Goal: Task Accomplishment & Management: Complete application form

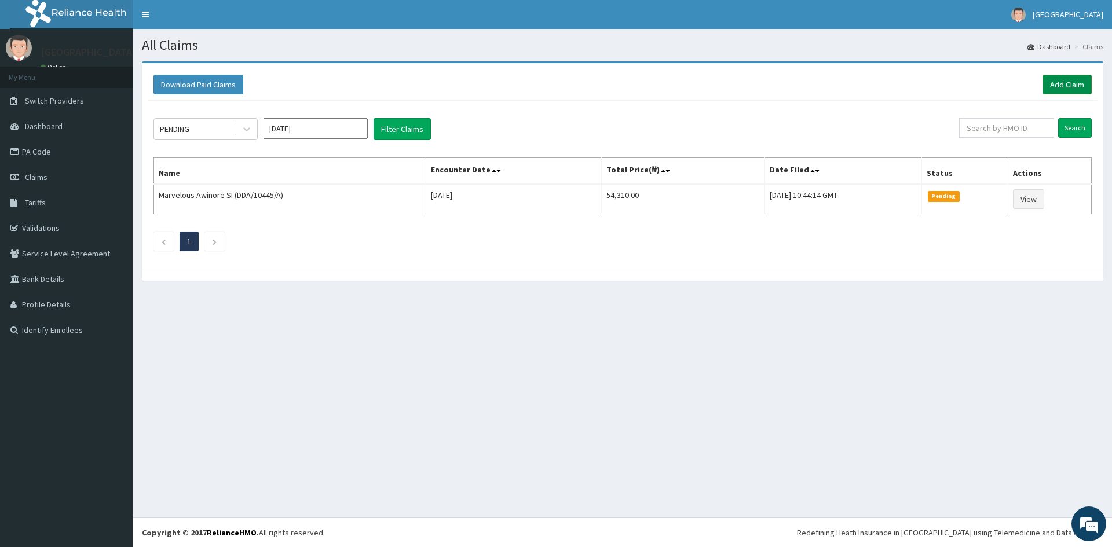
click at [1079, 91] on link "Add Claim" at bounding box center [1067, 85] width 49 height 20
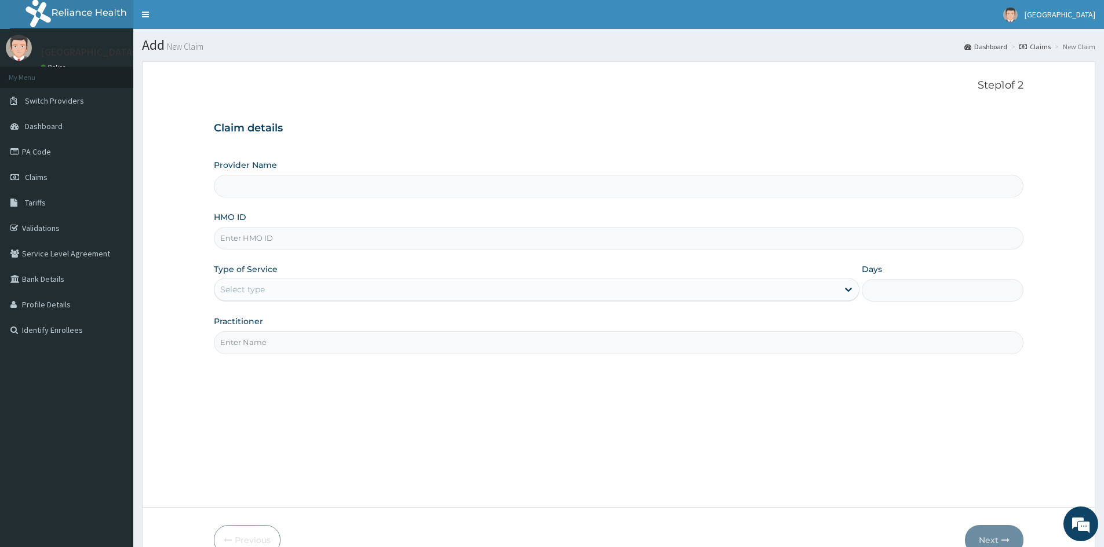
click at [256, 239] on input "HMO ID" at bounding box center [618, 238] width 809 height 23
type input "d"
type input "DDA/10492/E"
click at [450, 289] on div "Select type" at bounding box center [525, 289] width 623 height 19
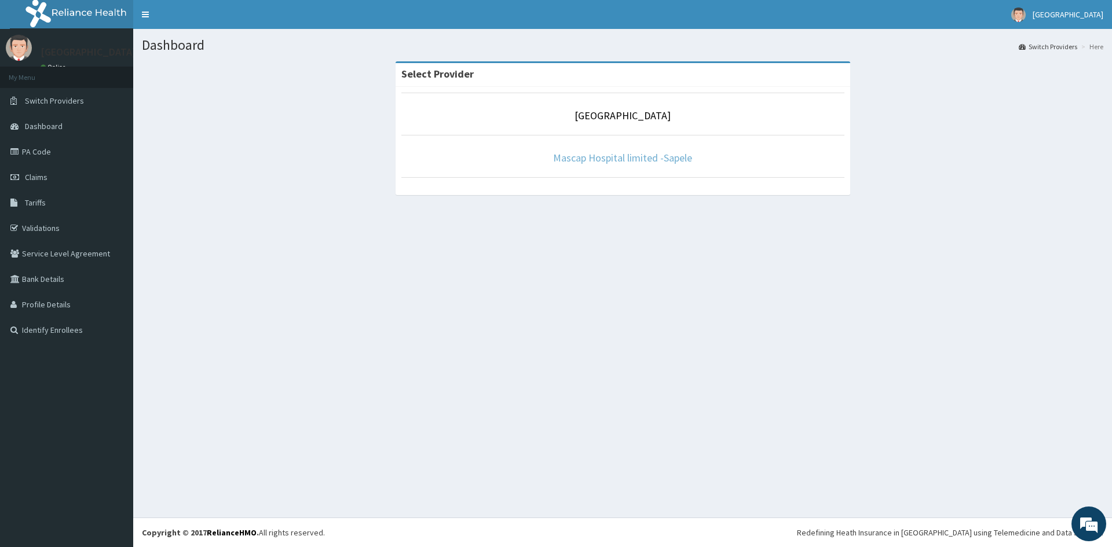
click at [662, 154] on link "Mascap Hospital limited -Sapele" at bounding box center [622, 157] width 139 height 13
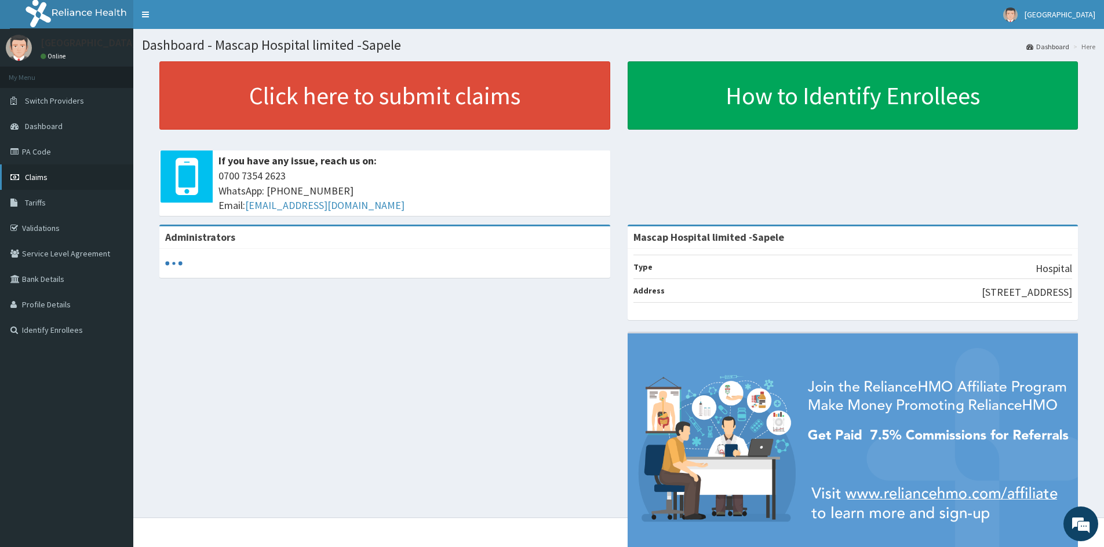
click at [54, 181] on link "Claims" at bounding box center [66, 177] width 133 height 25
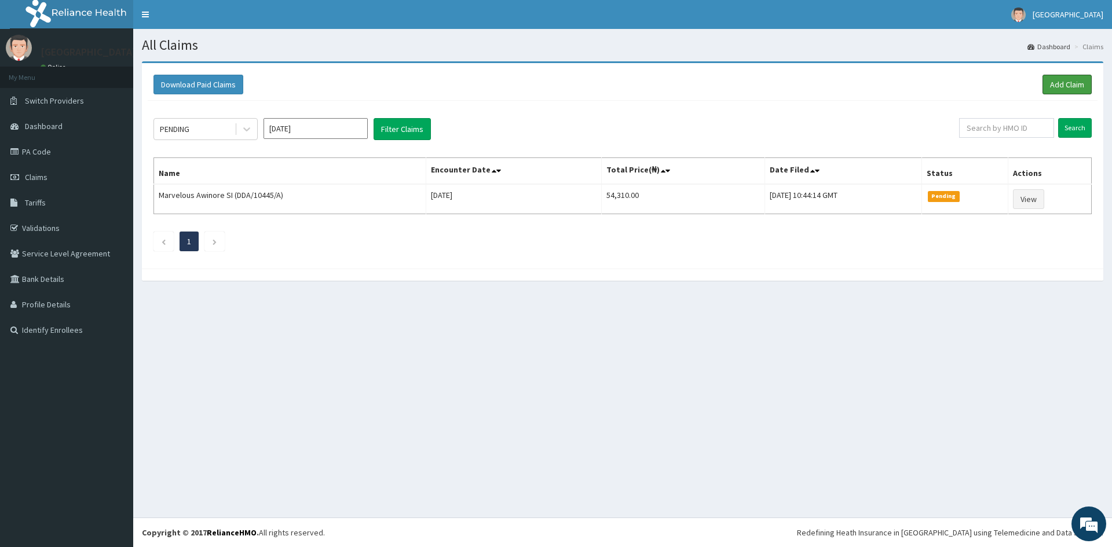
drag, startPoint x: 1077, startPoint y: 79, endPoint x: 1024, endPoint y: 99, distance: 56.8
click at [1076, 80] on link "Add Claim" at bounding box center [1067, 85] width 49 height 20
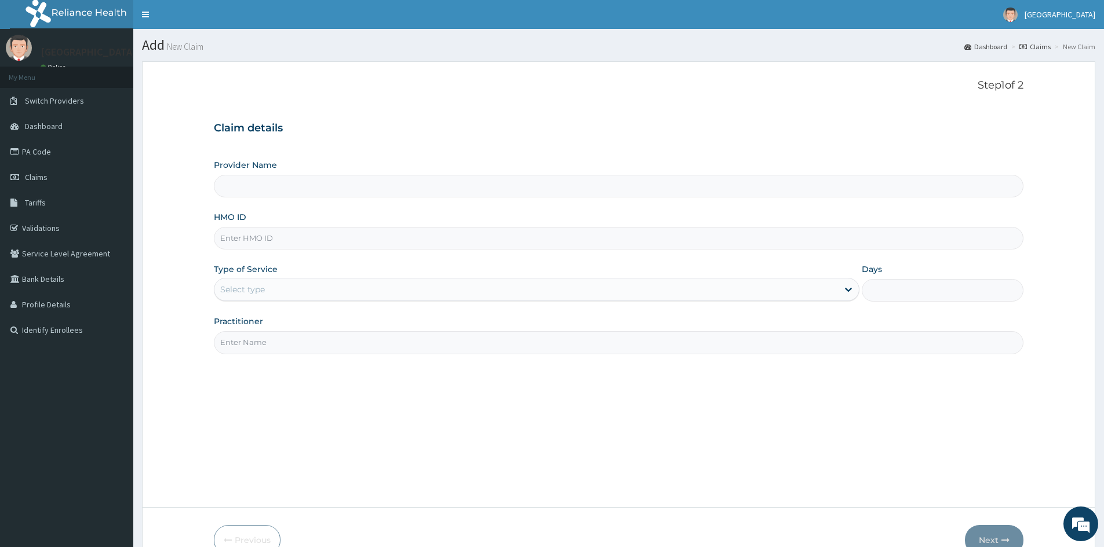
type input "Mascap Hospital limited -Sapele"
click at [296, 241] on input "HMO ID" at bounding box center [618, 238] width 809 height 23
type input "DDA/10492/E"
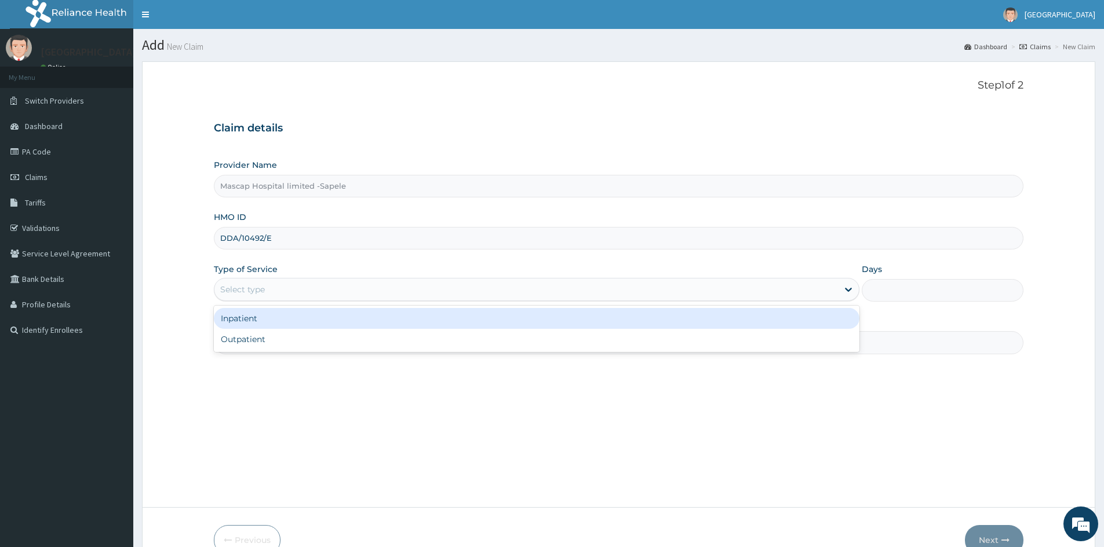
click at [268, 289] on div "Select type" at bounding box center [525, 289] width 623 height 19
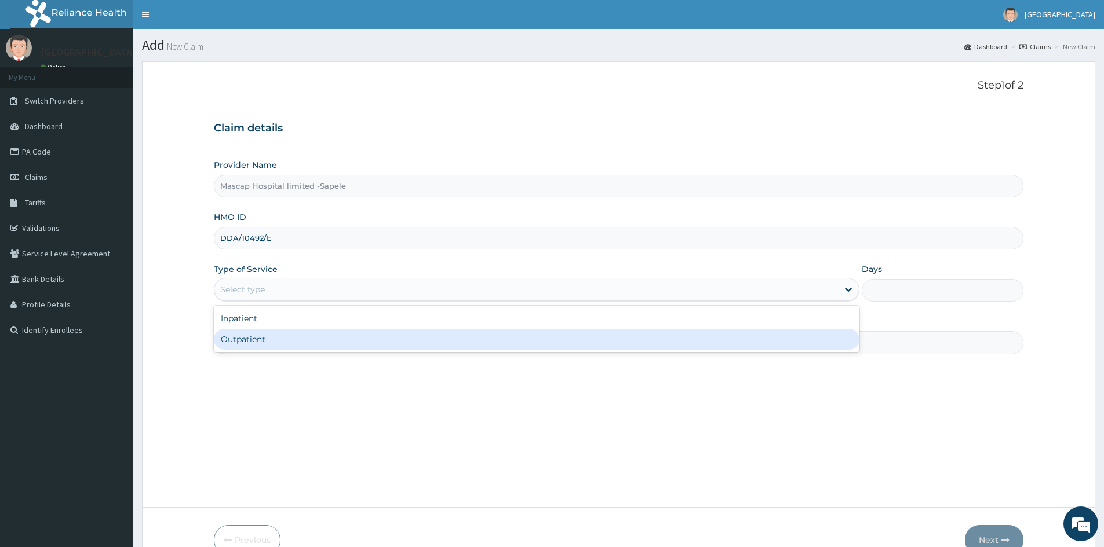
click at [264, 334] on div "Outpatient" at bounding box center [536, 339] width 645 height 21
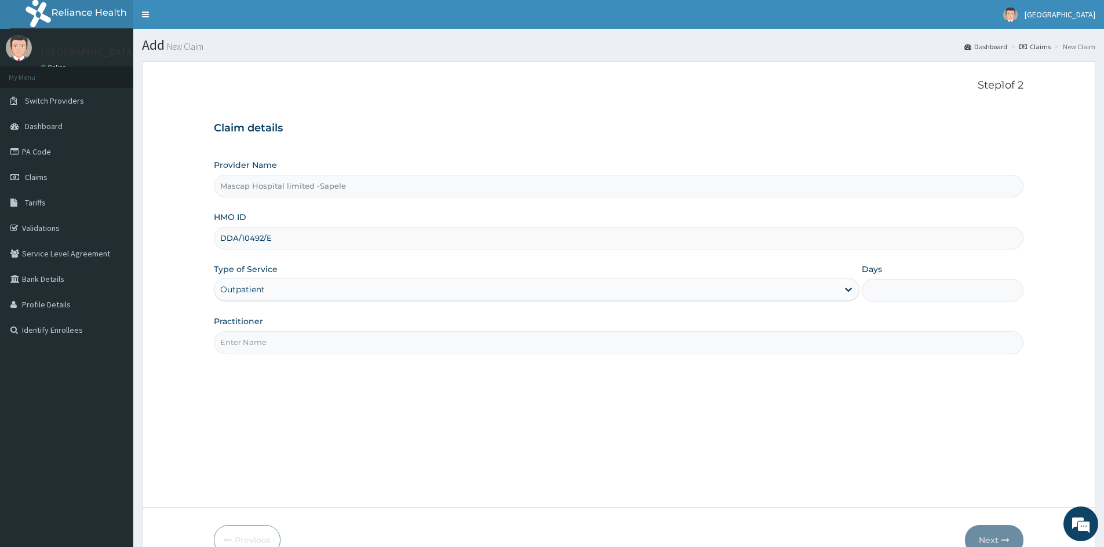
type input "1"
click at [264, 331] on div "Practitioner" at bounding box center [618, 335] width 809 height 38
click at [264, 340] on input "Practitioner" at bounding box center [618, 342] width 809 height 23
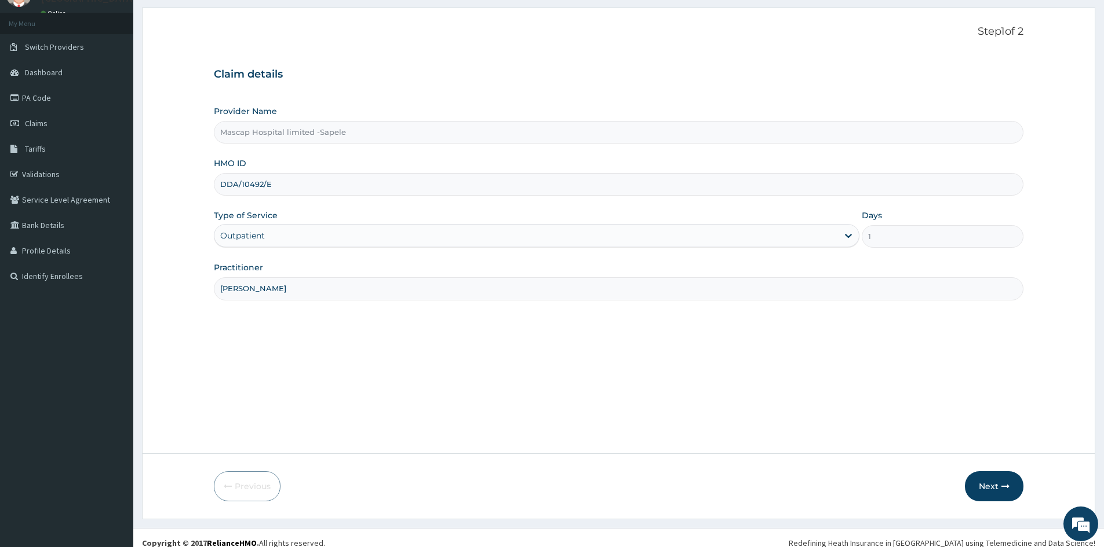
scroll to position [64, 0]
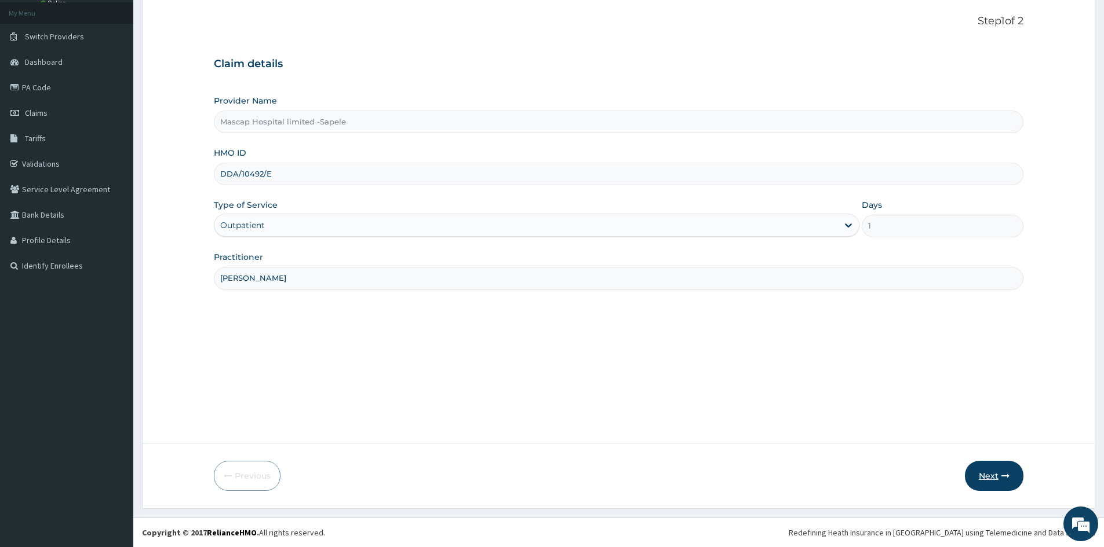
type input "DR ONYEKA"
click at [977, 477] on button "Next" at bounding box center [994, 476] width 59 height 30
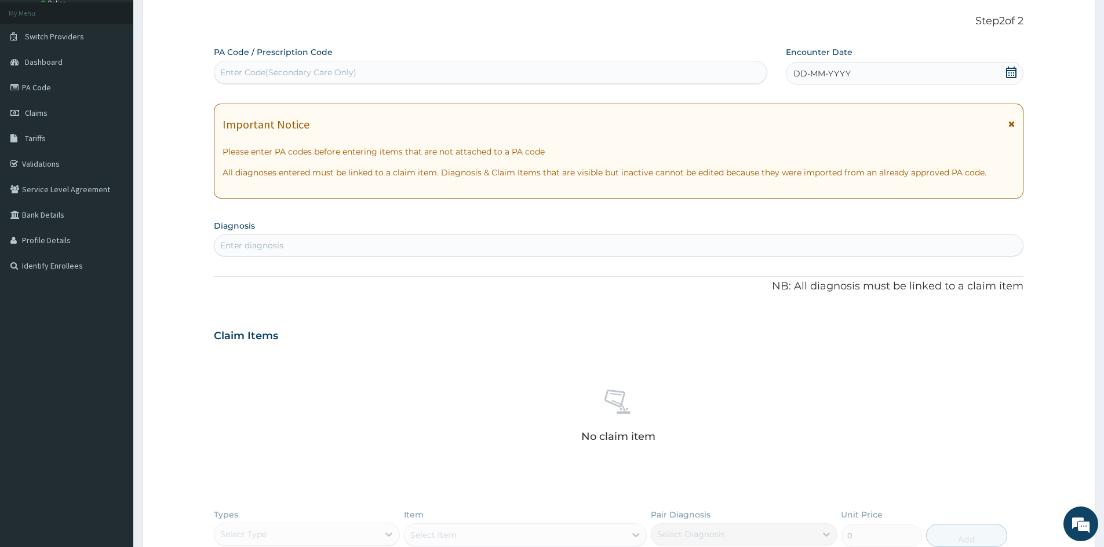
click at [1005, 71] on icon at bounding box center [1011, 73] width 12 height 12
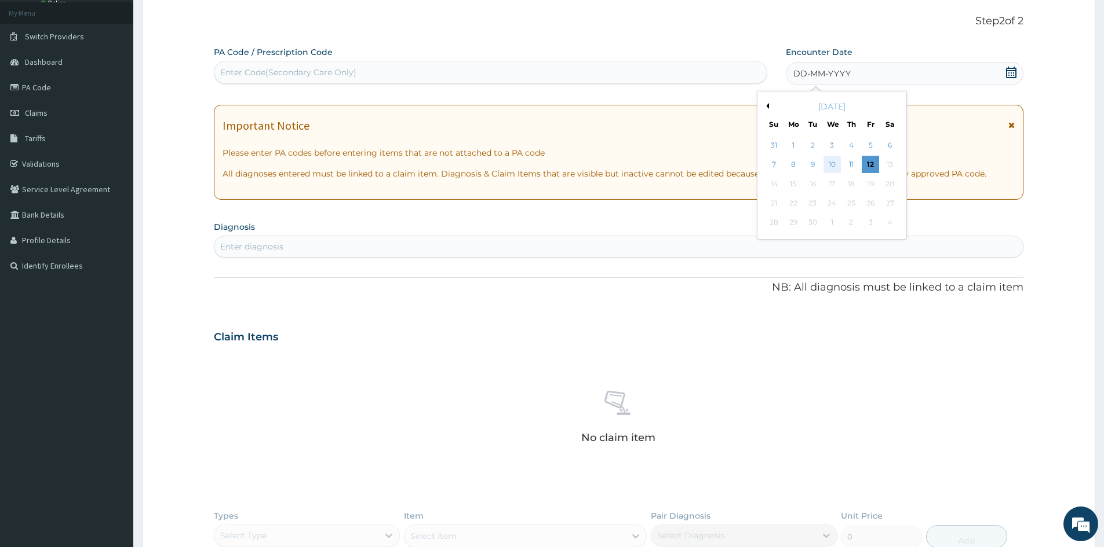
click at [835, 170] on div "10" at bounding box center [831, 164] width 17 height 17
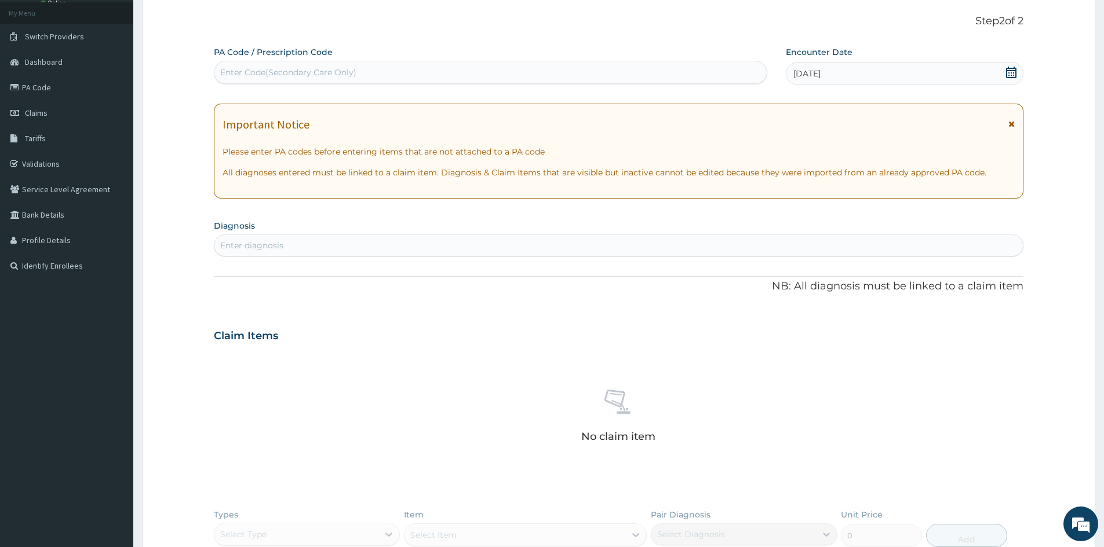
click at [696, 247] on div "Enter diagnosis" at bounding box center [618, 245] width 808 height 19
type input "MALARIA"
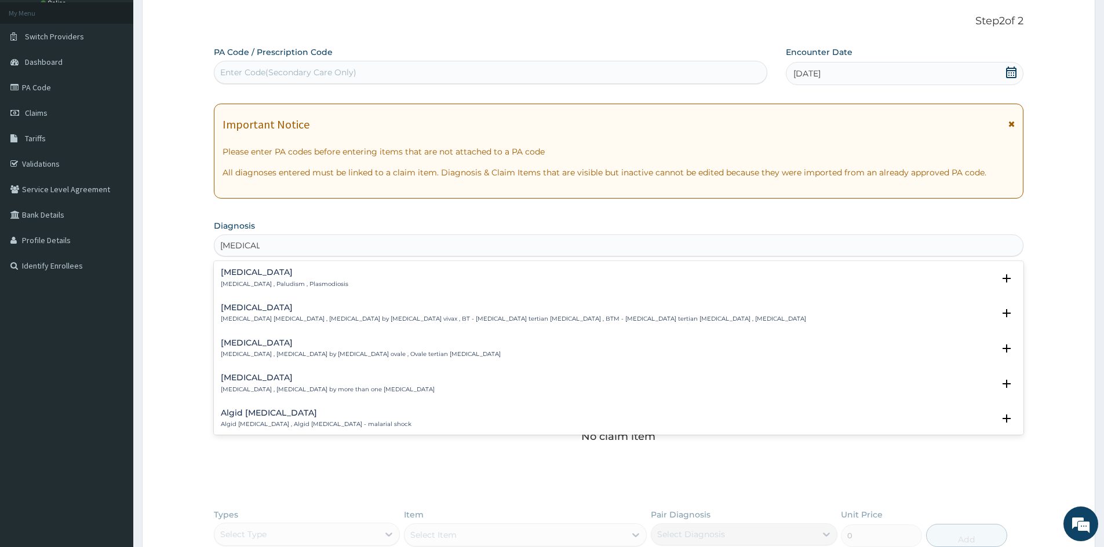
click at [246, 282] on p "Malaria , Paludism , Plasmodiosis" at bounding box center [284, 284] width 127 height 8
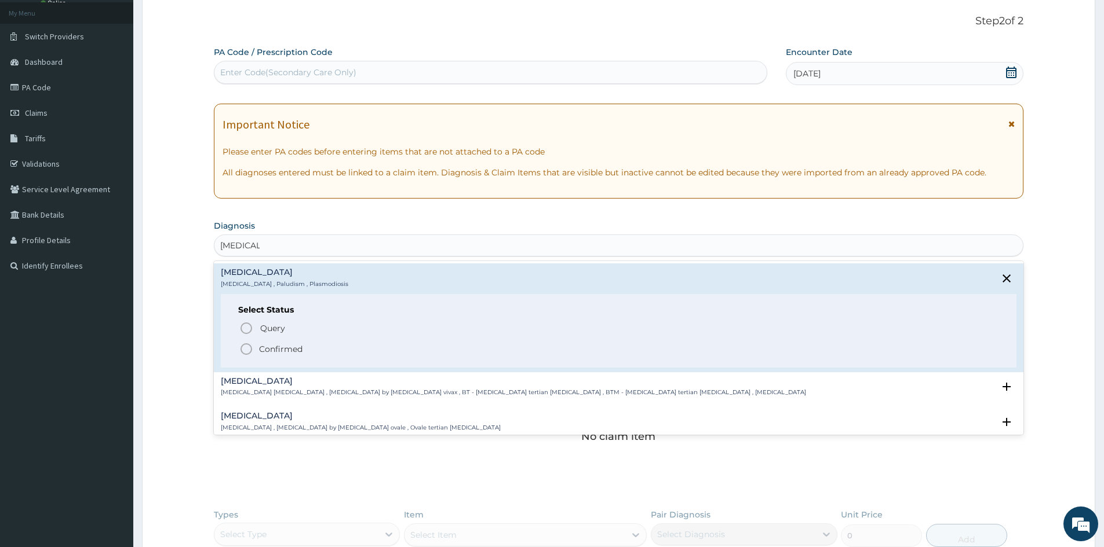
drag, startPoint x: 262, startPoint y: 345, endPoint x: 263, endPoint y: 338, distance: 7.6
click at [263, 342] on span "Confirmed" at bounding box center [619, 349] width 760 height 14
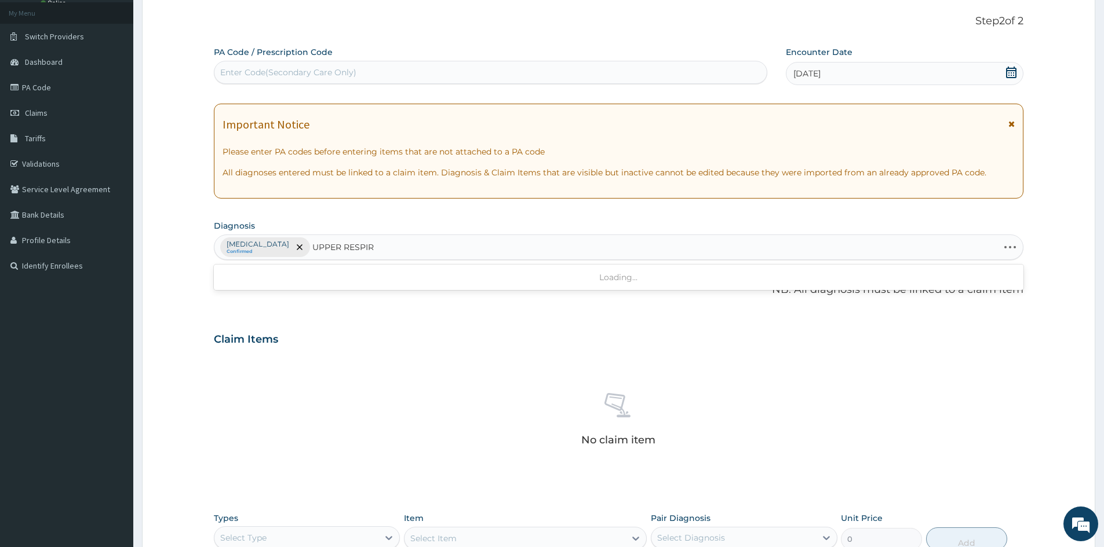
type input "UPPER RESPIRA"
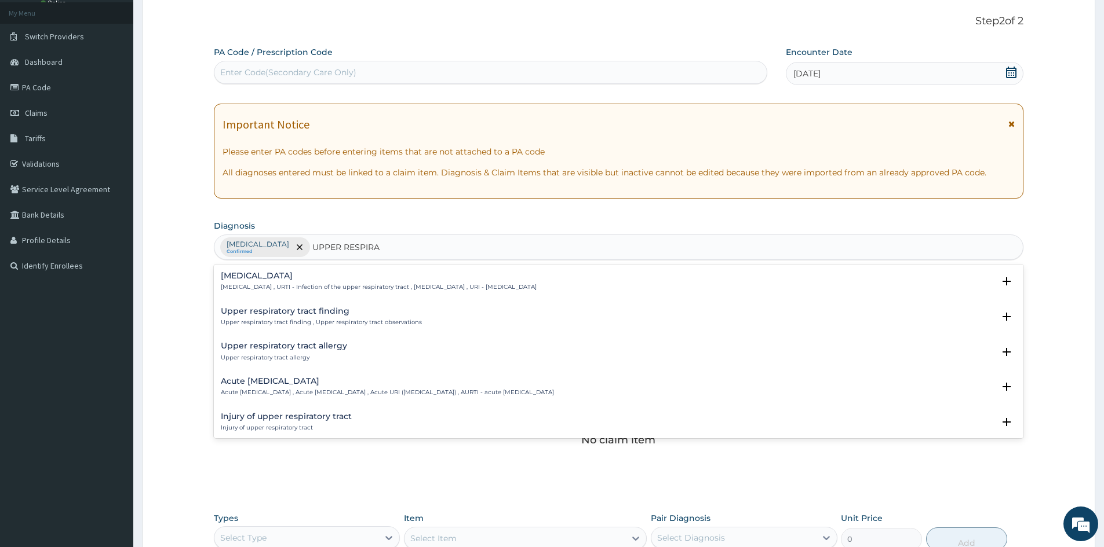
click at [298, 286] on p "Upper respiratory infection , URTI - Infection of the upper respiratory tract ,…" at bounding box center [379, 287] width 316 height 8
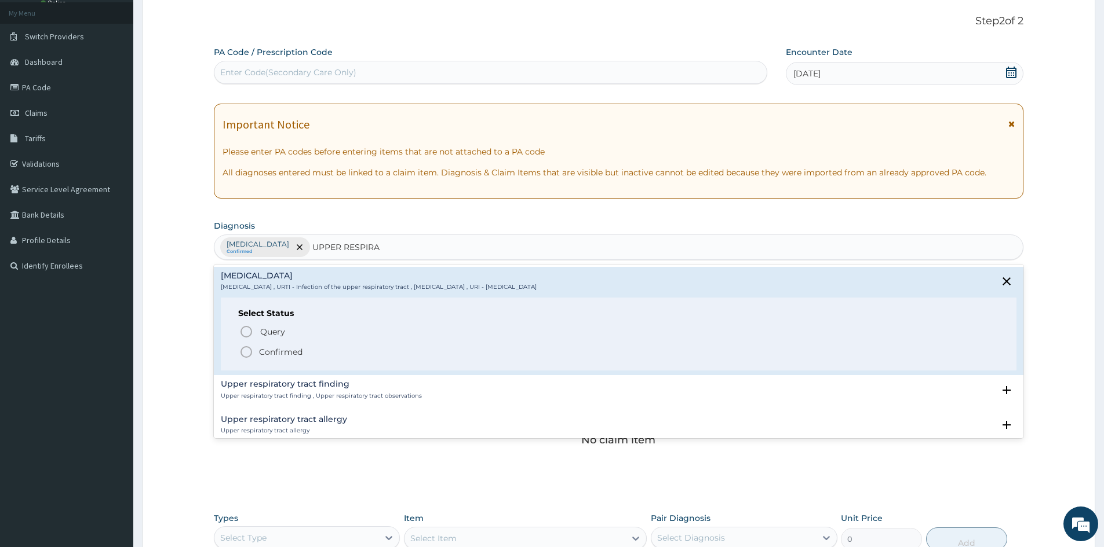
click at [287, 355] on p "Confirmed" at bounding box center [280, 352] width 43 height 12
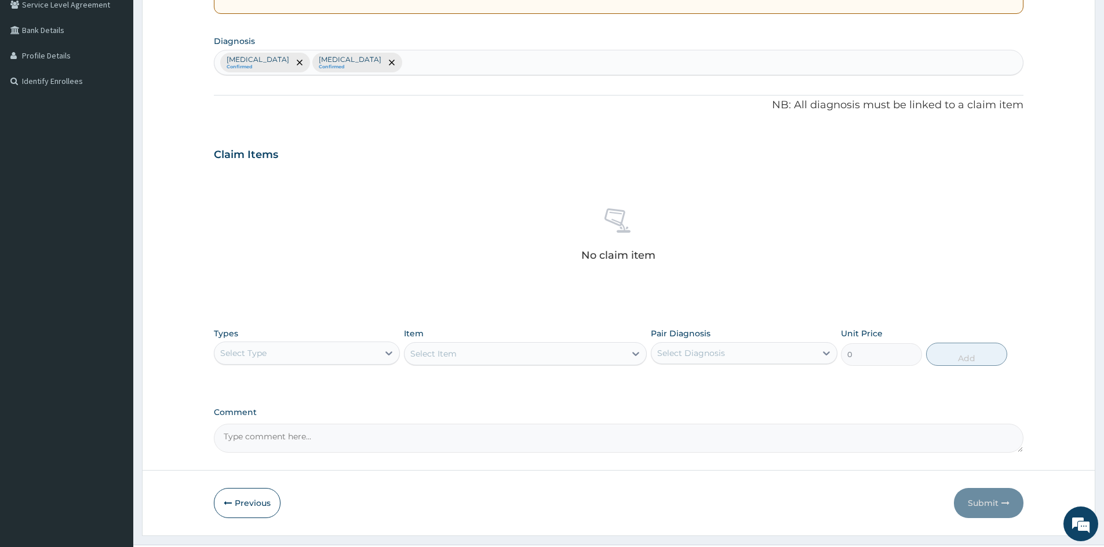
scroll to position [276, 0]
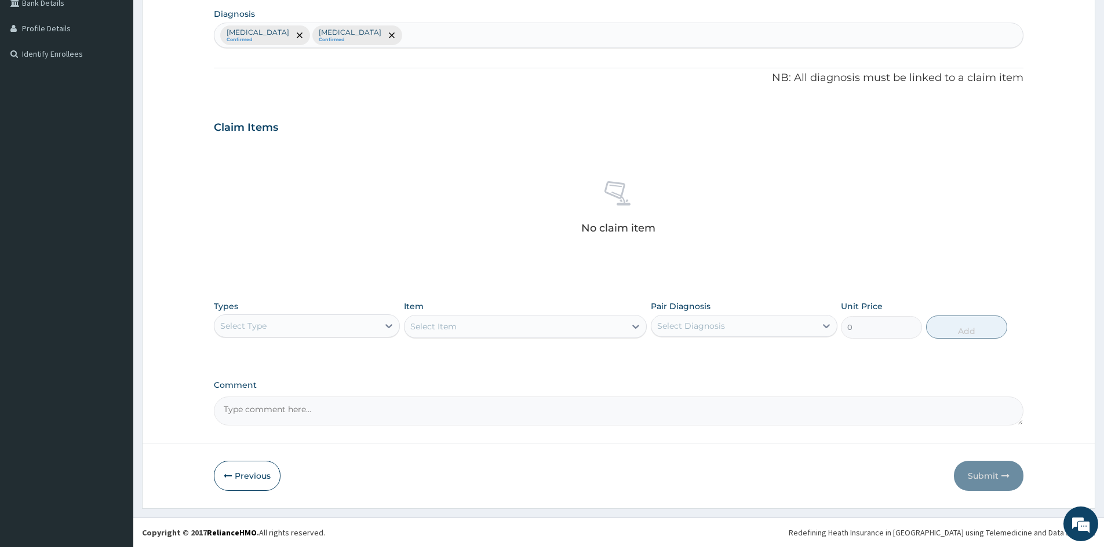
click at [317, 329] on div "Select Type" at bounding box center [296, 326] width 164 height 19
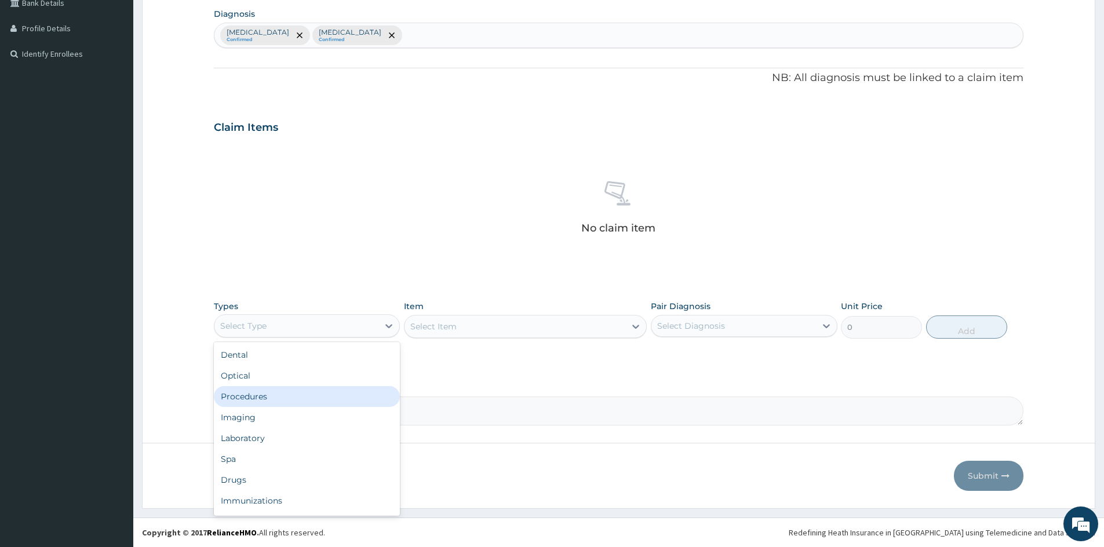
click at [294, 388] on div "Procedures" at bounding box center [307, 396] width 186 height 21
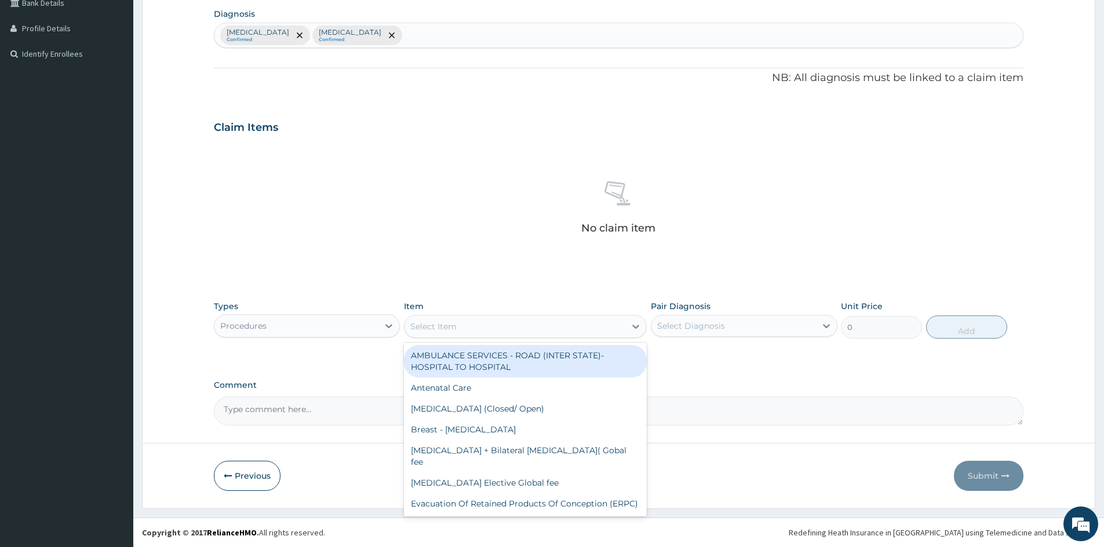
click at [536, 325] on div "Select Item" at bounding box center [514, 326] width 221 height 19
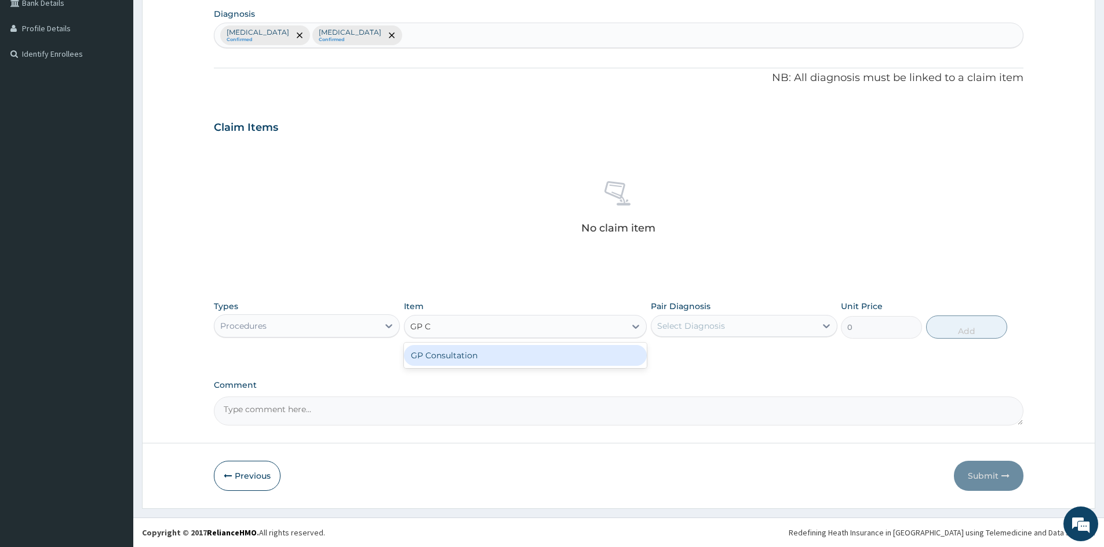
type input "GP CO"
click at [435, 362] on div "GP Consultation" at bounding box center [525, 355] width 243 height 21
type input "1500"
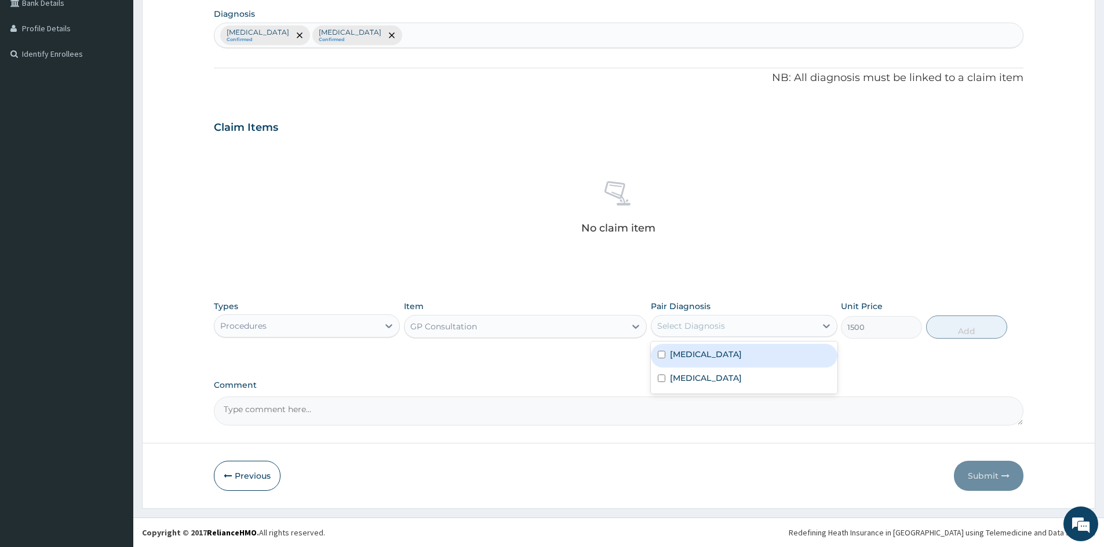
click at [718, 322] on div "Select Diagnosis" at bounding box center [691, 326] width 68 height 12
click at [705, 361] on div "Malaria" at bounding box center [744, 356] width 186 height 24
checkbox input "true"
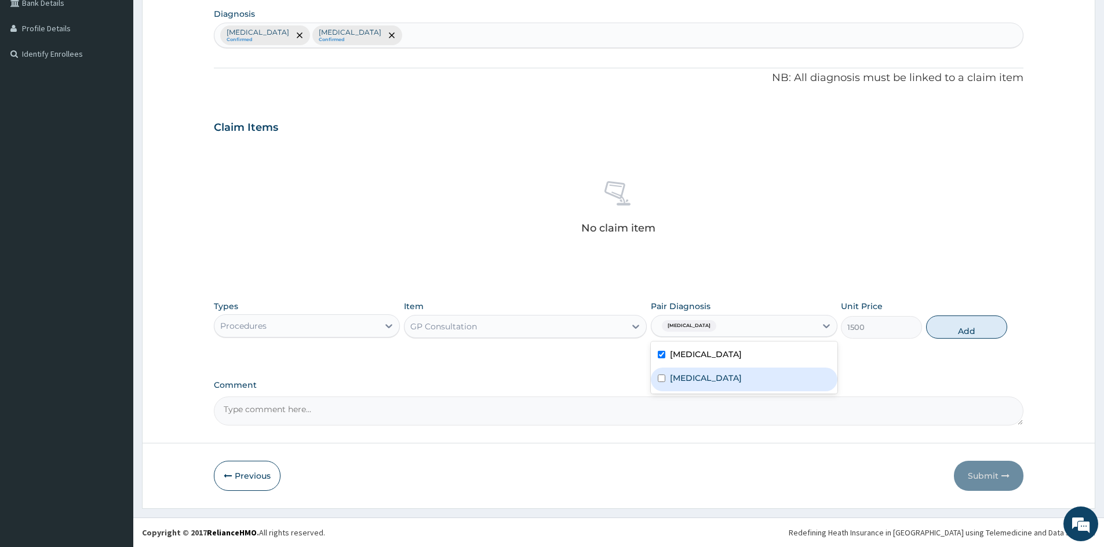
click at [700, 377] on label "Upper respiratory infection" at bounding box center [706, 379] width 72 height 12
checkbox input "true"
click at [966, 333] on button "Add" at bounding box center [966, 327] width 81 height 23
type input "0"
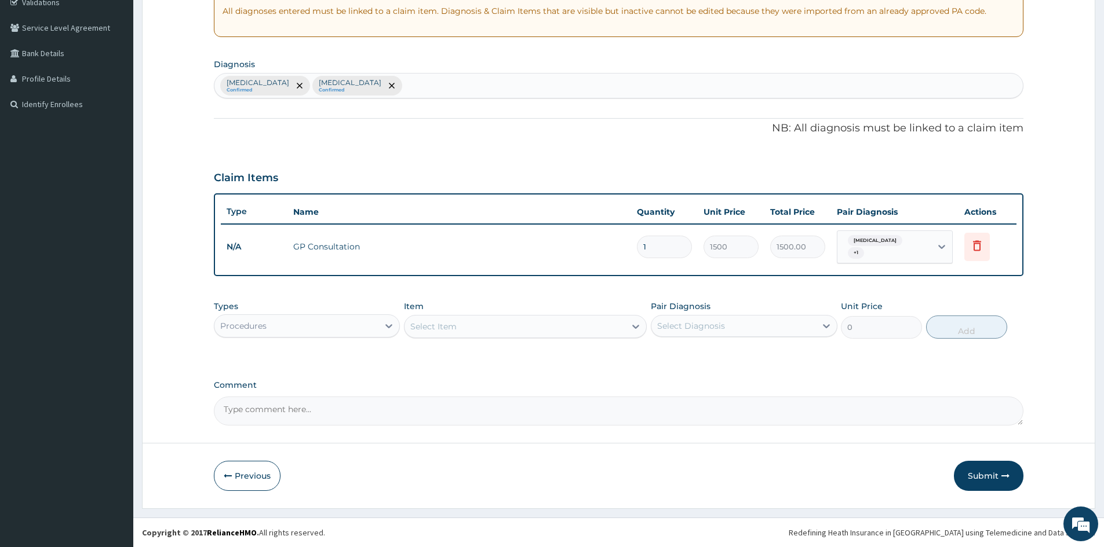
scroll to position [221, 0]
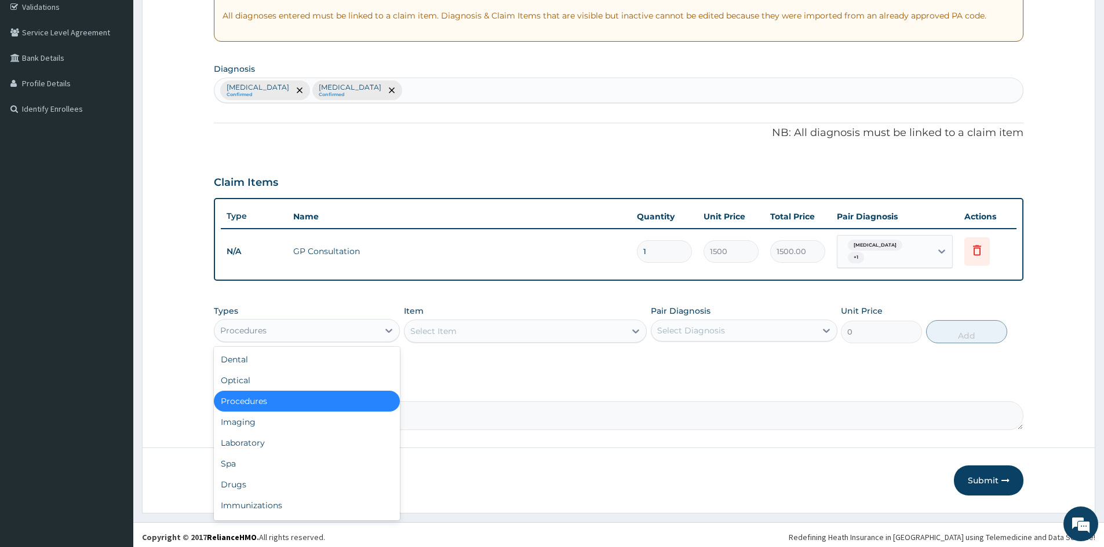
click at [327, 327] on div "Procedures" at bounding box center [296, 331] width 164 height 19
click at [250, 439] on div "Laboratory" at bounding box center [307, 443] width 186 height 21
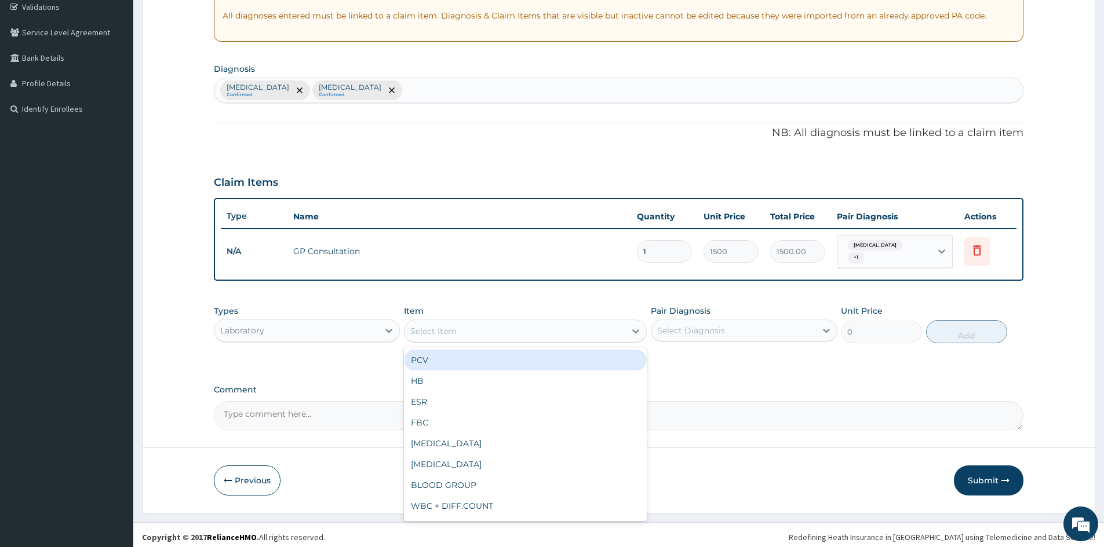
click at [531, 327] on div "Select Item" at bounding box center [514, 331] width 221 height 19
type input "MP"
click at [527, 350] on div "[MEDICAL_DATA] [MEDICAL_DATA] (MP)" at bounding box center [525, 360] width 243 height 21
type input "800"
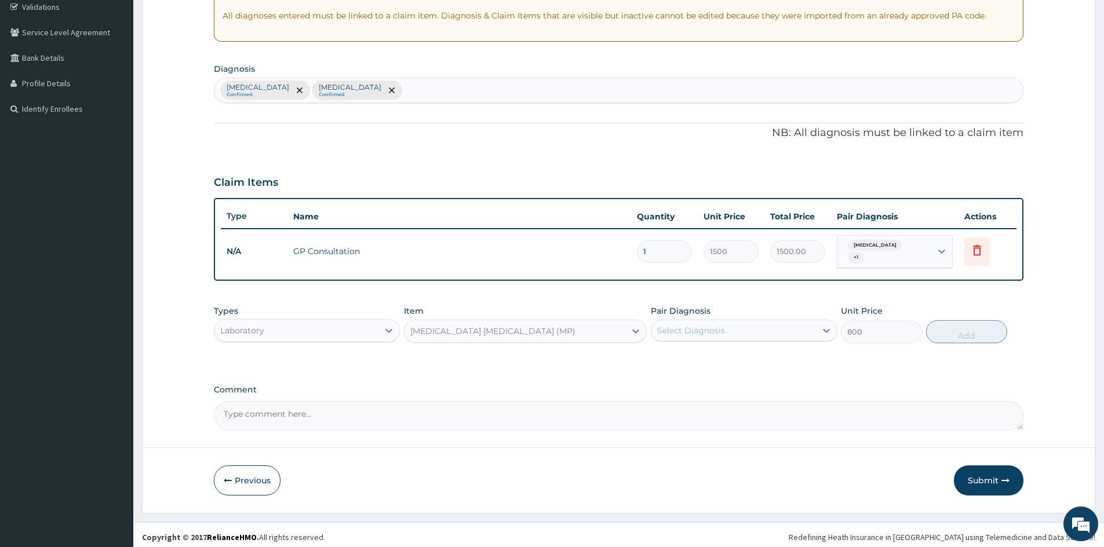
click at [671, 325] on div "Select Diagnosis" at bounding box center [691, 331] width 68 height 12
click at [689, 363] on div "[MEDICAL_DATA]" at bounding box center [744, 361] width 186 height 24
checkbox input "true"
click at [955, 320] on button "Add" at bounding box center [966, 331] width 81 height 23
type input "0"
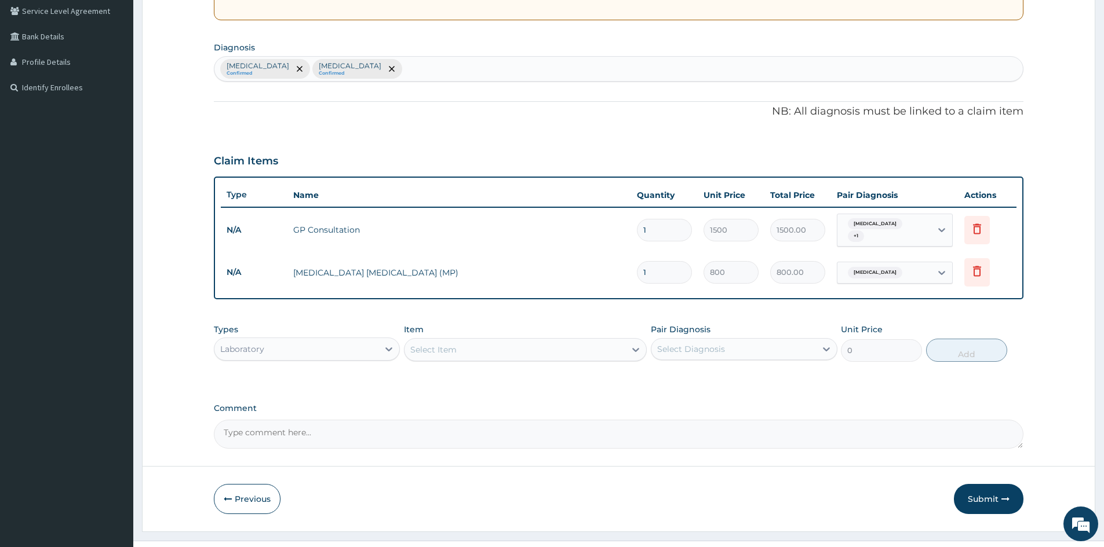
scroll to position [261, 0]
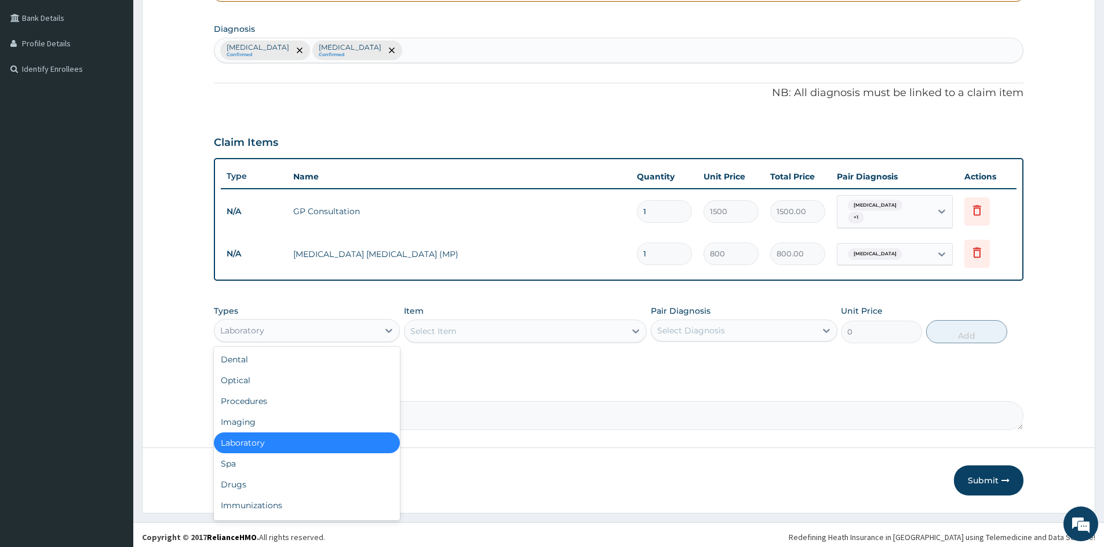
click at [304, 322] on div "Laboratory" at bounding box center [296, 331] width 164 height 19
click at [236, 477] on div "Drugs" at bounding box center [307, 484] width 186 height 21
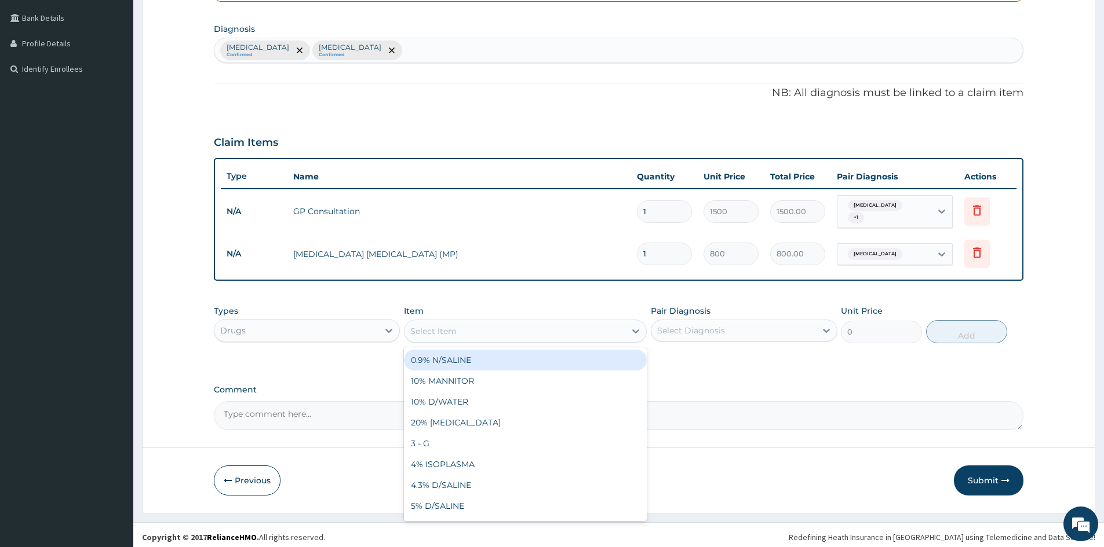
click at [539, 331] on div "Select Item" at bounding box center [514, 331] width 221 height 19
type input "DICLO"
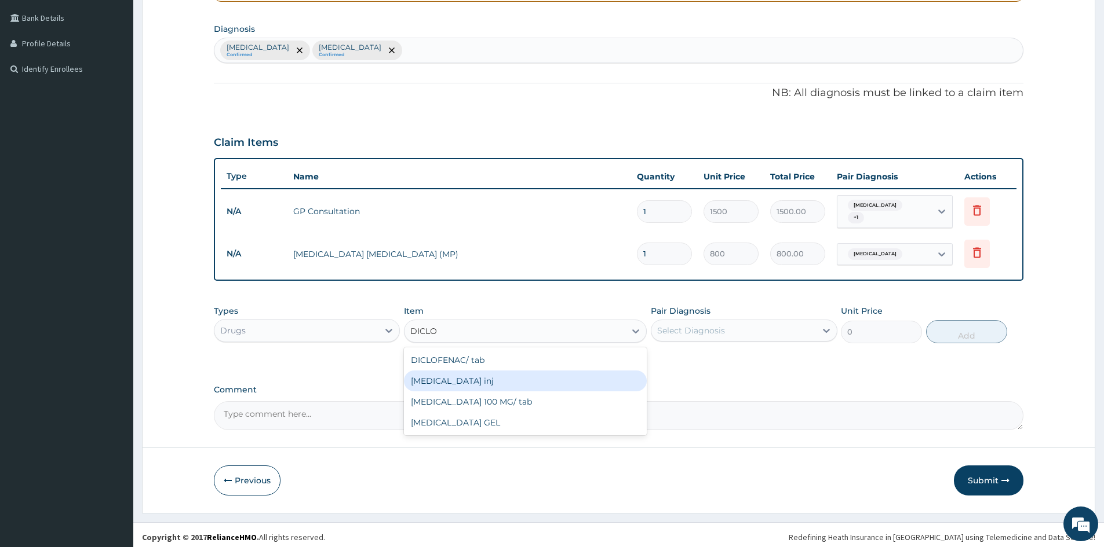
click at [463, 377] on div "DICLOFENAC inj" at bounding box center [525, 381] width 243 height 21
type input "300"
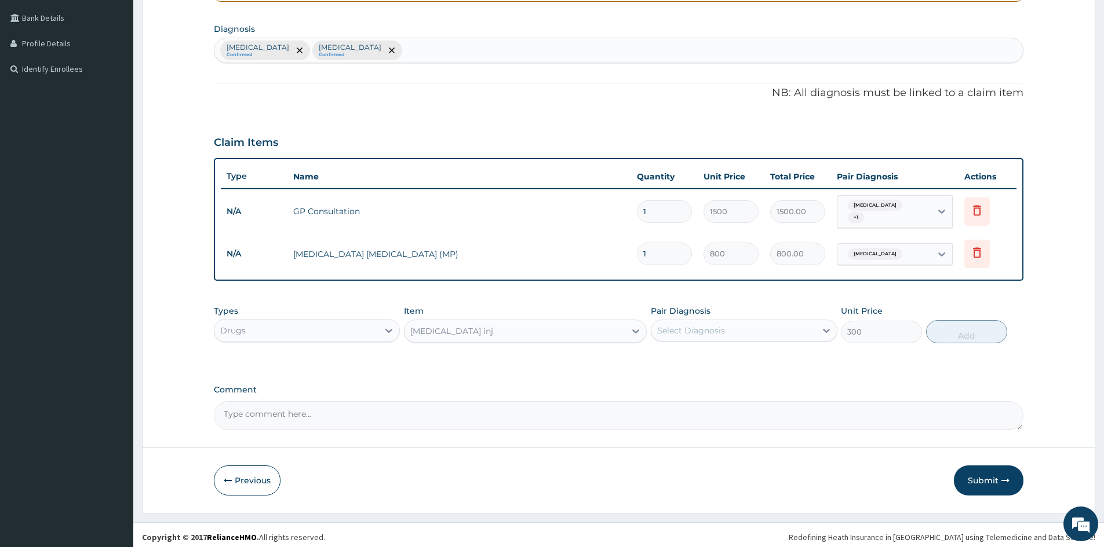
click at [744, 323] on div "Select Diagnosis" at bounding box center [733, 331] width 164 height 19
click at [730, 358] on div "Malaria" at bounding box center [744, 361] width 186 height 24
checkbox input "true"
drag, startPoint x: 944, startPoint y: 331, endPoint x: 845, endPoint y: 331, distance: 99.1
click at [944, 331] on button "Add" at bounding box center [966, 331] width 81 height 23
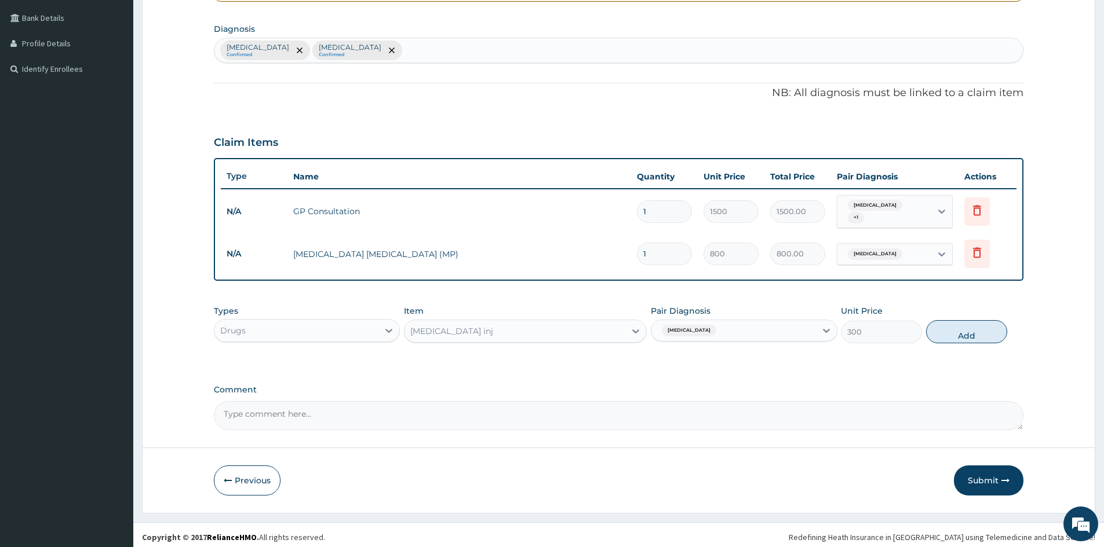
type input "0"
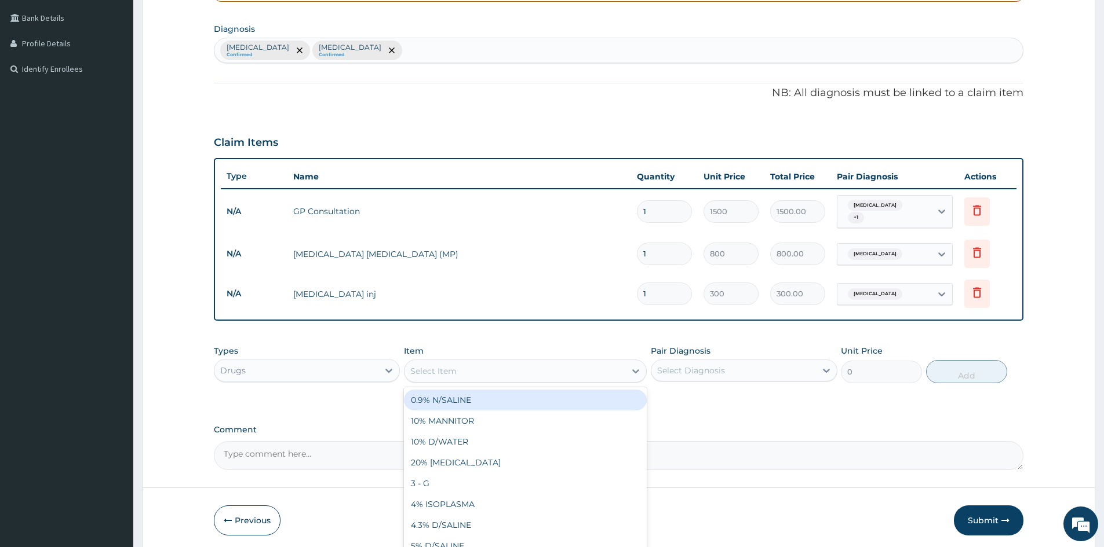
drag, startPoint x: 454, startPoint y: 372, endPoint x: 457, endPoint y: 358, distance: 14.2
click at [455, 371] on div "Select Item" at bounding box center [433, 372] width 46 height 12
type input "IBUP"
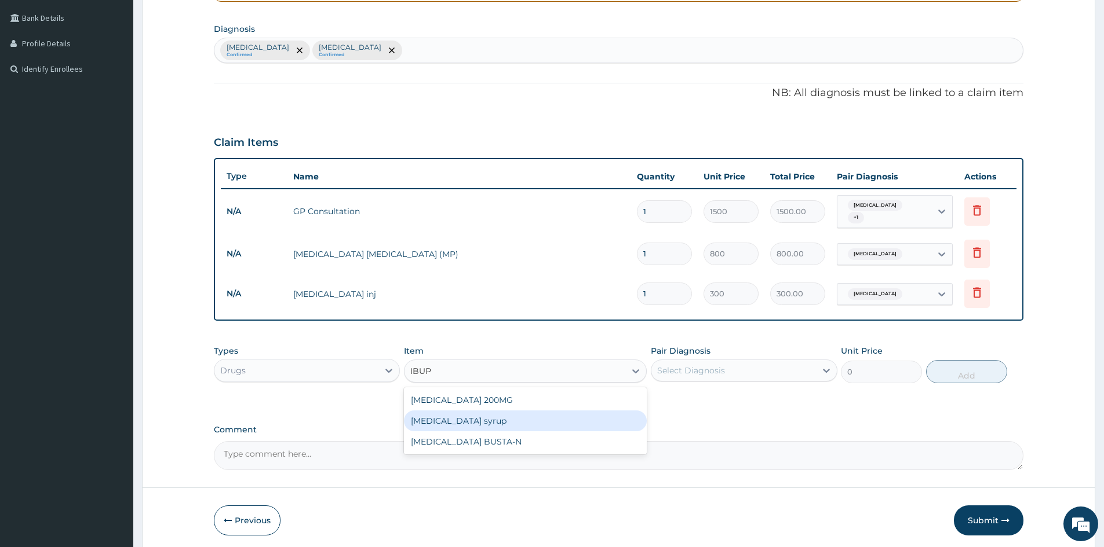
click at [465, 423] on div "[MEDICAL_DATA] syrup" at bounding box center [525, 421] width 243 height 21
type input "500"
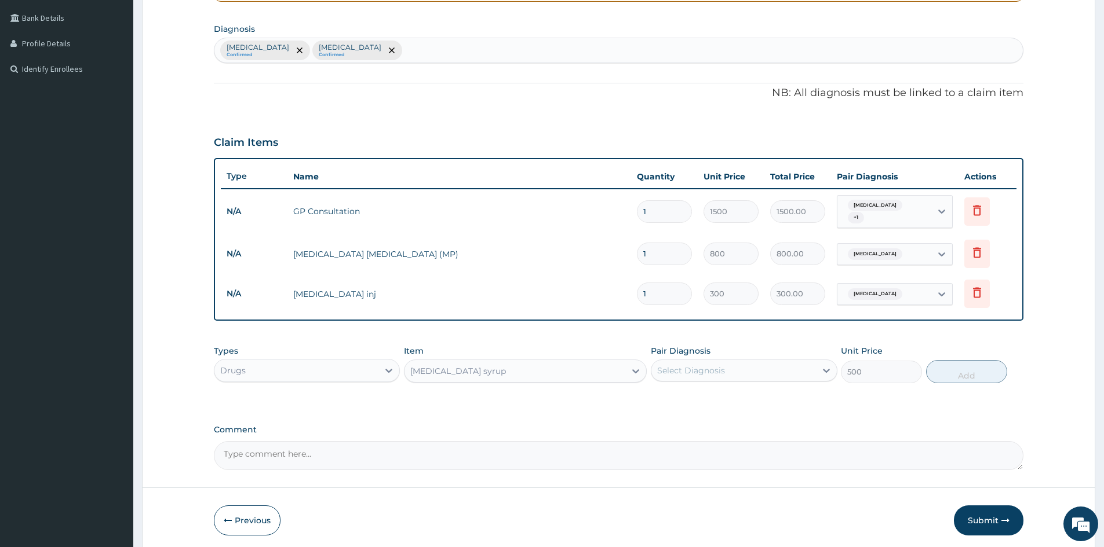
click at [677, 372] on div "Select Diagnosis" at bounding box center [733, 371] width 164 height 19
click at [681, 400] on div "[MEDICAL_DATA]" at bounding box center [744, 401] width 186 height 24
checkbox input "true"
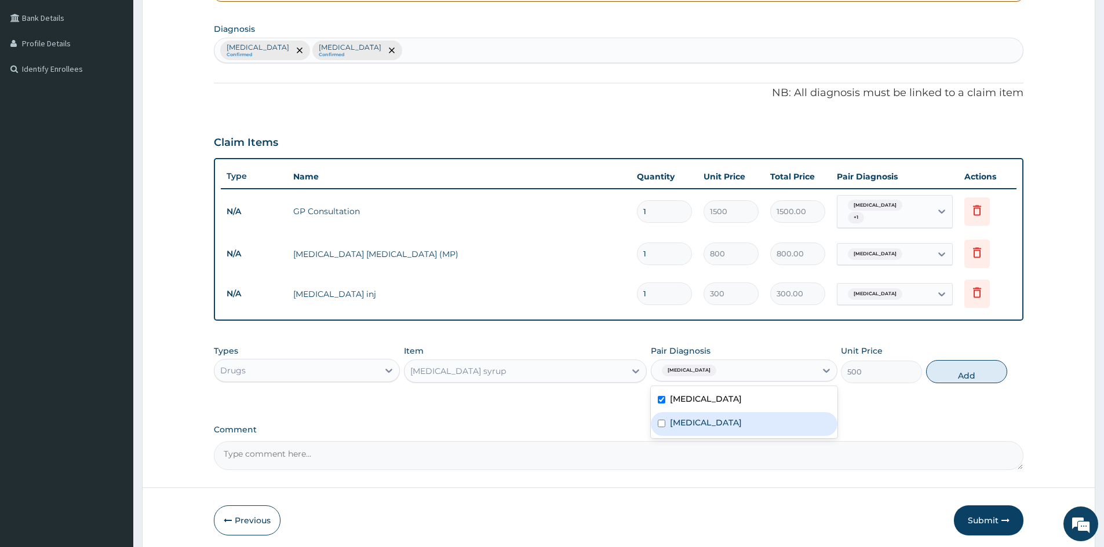
click at [724, 421] on label "[MEDICAL_DATA]" at bounding box center [706, 423] width 72 height 12
checkbox input "true"
click at [984, 369] on button "Add" at bounding box center [966, 371] width 81 height 23
type input "0"
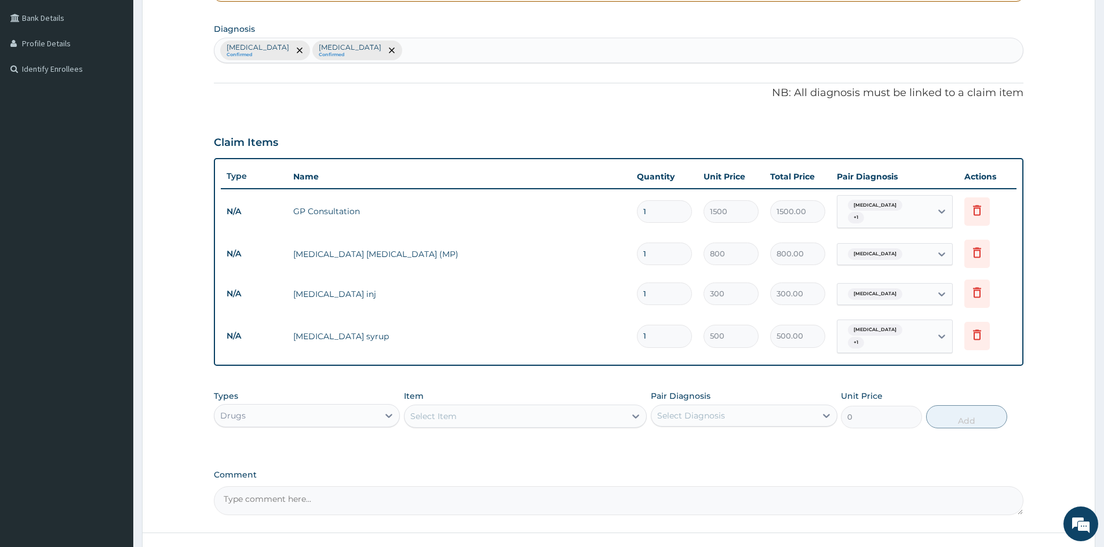
click at [494, 407] on div "Select Item" at bounding box center [514, 416] width 221 height 19
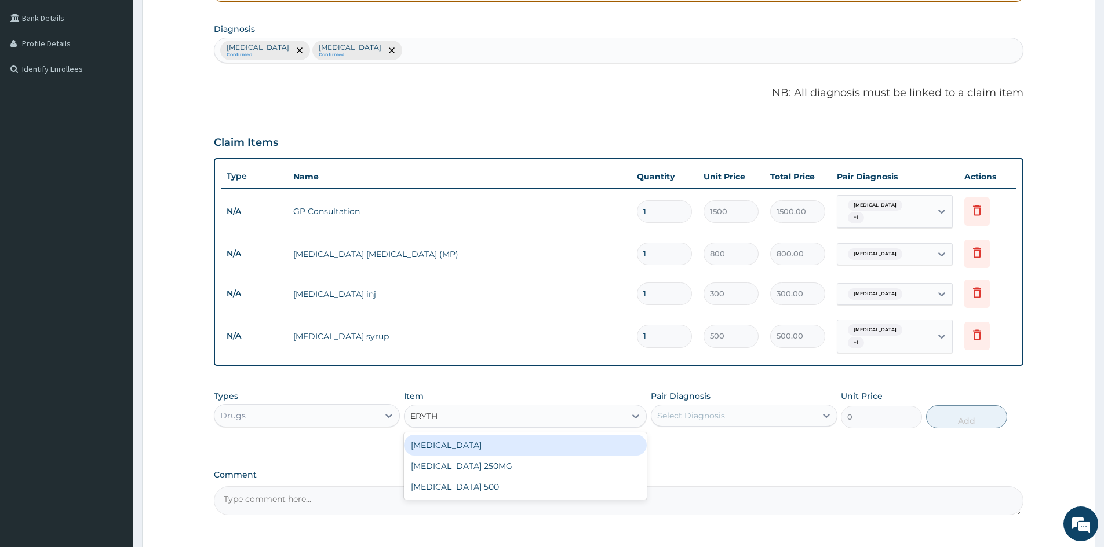
type input "ERYTHR"
click at [468, 440] on div "[MEDICAL_DATA]" at bounding box center [525, 445] width 243 height 21
type input "850"
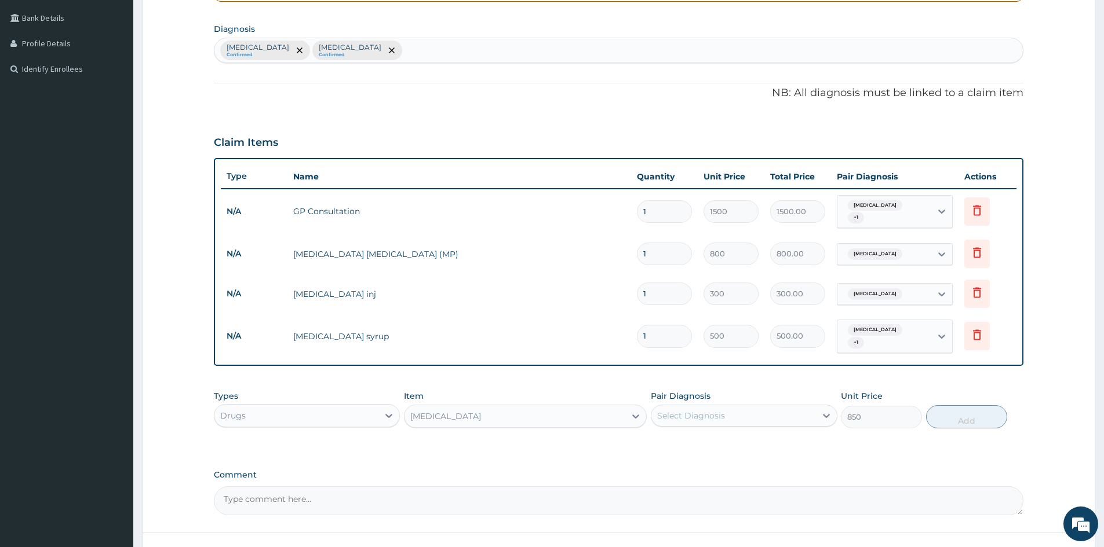
click at [702, 410] on div "Select Diagnosis" at bounding box center [691, 416] width 68 height 12
click at [711, 470] on div "[MEDICAL_DATA]" at bounding box center [744, 470] width 186 height 24
checkbox input "true"
click at [973, 408] on button "Add" at bounding box center [966, 417] width 81 height 23
type input "0"
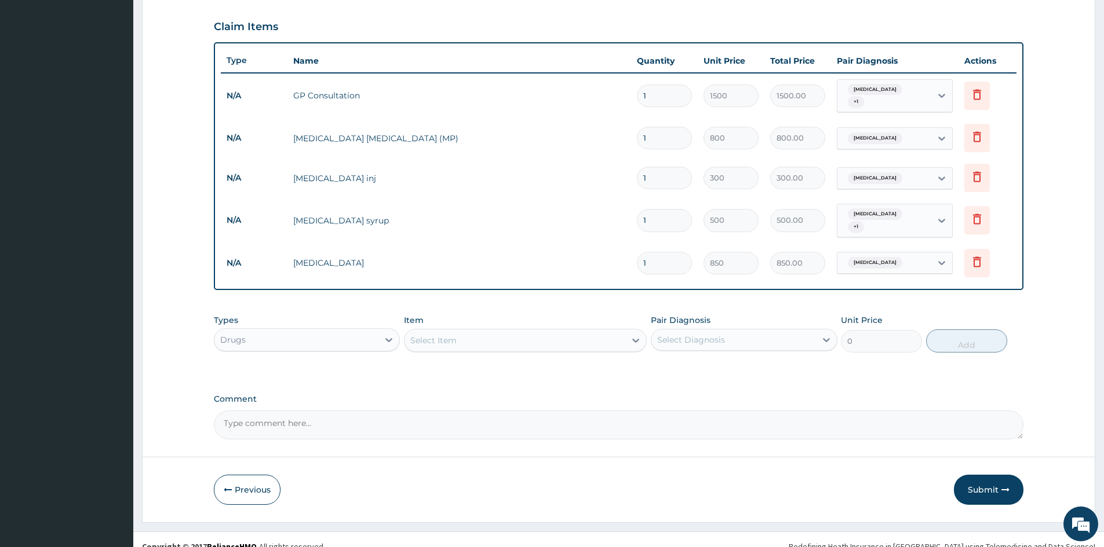
scroll to position [381, 0]
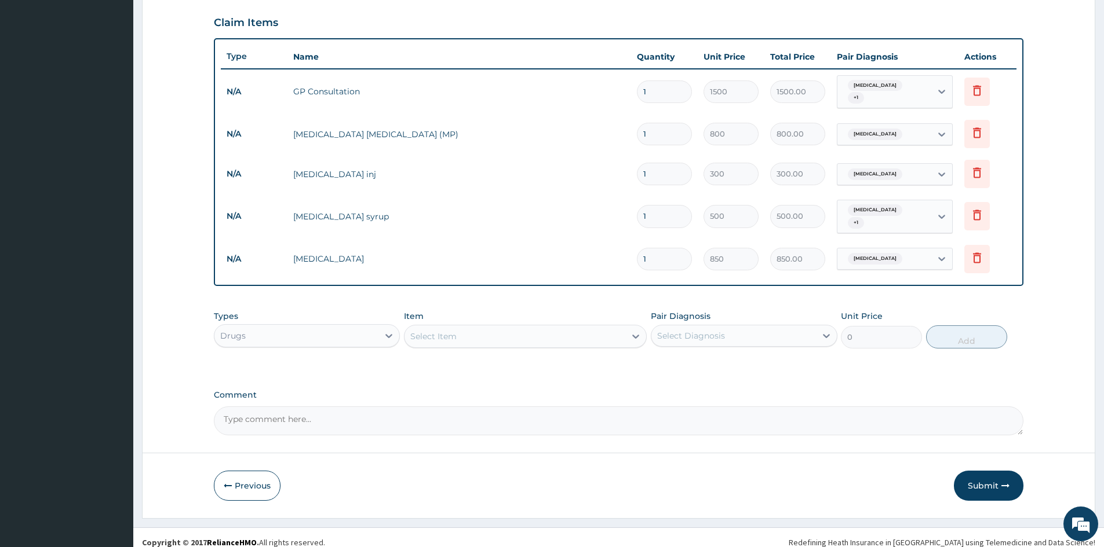
click at [496, 327] on div "Select Item" at bounding box center [514, 336] width 221 height 19
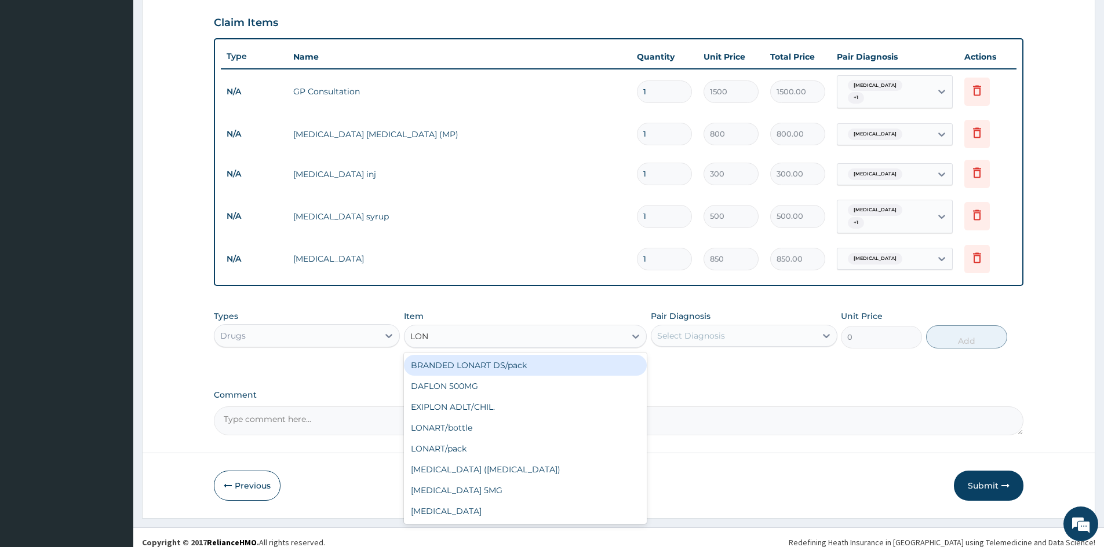
type input "LONA"
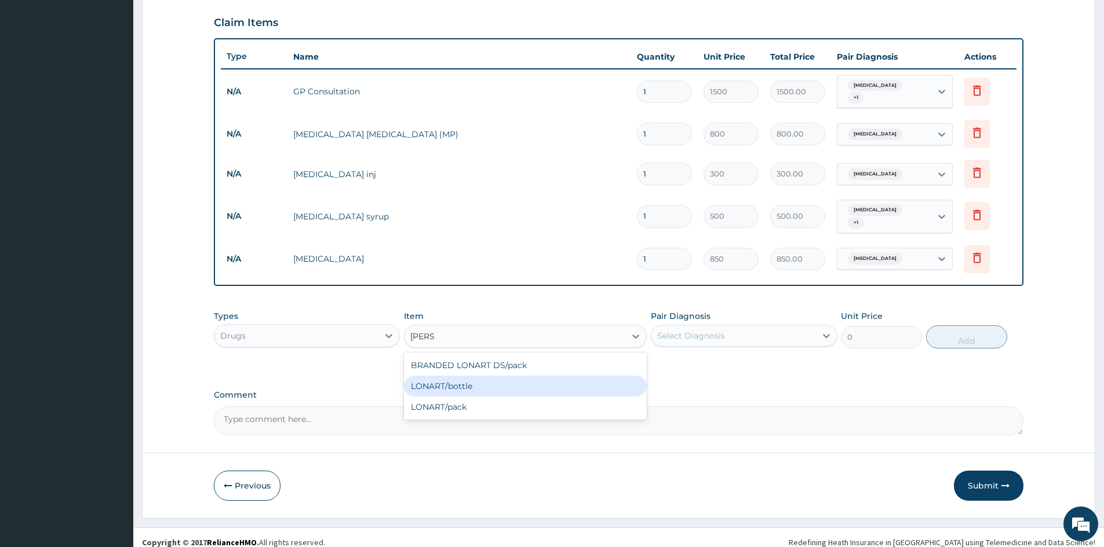
click at [486, 376] on div "LONART/bottle" at bounding box center [525, 386] width 243 height 21
type input "1500"
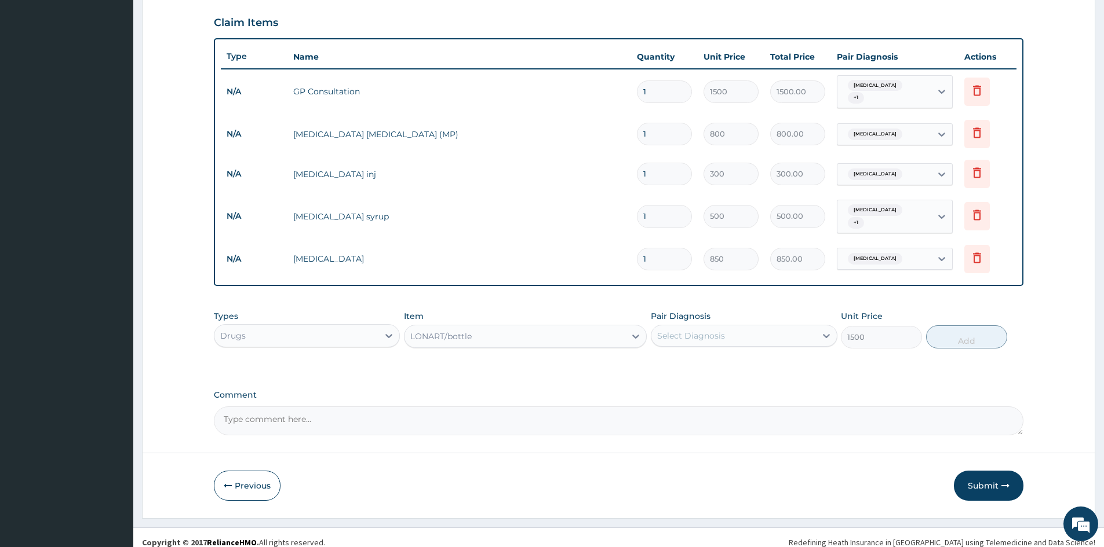
click at [689, 327] on div "Select Diagnosis" at bounding box center [733, 336] width 164 height 19
click at [687, 360] on label "[MEDICAL_DATA]" at bounding box center [706, 365] width 72 height 12
checkbox input "true"
click at [984, 326] on button "Add" at bounding box center [966, 337] width 81 height 23
type input "0"
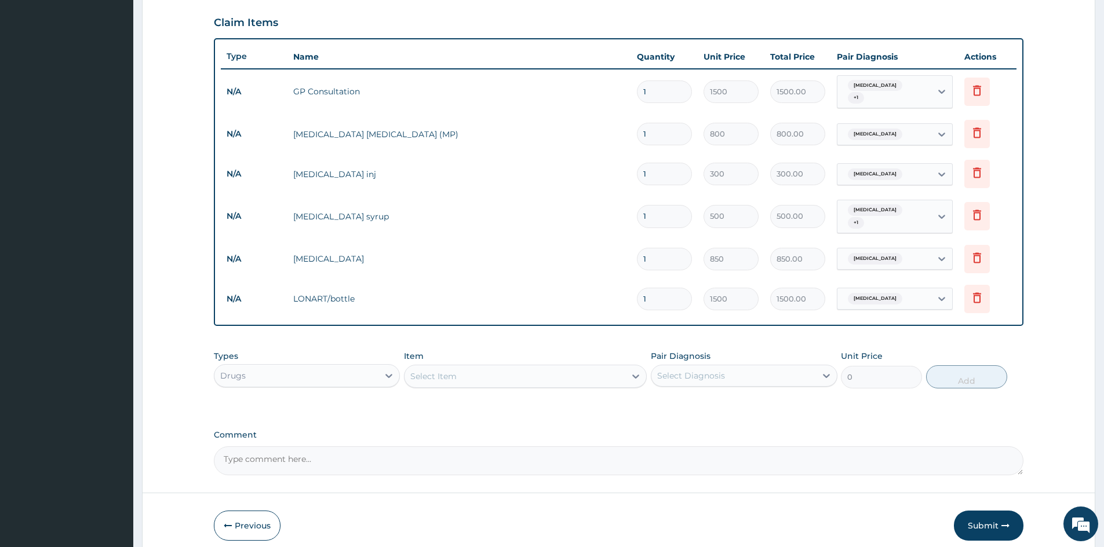
click at [490, 367] on div "Select Item" at bounding box center [514, 376] width 221 height 19
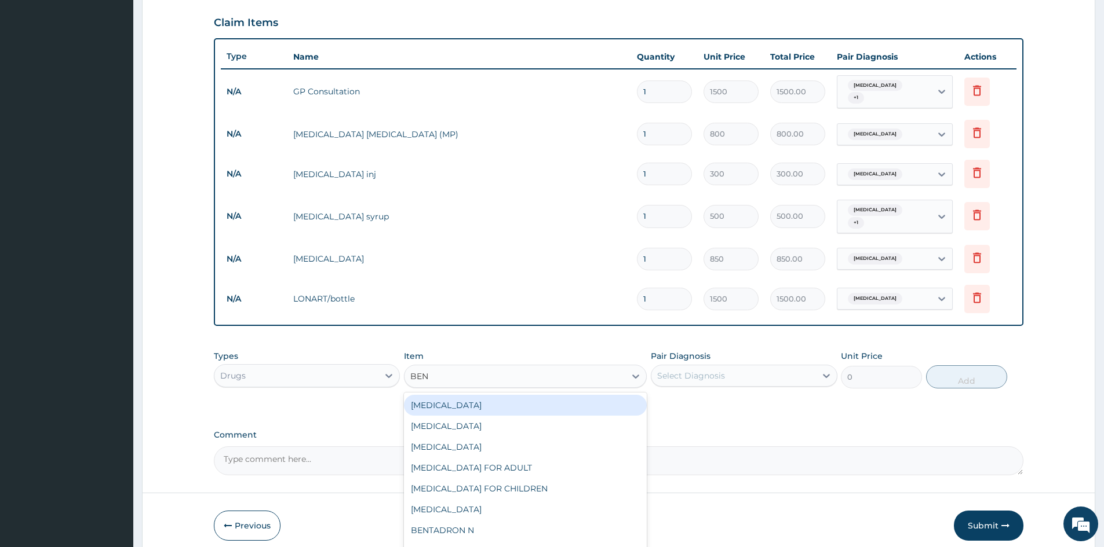
type input "BENY"
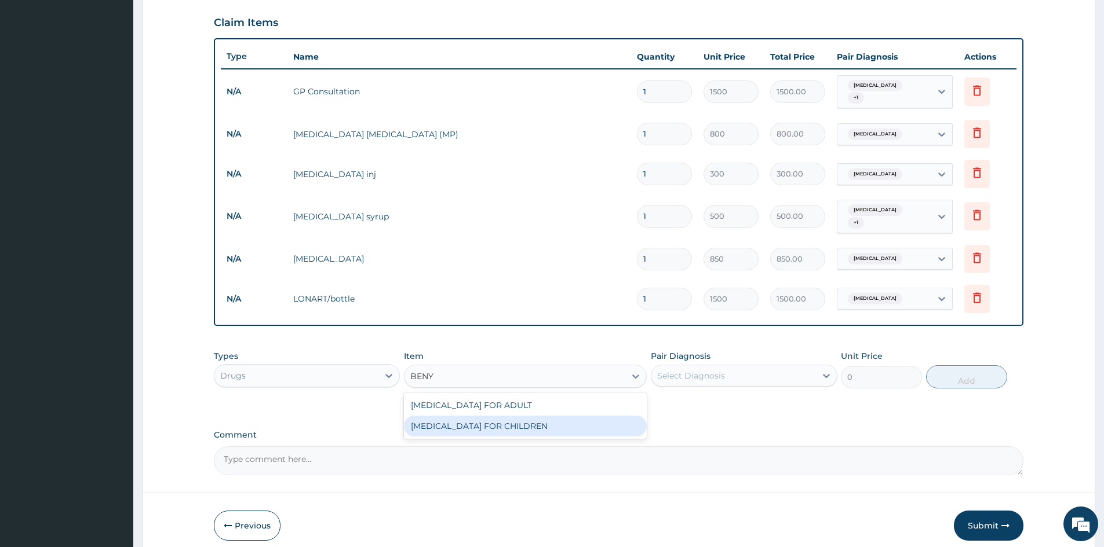
click at [503, 417] on div "BENYLIN FOR CHILDREN" at bounding box center [525, 426] width 243 height 21
type input "700"
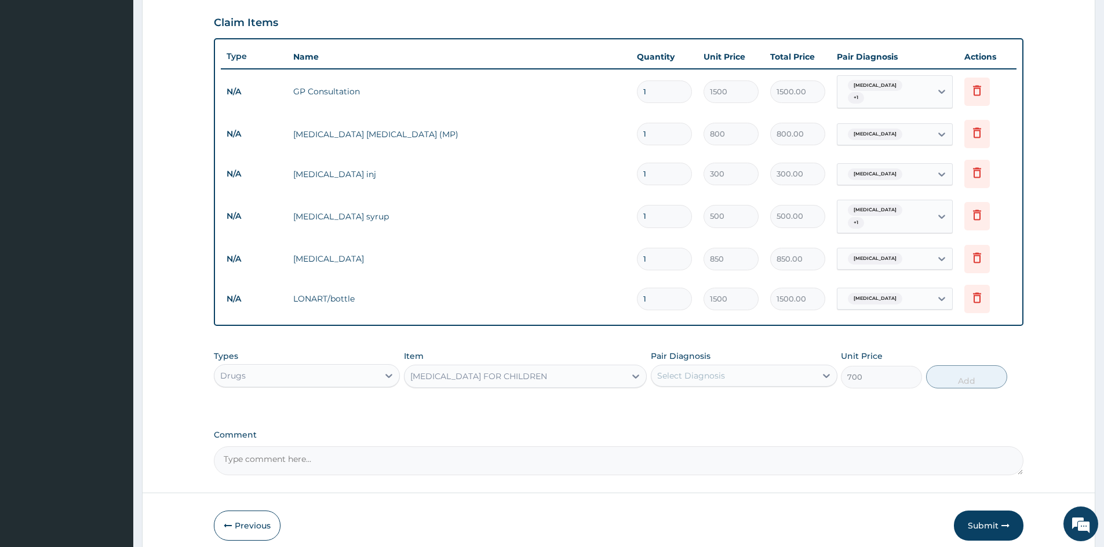
click at [771, 370] on div "Select Diagnosis" at bounding box center [733, 376] width 164 height 19
click at [733, 422] on label "Upper respiratory infection" at bounding box center [706, 428] width 72 height 12
checkbox input "true"
click at [976, 367] on button "Add" at bounding box center [966, 377] width 81 height 23
type input "0"
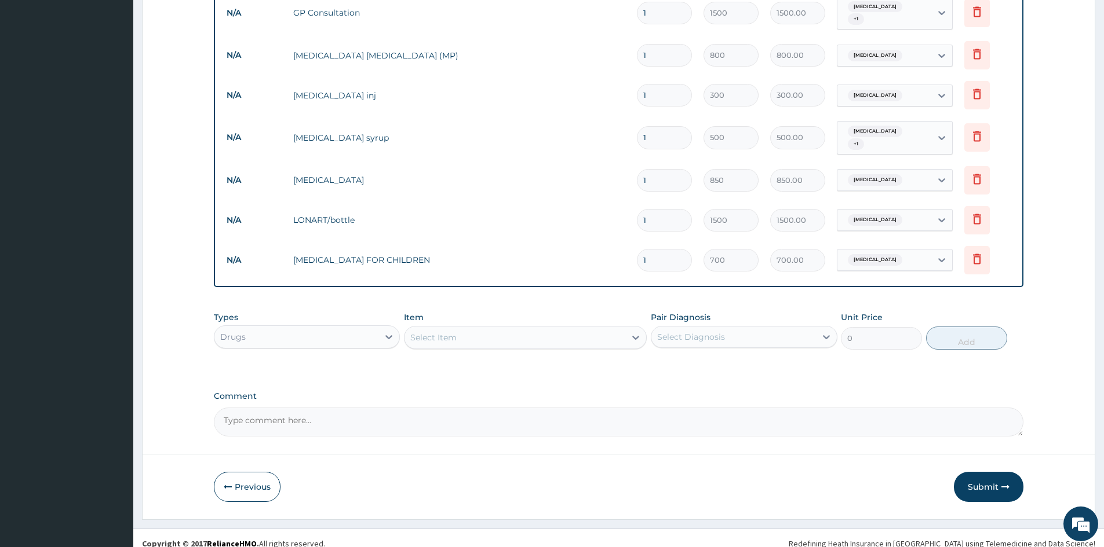
scroll to position [461, 0]
click at [1004, 482] on icon "button" at bounding box center [1005, 486] width 8 height 8
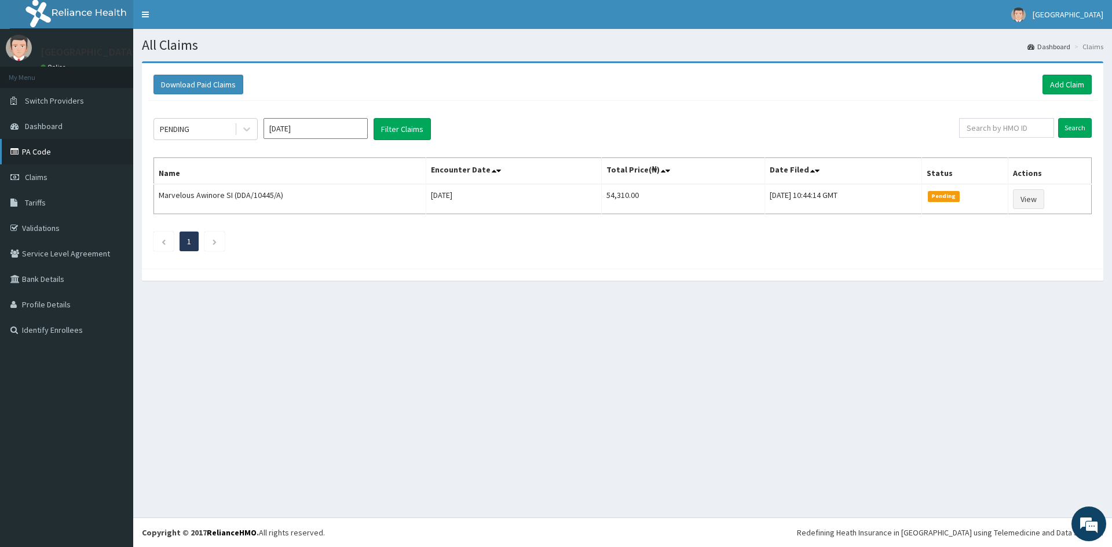
click at [70, 157] on link "PA Code" at bounding box center [66, 151] width 133 height 25
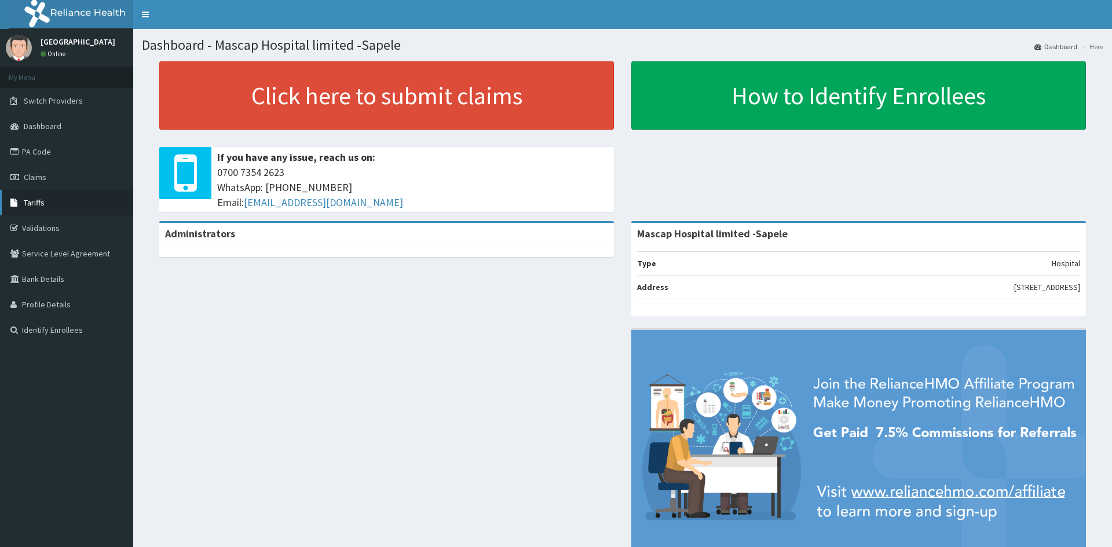
click at [43, 199] on span "Tariffs" at bounding box center [34, 203] width 21 height 10
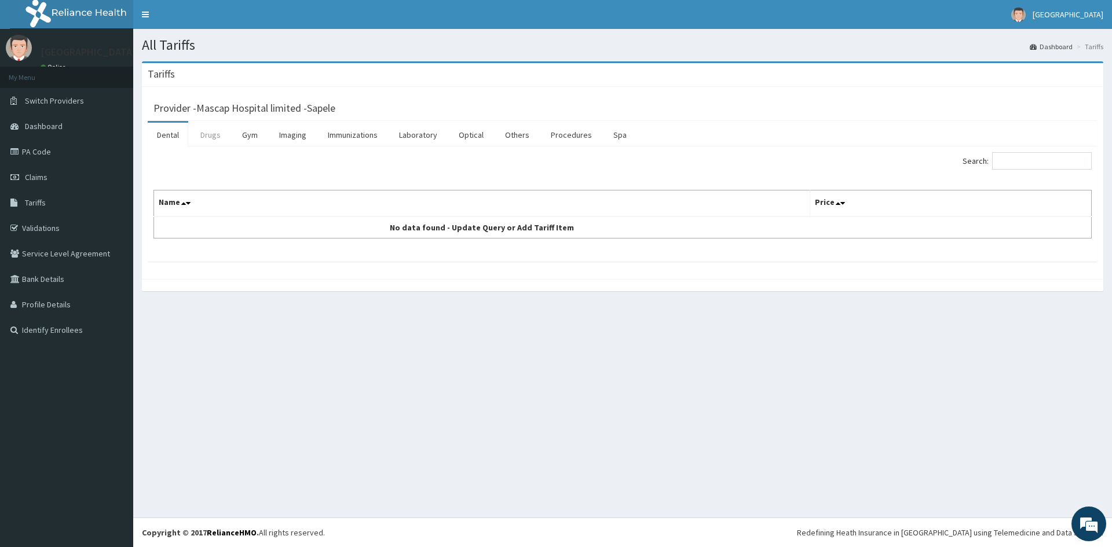
click at [199, 141] on link "Drugs" at bounding box center [210, 135] width 39 height 24
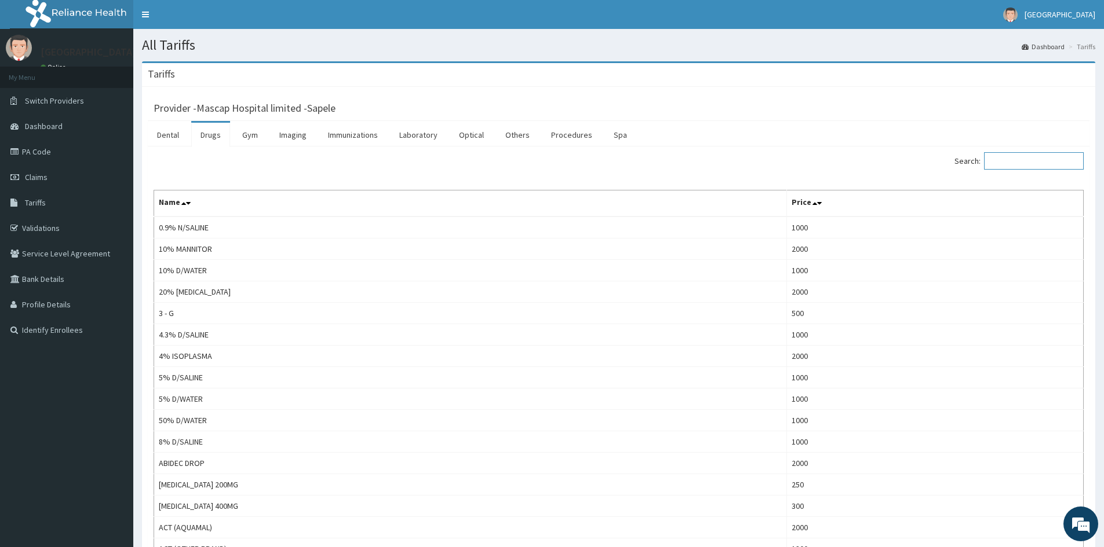
click at [1006, 162] on input "Search:" at bounding box center [1034, 160] width 100 height 17
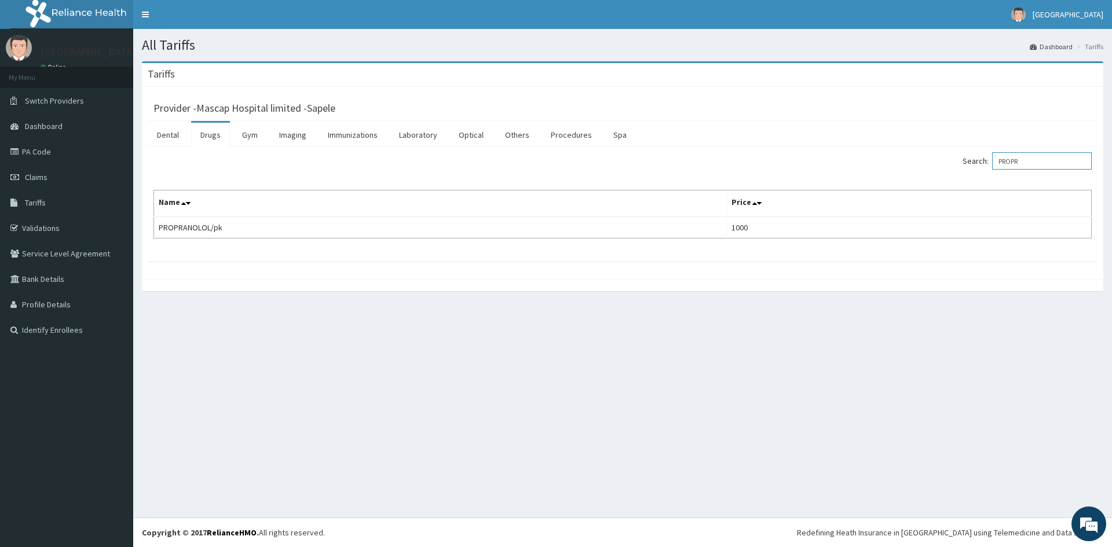
type input "PROPR"
click at [372, 317] on div "All Tariffs Dashboard Tariffs [GEOGRAPHIC_DATA] Provider - Mascap Hospital limi…" at bounding box center [622, 273] width 979 height 489
click at [40, 181] on span "Claims" at bounding box center [36, 177] width 23 height 10
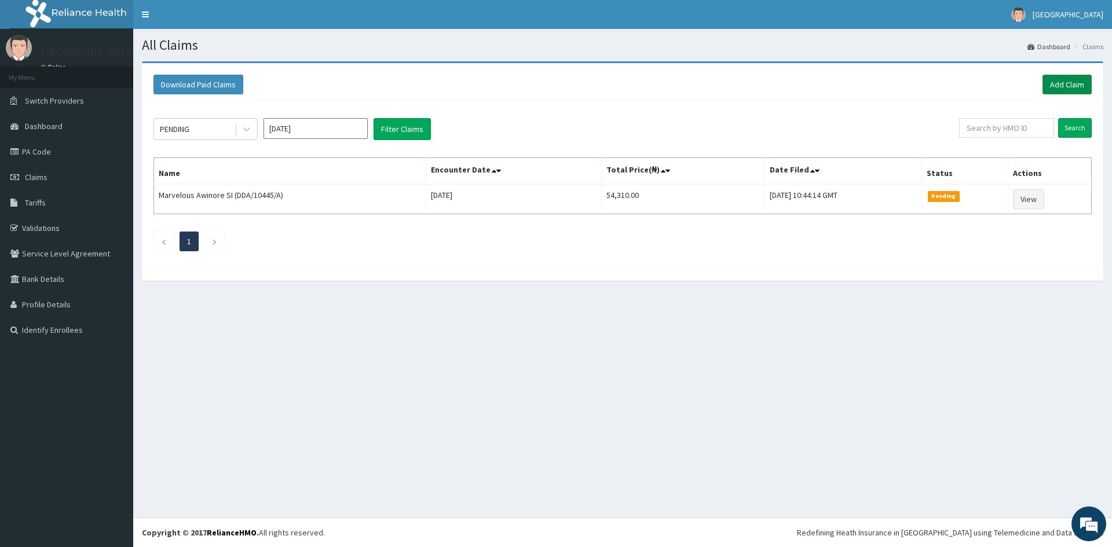
click at [1078, 82] on link "Add Claim" at bounding box center [1067, 85] width 49 height 20
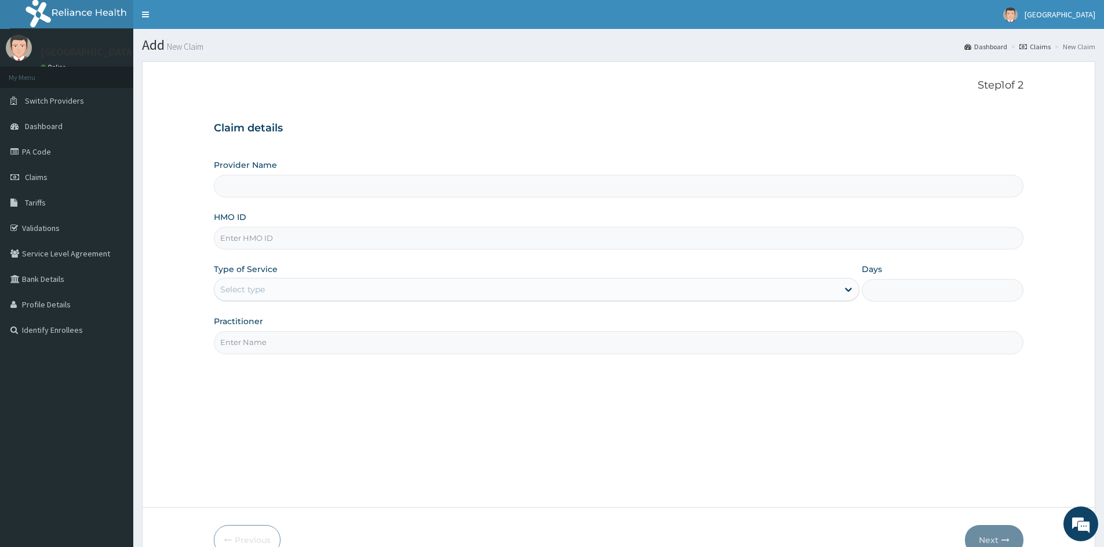
type input "Mascap Hospital limited -Sapele"
click at [656, 243] on input "HMO ID" at bounding box center [618, 238] width 809 height 23
type input "LFM/10139/B"
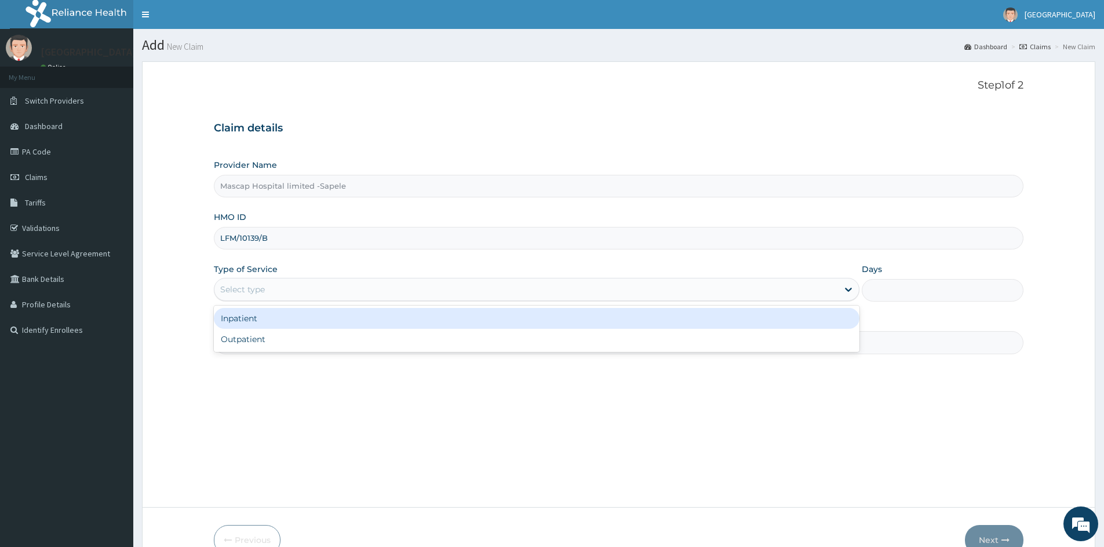
click at [352, 289] on div "Select type" at bounding box center [525, 289] width 623 height 19
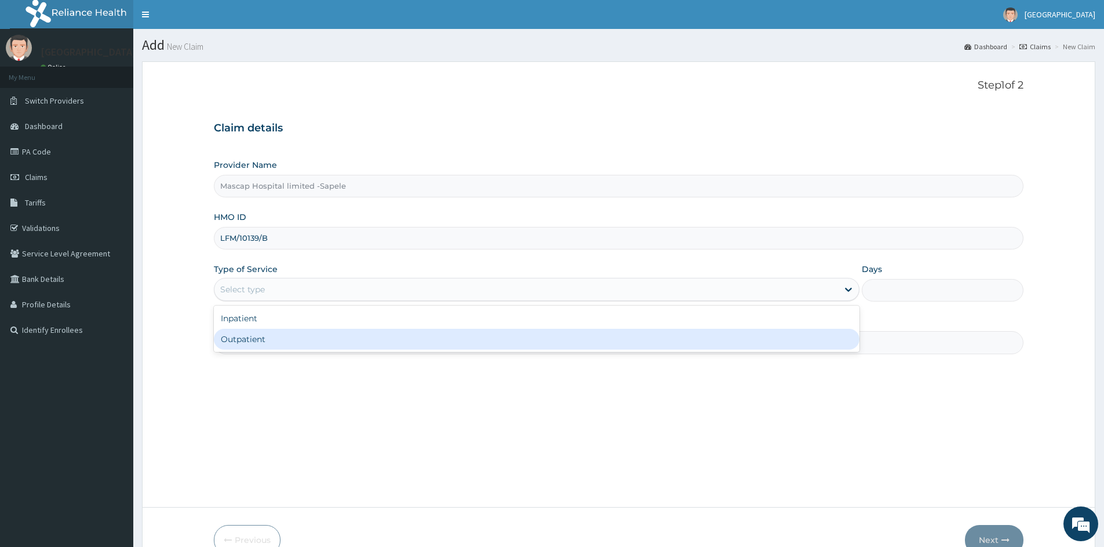
click at [309, 338] on div "Outpatient" at bounding box center [536, 339] width 645 height 21
type input "1"
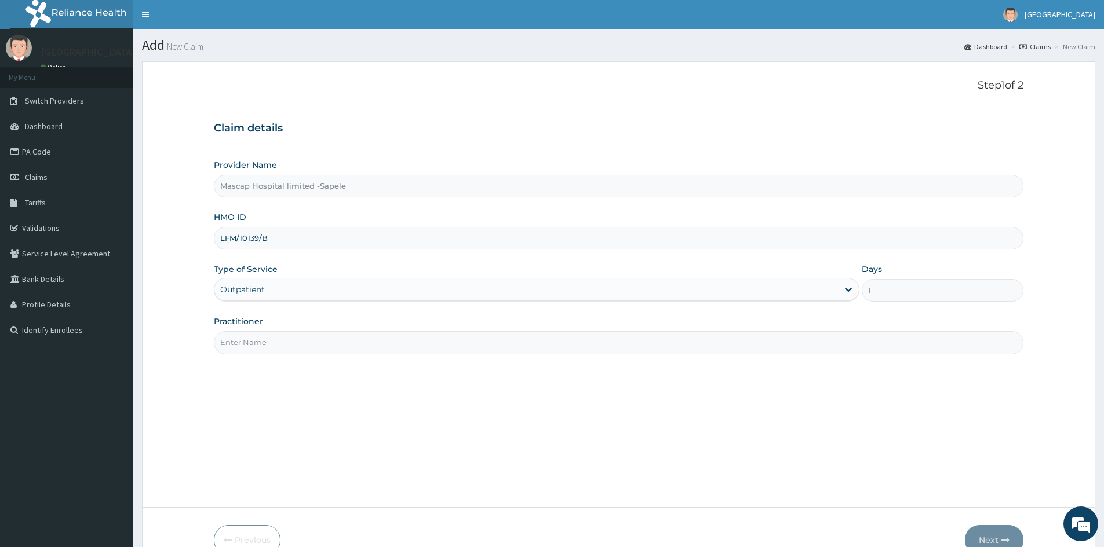
click at [306, 346] on input "Practitioner" at bounding box center [618, 342] width 809 height 23
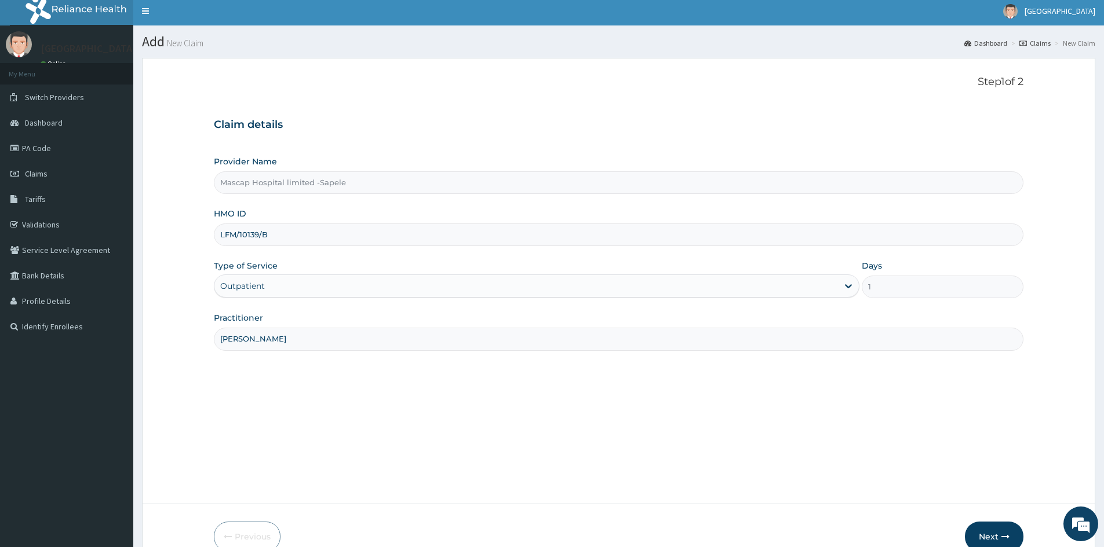
scroll to position [64, 0]
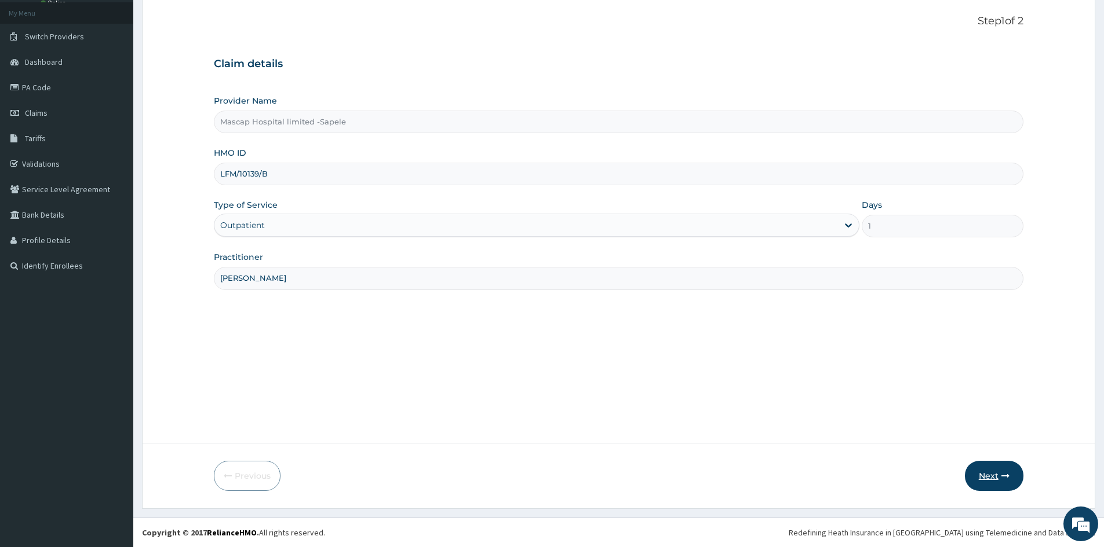
type input "[PERSON_NAME]"
click at [976, 485] on button "Next" at bounding box center [994, 476] width 59 height 30
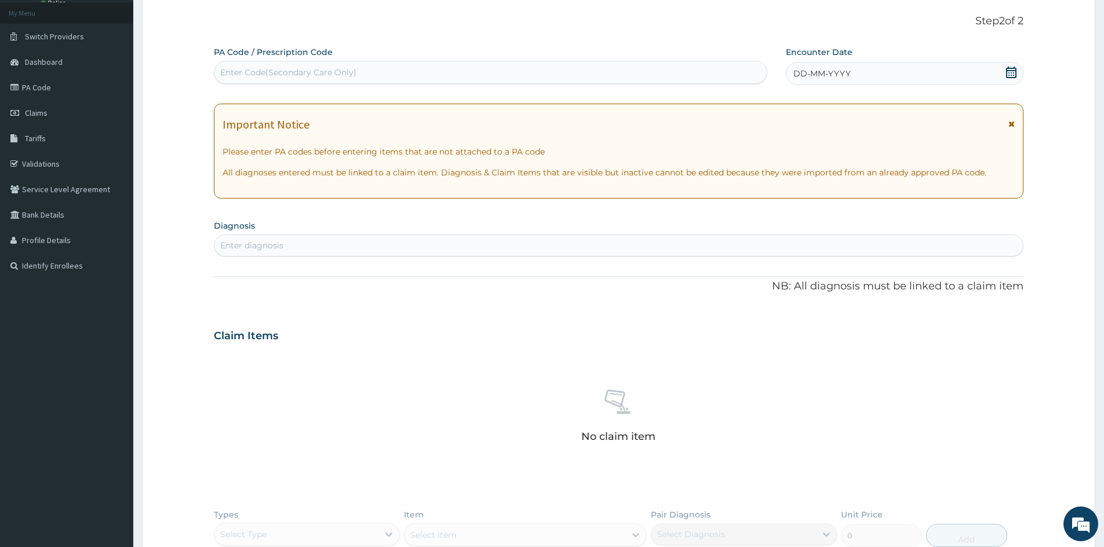
click at [1013, 75] on icon at bounding box center [1011, 73] width 10 height 12
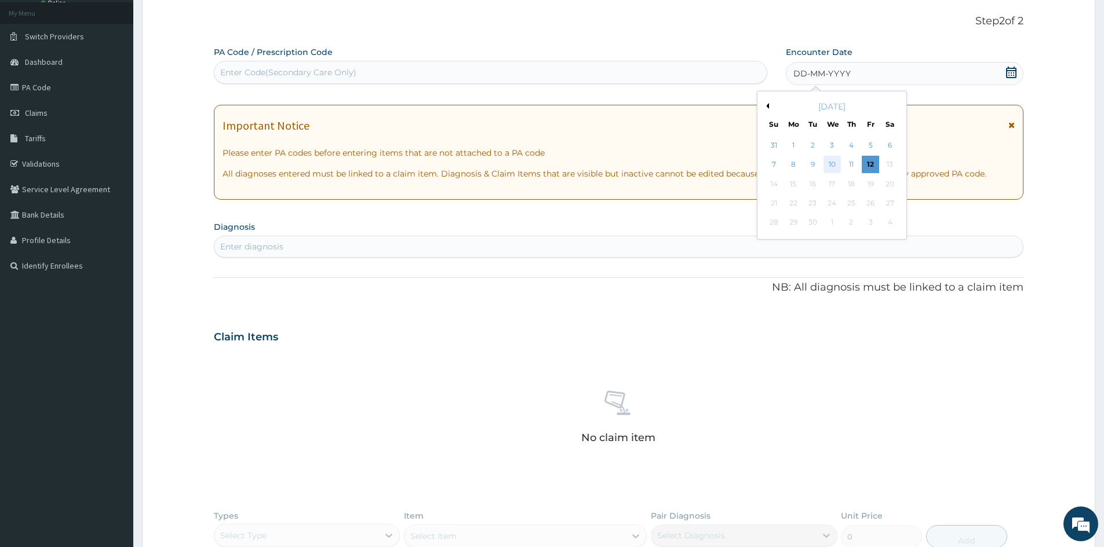
click at [833, 165] on div "10" at bounding box center [831, 164] width 17 height 17
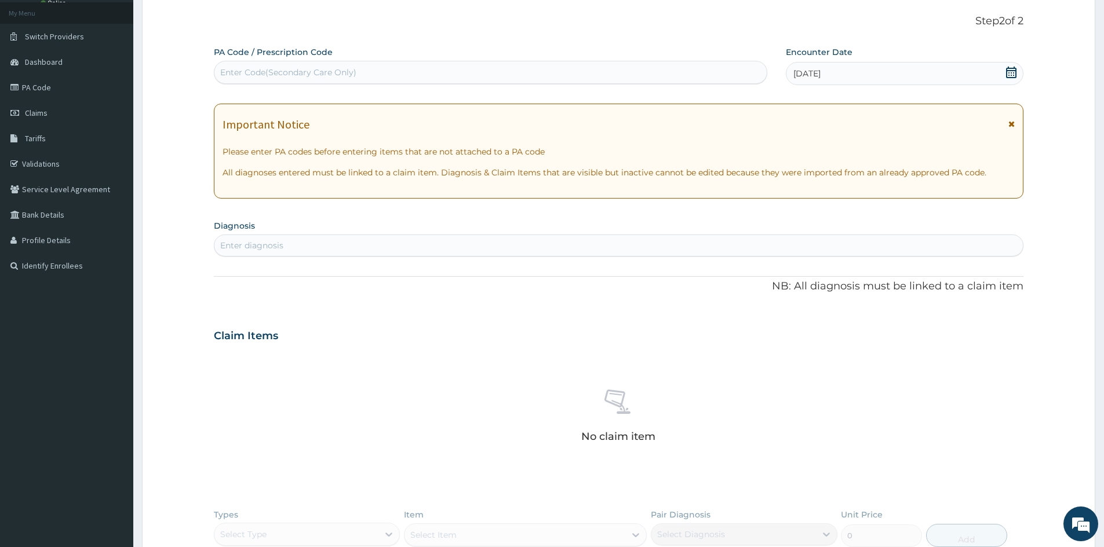
click at [754, 239] on div "Enter diagnosis" at bounding box center [618, 245] width 808 height 19
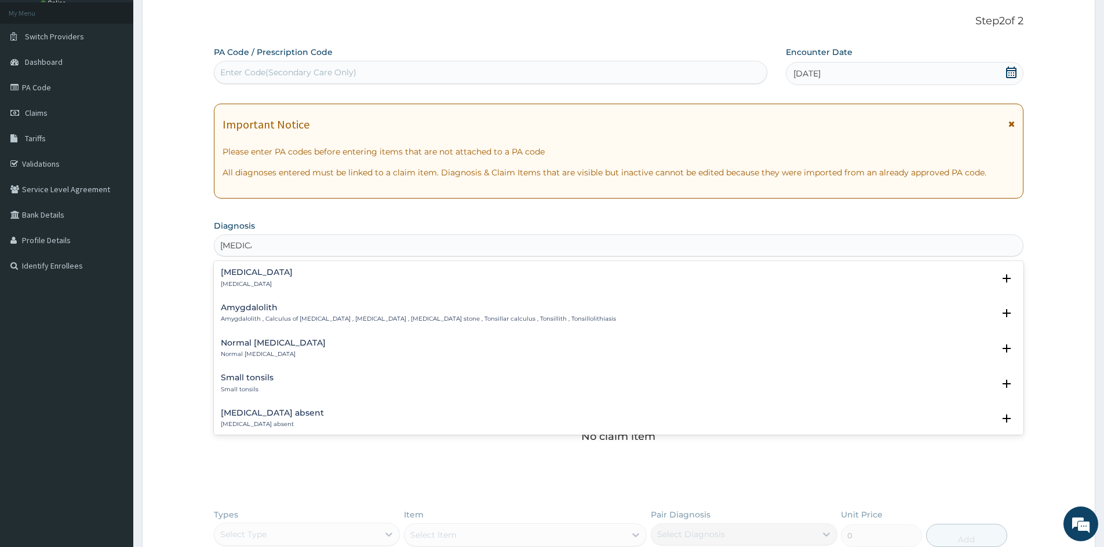
type input "[MEDICAL_DATA]"
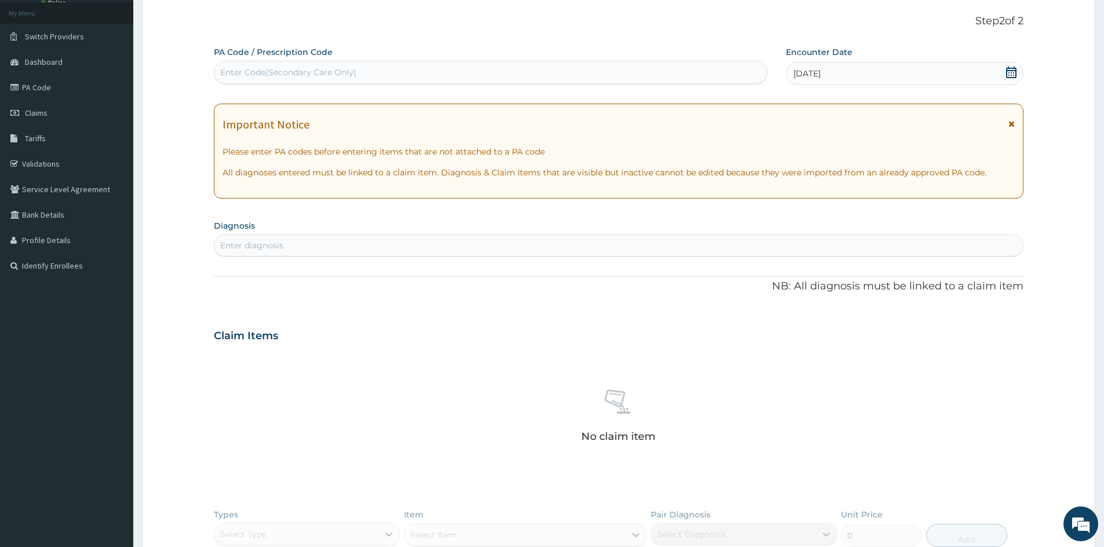
click at [615, 240] on div "Enter diagnosis" at bounding box center [618, 245] width 808 height 19
type input "[MEDICAL_DATA]"
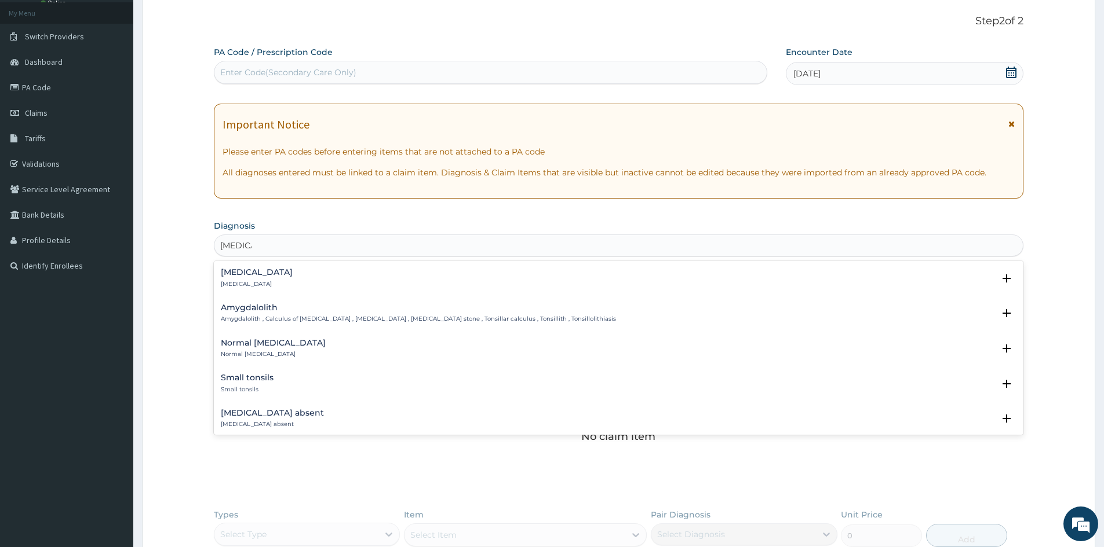
click at [243, 278] on div "[MEDICAL_DATA] [MEDICAL_DATA]" at bounding box center [257, 278] width 72 height 20
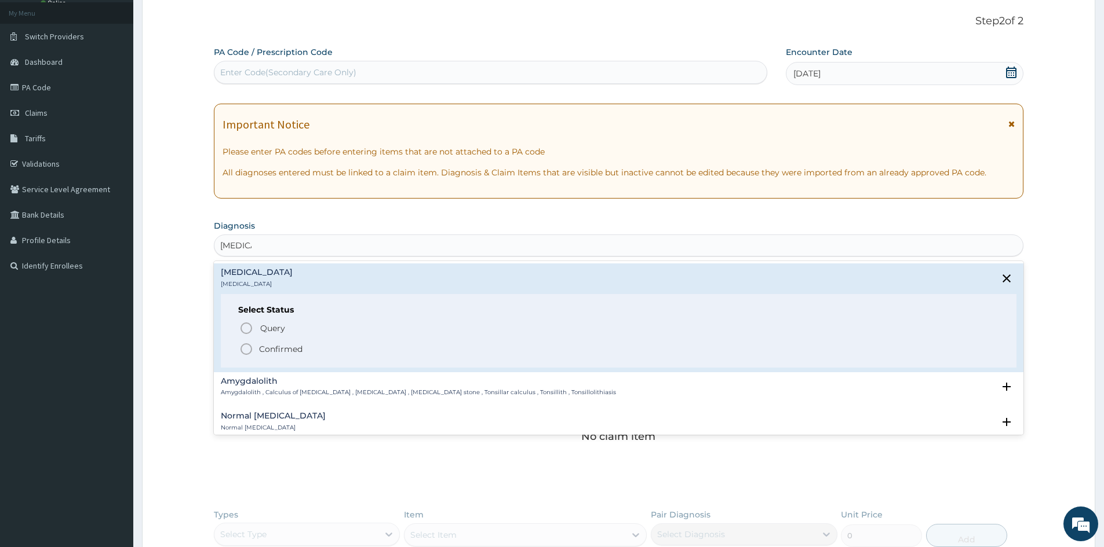
click at [261, 345] on p "Confirmed" at bounding box center [280, 350] width 43 height 12
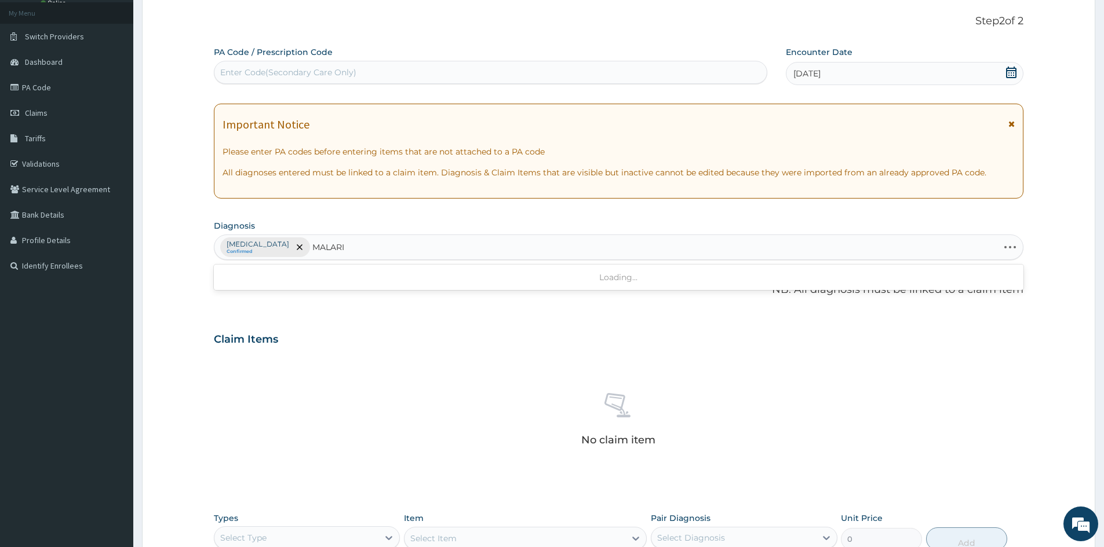
type input "[MEDICAL_DATA]"
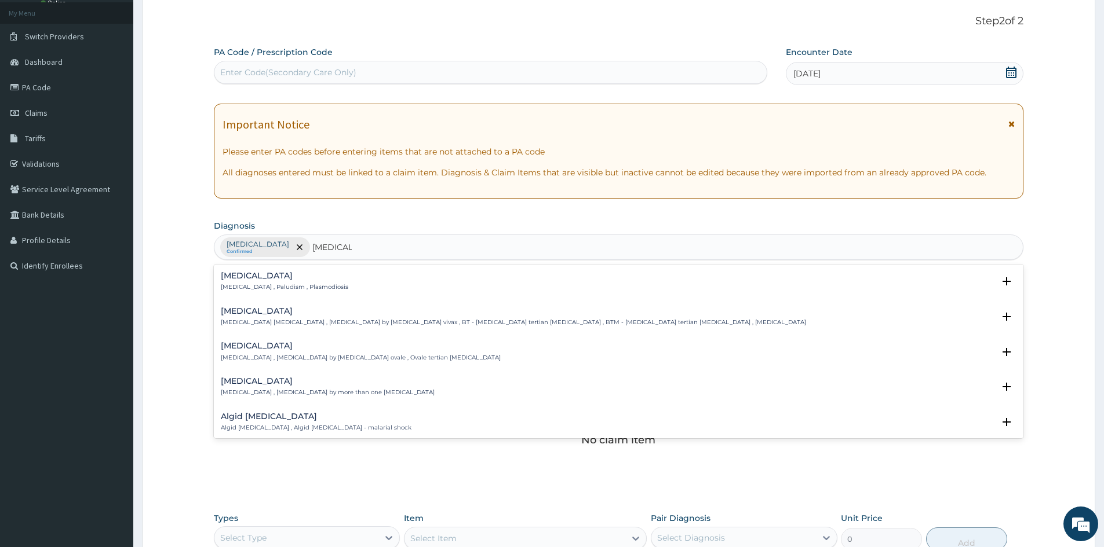
click at [237, 284] on p "[MEDICAL_DATA] , Paludism , Plasmodiosis" at bounding box center [284, 287] width 127 height 8
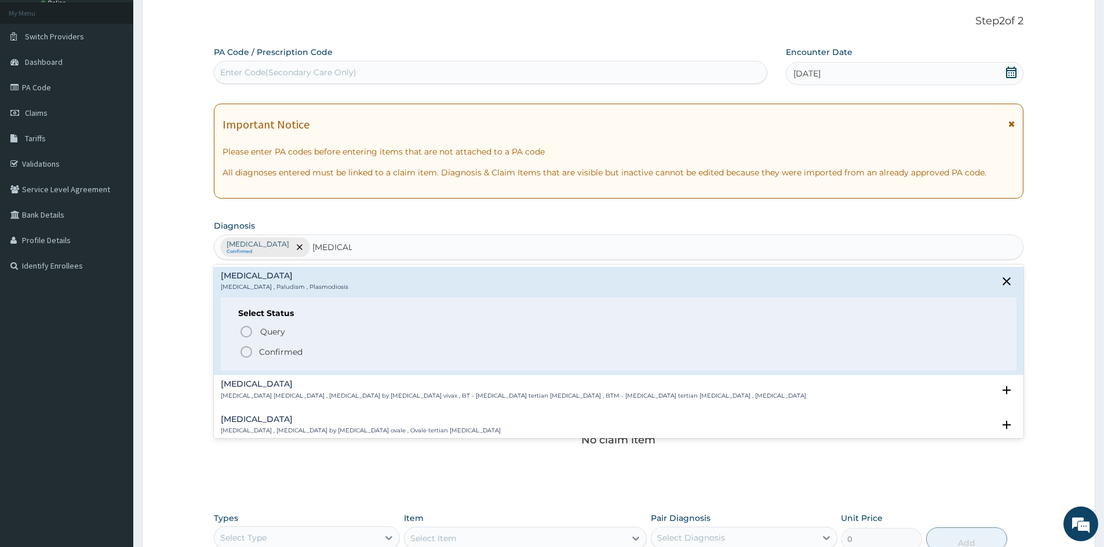
click at [265, 351] on p "Confirmed" at bounding box center [280, 352] width 43 height 12
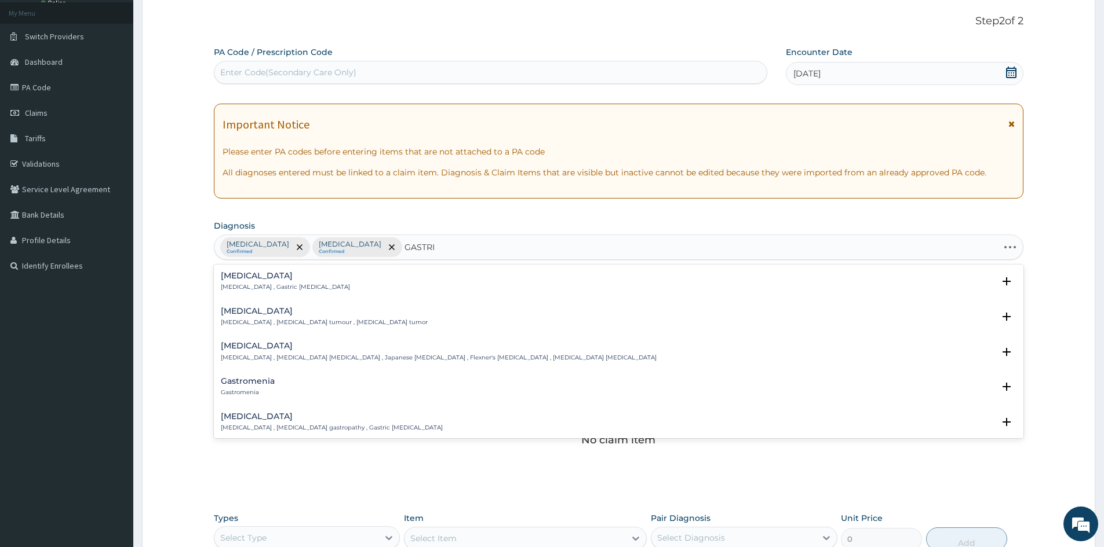
type input "GASTRIT"
click at [271, 284] on p "Gastritis , Gastric catarrh" at bounding box center [285, 287] width 129 height 8
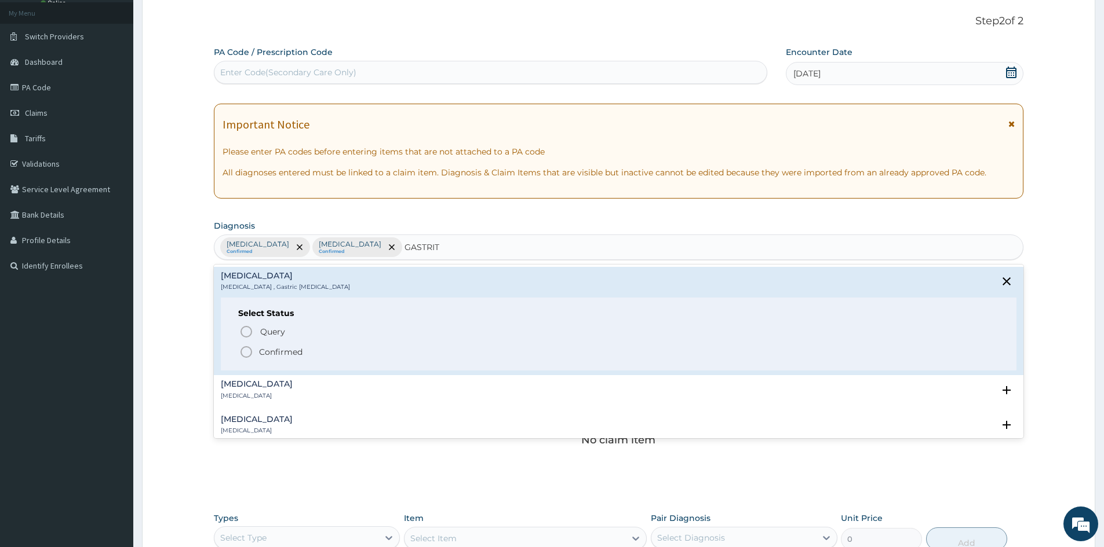
click at [264, 349] on p "Confirmed" at bounding box center [280, 352] width 43 height 12
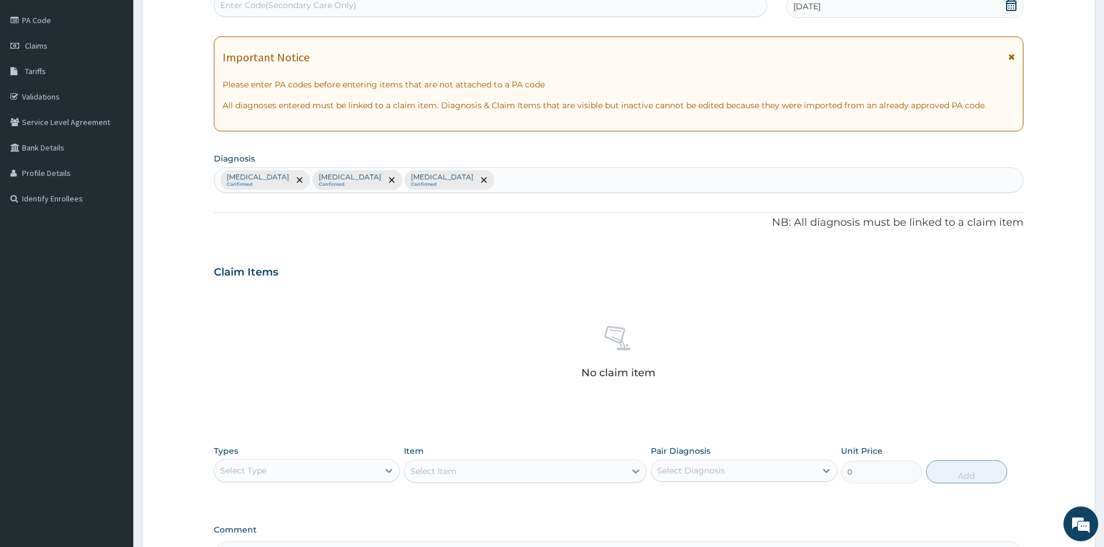
scroll to position [276, 0]
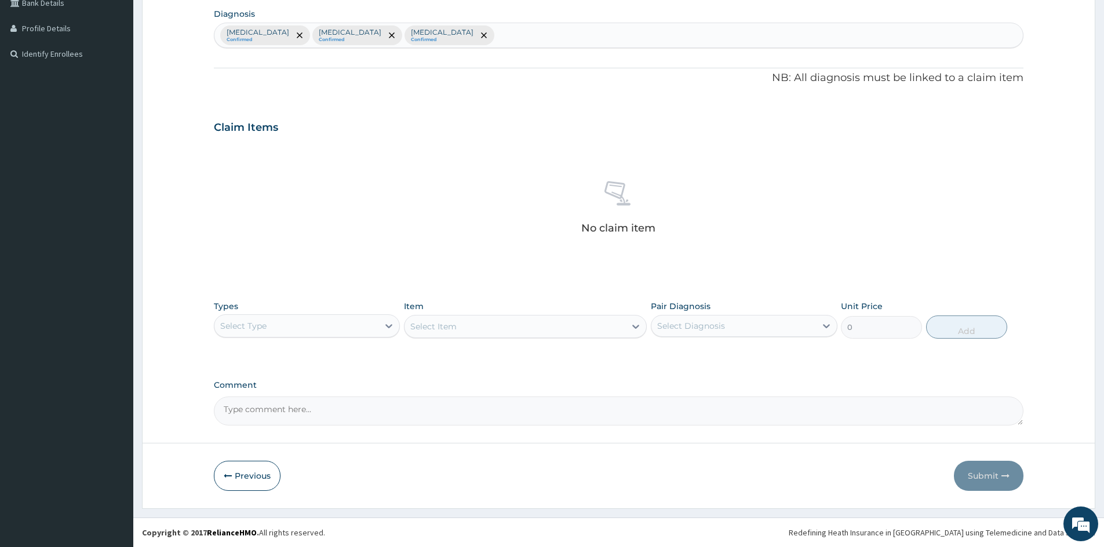
click at [269, 320] on div "Select Type" at bounding box center [296, 326] width 164 height 19
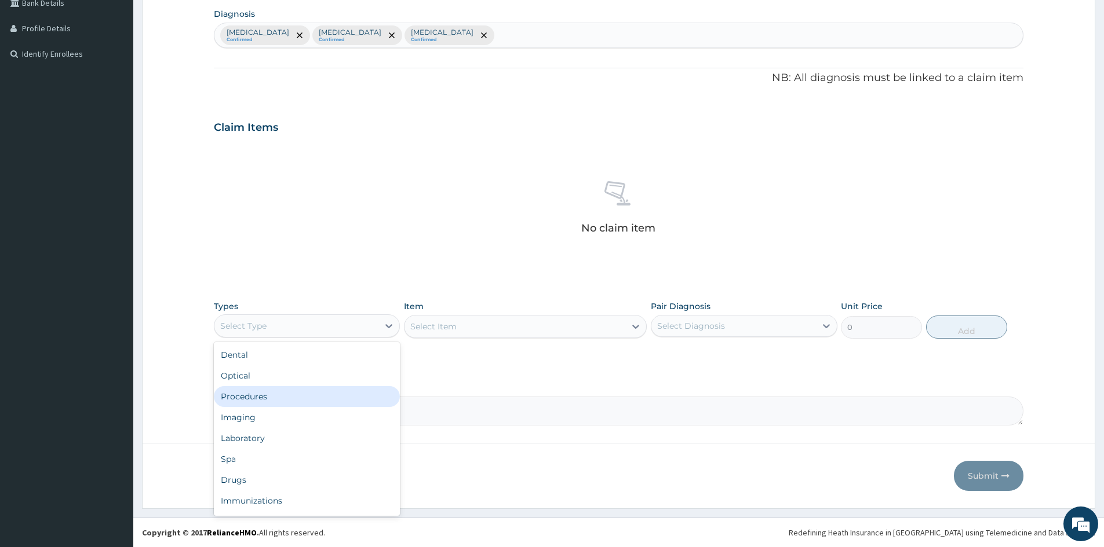
click at [295, 398] on div "Procedures" at bounding box center [307, 396] width 186 height 21
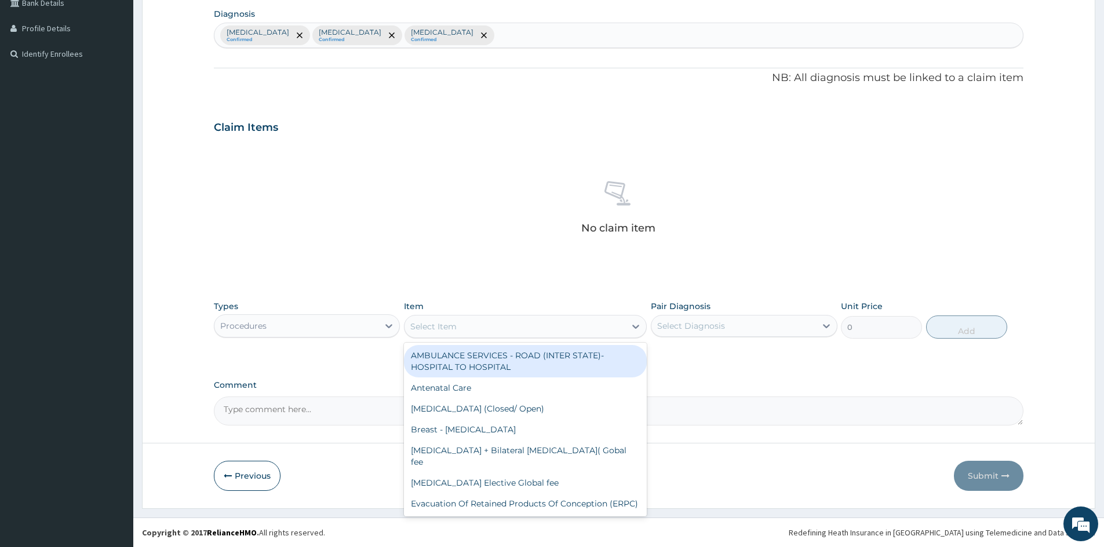
click at [492, 322] on div "Select Item" at bounding box center [514, 326] width 221 height 19
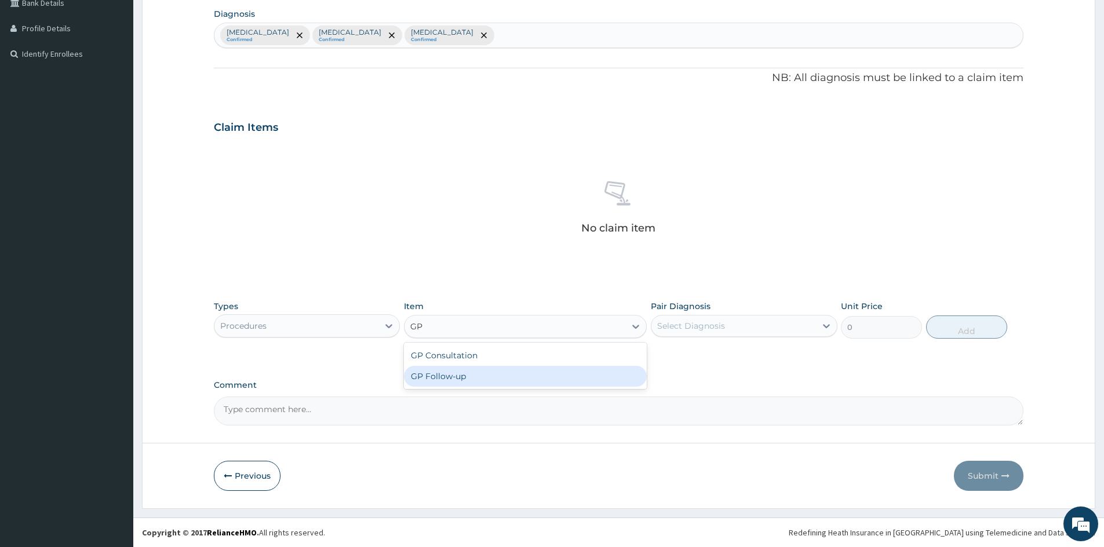
type input "GP C"
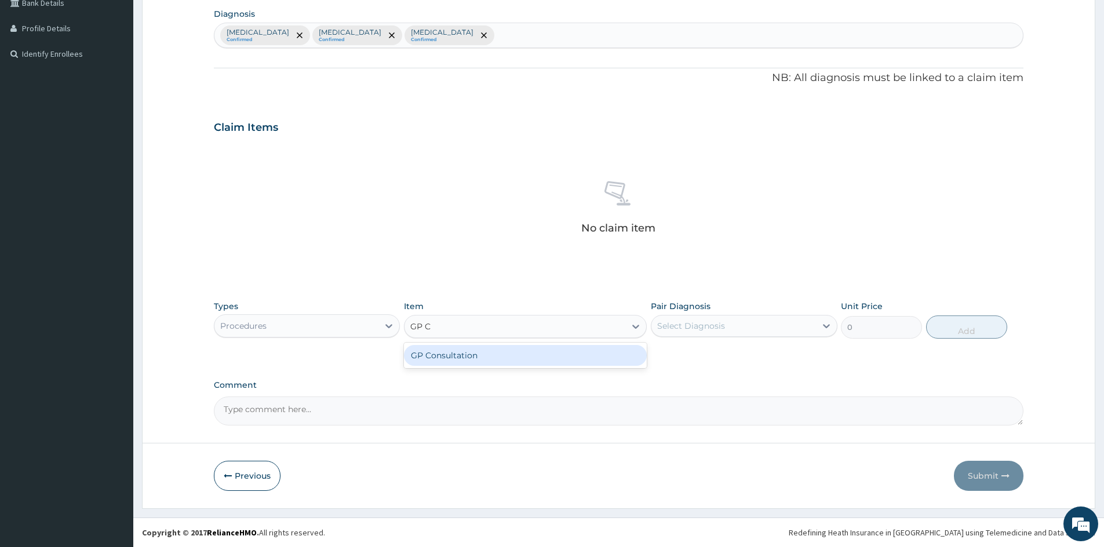
click at [494, 356] on div "GP Consultation" at bounding box center [525, 355] width 243 height 21
type input "1500"
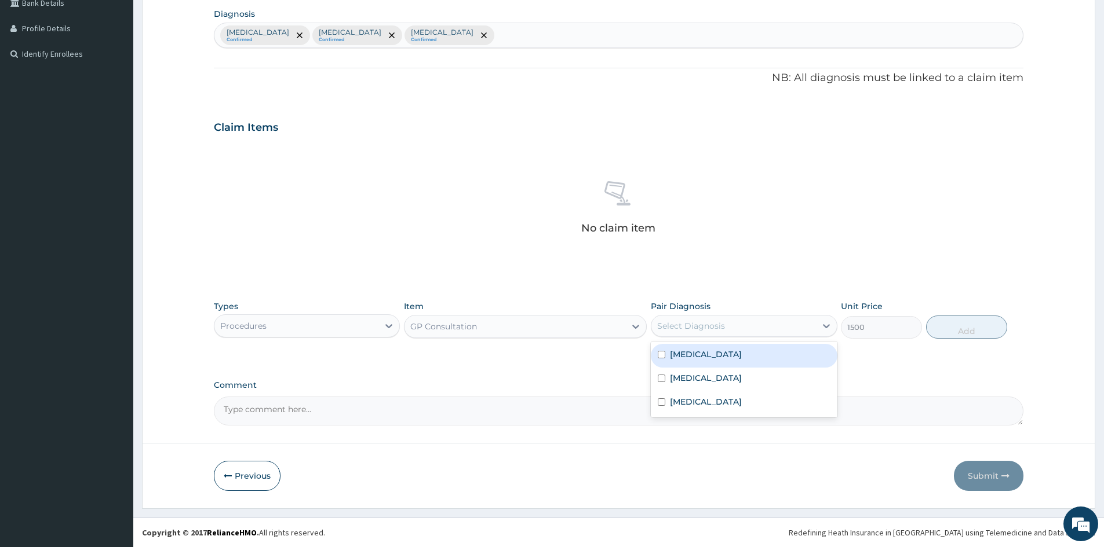
click at [744, 326] on div "Select Diagnosis" at bounding box center [733, 326] width 164 height 19
click at [731, 352] on div "Tonsillitis" at bounding box center [744, 356] width 186 height 24
checkbox input "true"
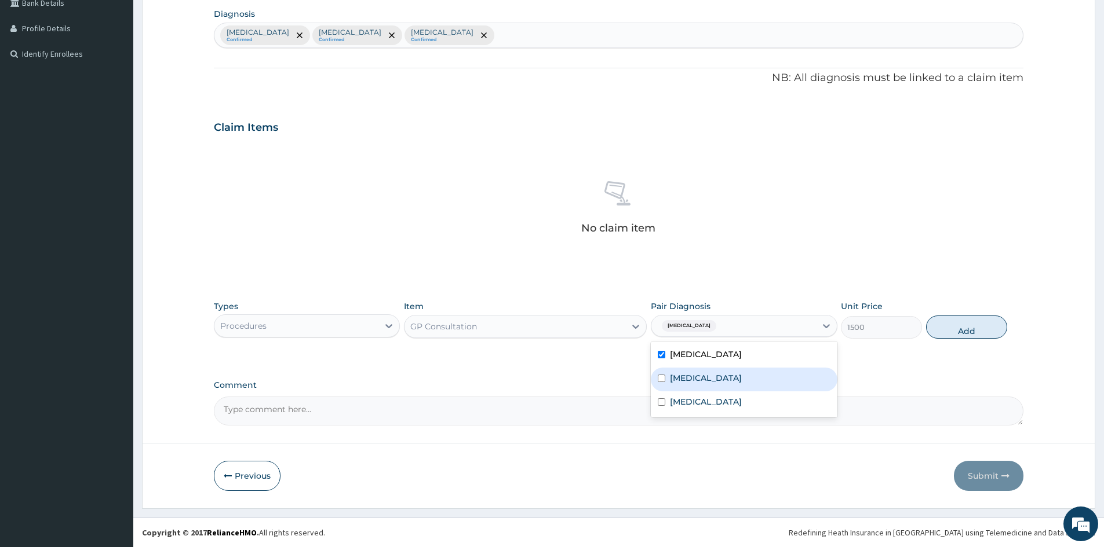
click at [714, 381] on div "[MEDICAL_DATA]" at bounding box center [744, 380] width 186 height 24
checkbox input "true"
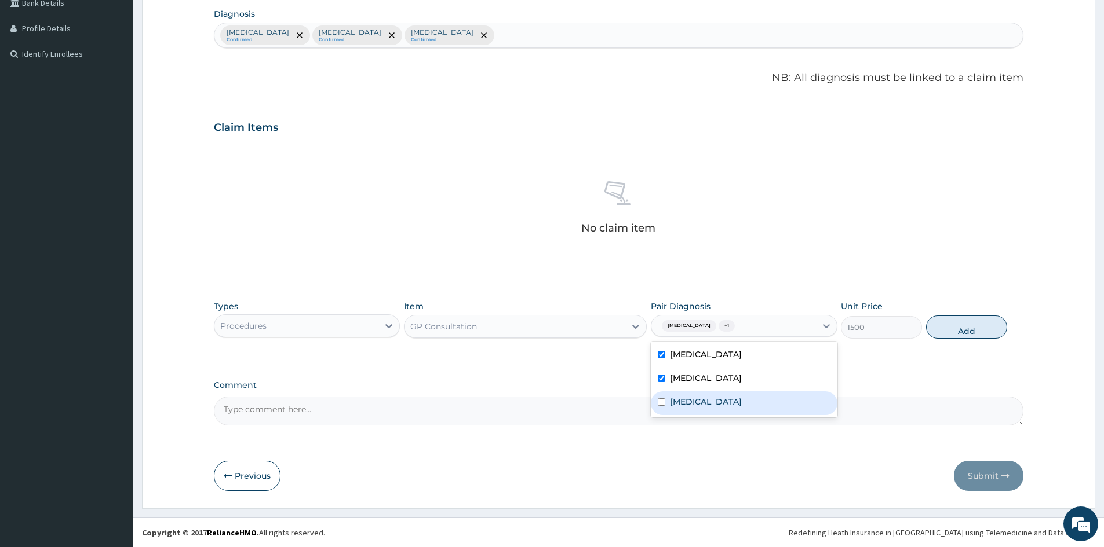
click at [714, 407] on div "Gastritis" at bounding box center [744, 404] width 186 height 24
checkbox input "true"
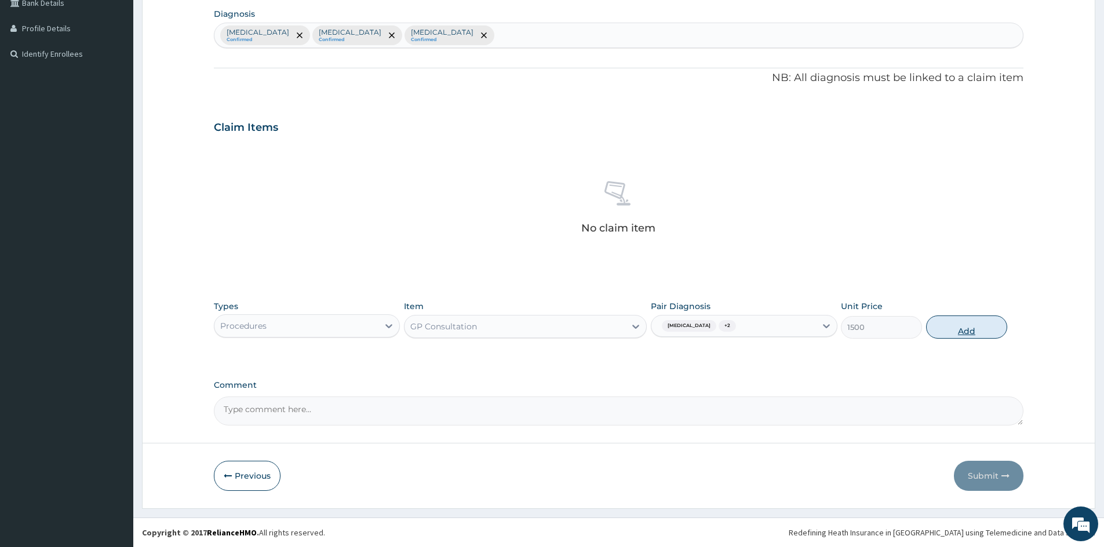
click at [968, 321] on button "Add" at bounding box center [966, 327] width 81 height 23
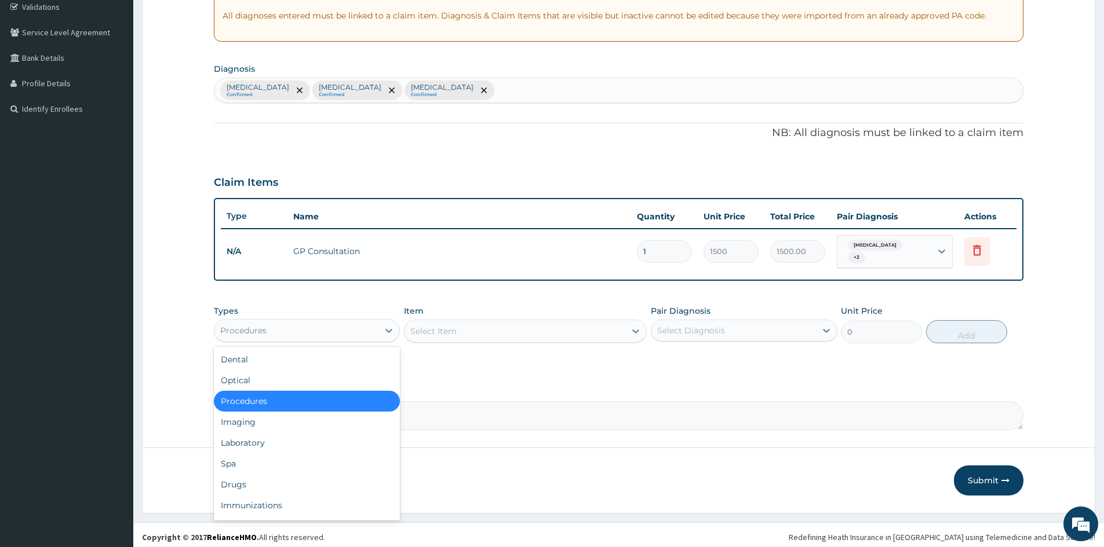
click at [359, 326] on div "Procedures" at bounding box center [296, 331] width 164 height 19
click at [319, 444] on div "Laboratory" at bounding box center [307, 443] width 186 height 21
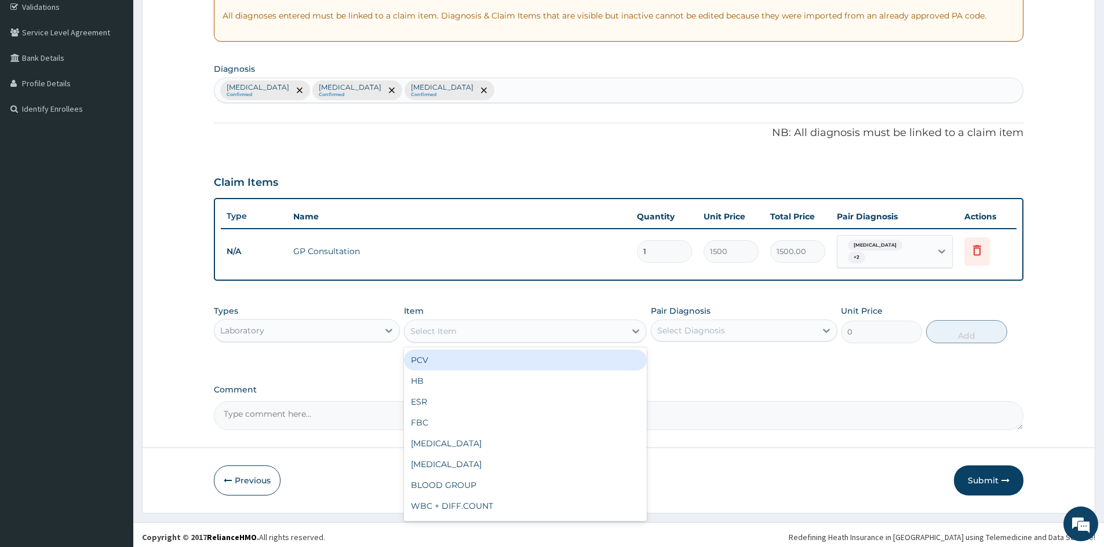
drag, startPoint x: 468, startPoint y: 323, endPoint x: 469, endPoint y: 330, distance: 6.4
click at [469, 323] on div "Select Item" at bounding box center [514, 331] width 221 height 19
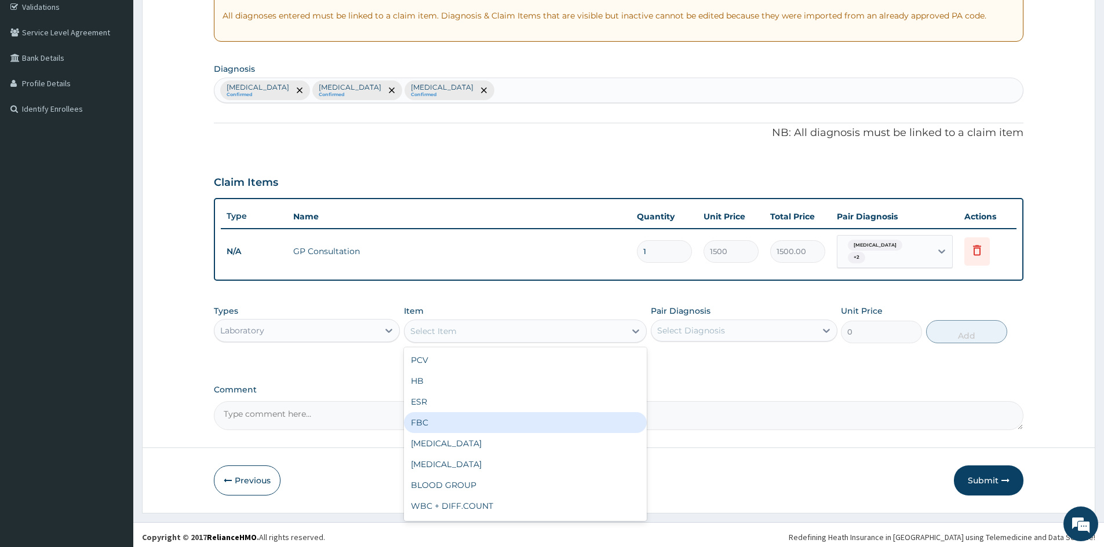
click at [449, 413] on div "FBC" at bounding box center [525, 423] width 243 height 21
type input "2000"
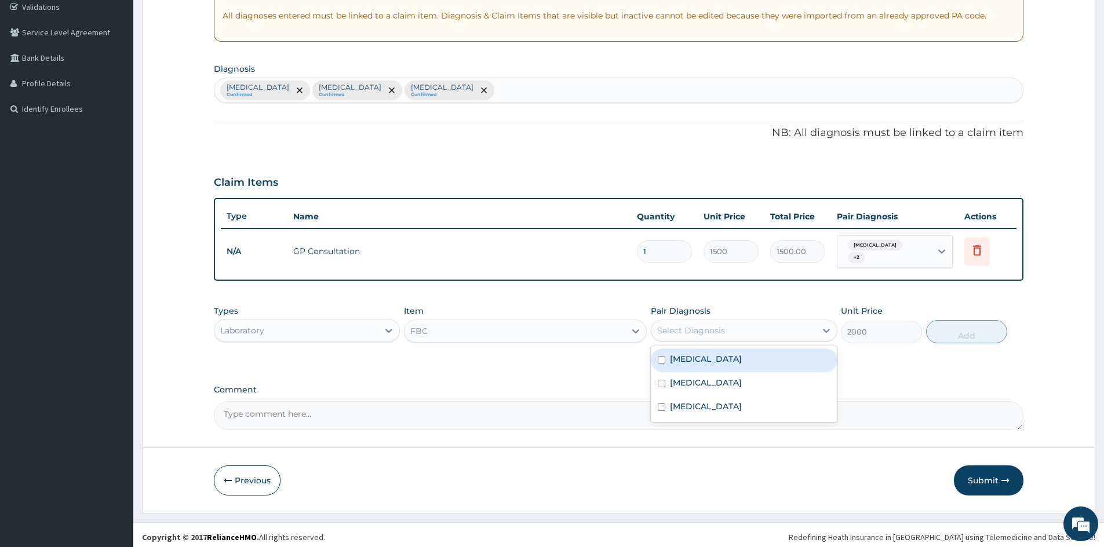
click at [795, 327] on div "Select Diagnosis" at bounding box center [733, 331] width 164 height 19
click at [766, 356] on div "Tonsillitis" at bounding box center [744, 361] width 186 height 24
checkbox input "true"
click at [969, 331] on button "Add" at bounding box center [966, 331] width 81 height 23
type input "0"
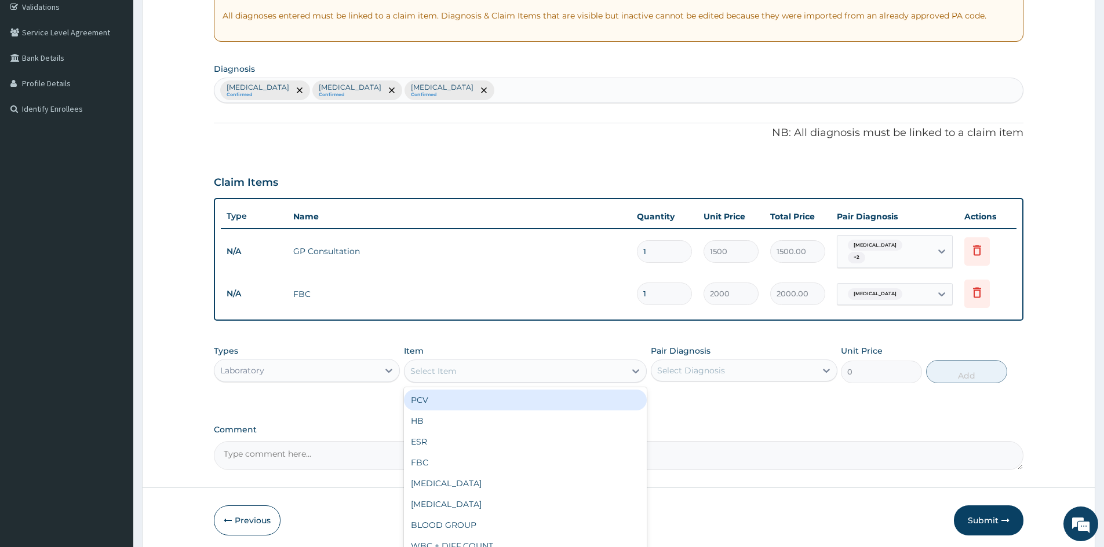
click at [597, 367] on div "Select Item" at bounding box center [514, 371] width 221 height 19
type input "MP"
click at [566, 395] on div "[MEDICAL_DATA] [MEDICAL_DATA] (MP)" at bounding box center [525, 400] width 243 height 21
type input "800"
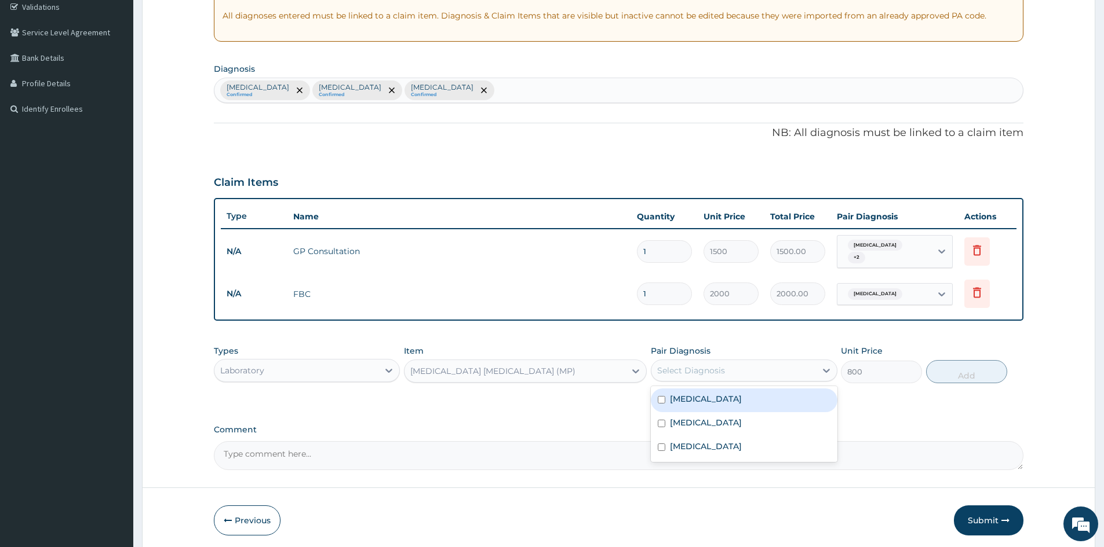
click at [699, 365] on div "Select Diagnosis" at bounding box center [691, 371] width 68 height 12
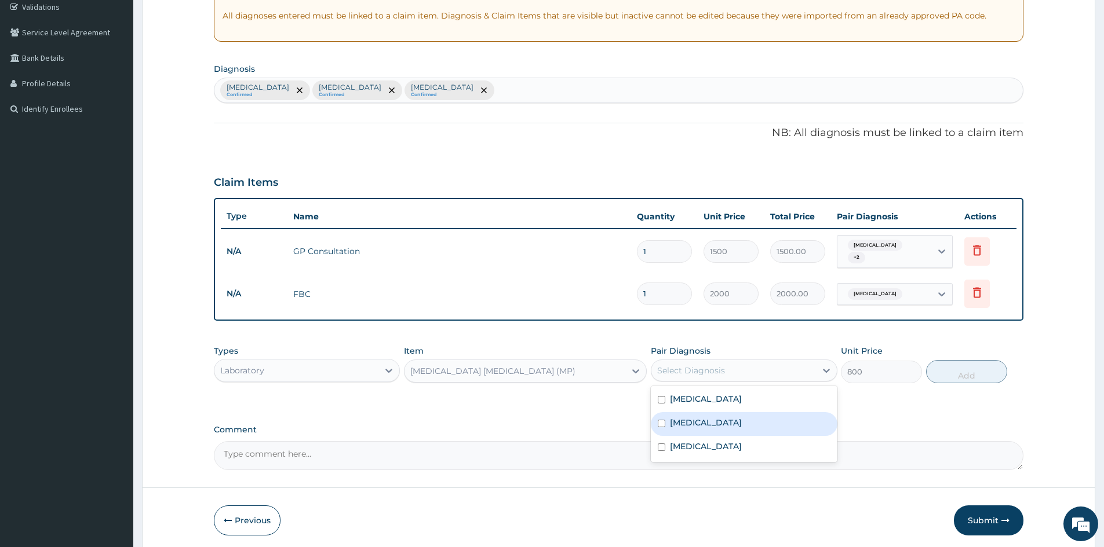
click at [691, 423] on label "[MEDICAL_DATA]" at bounding box center [706, 423] width 72 height 12
checkbox input "true"
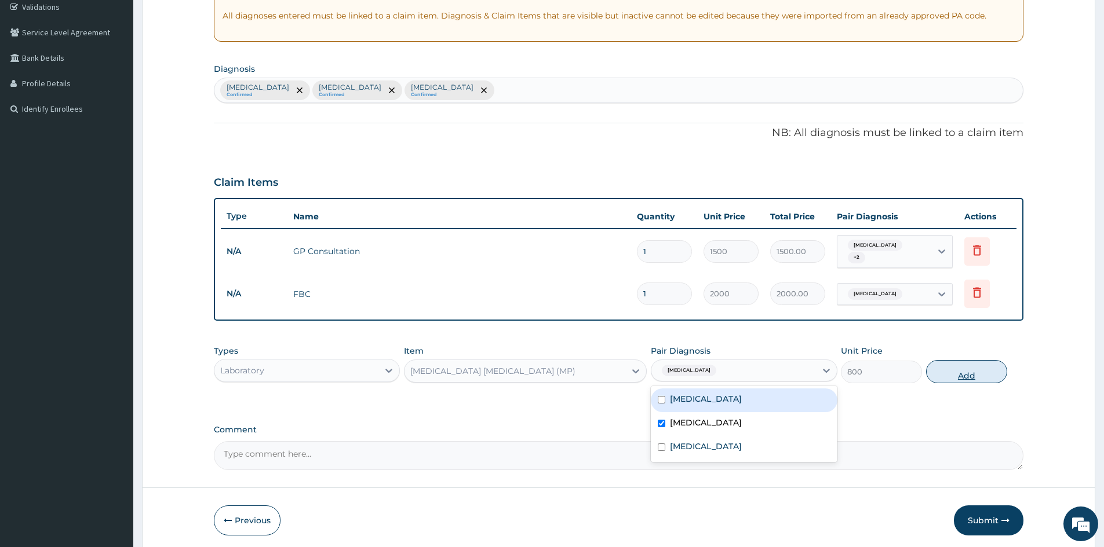
click at [963, 373] on button "Add" at bounding box center [966, 371] width 81 height 23
type input "0"
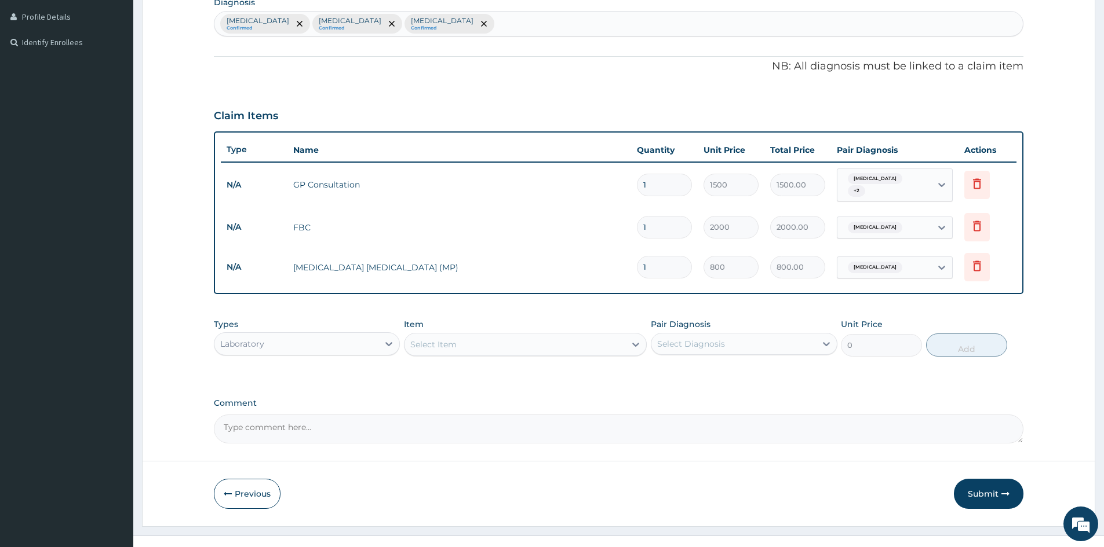
scroll to position [301, 0]
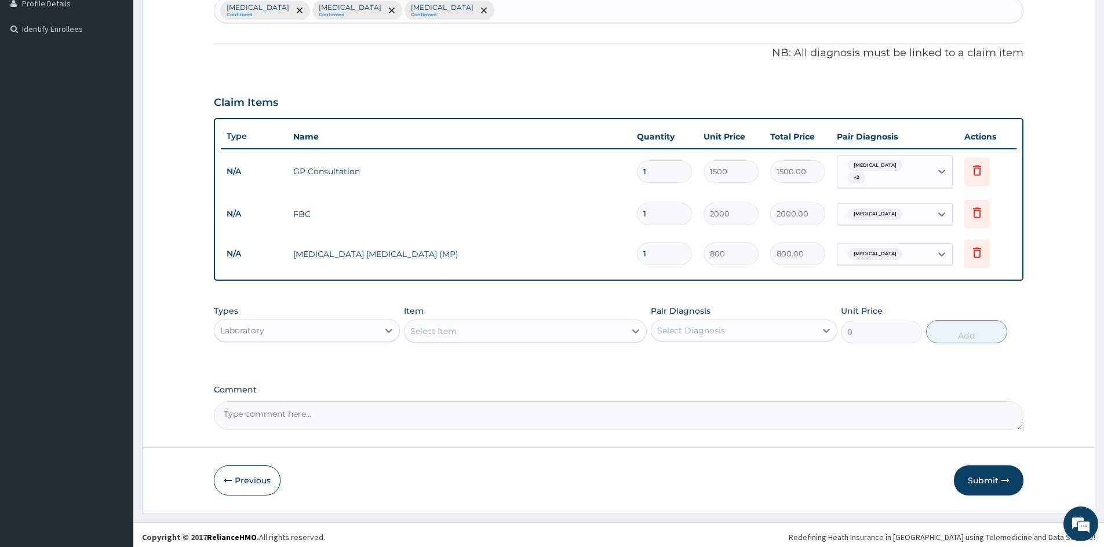
click at [304, 323] on div "Laboratory" at bounding box center [296, 331] width 164 height 19
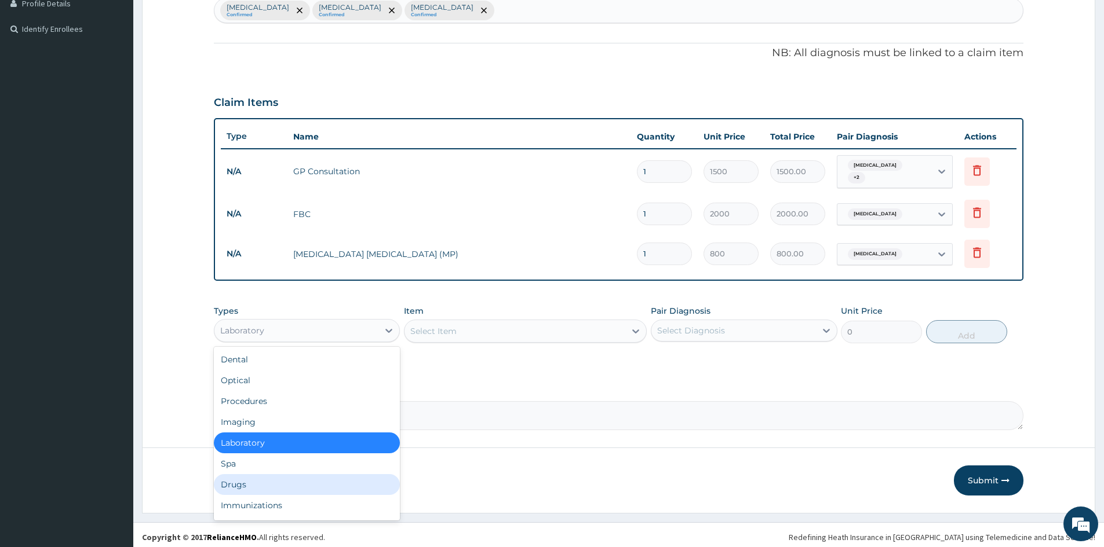
click at [253, 475] on div "Drugs" at bounding box center [307, 484] width 186 height 21
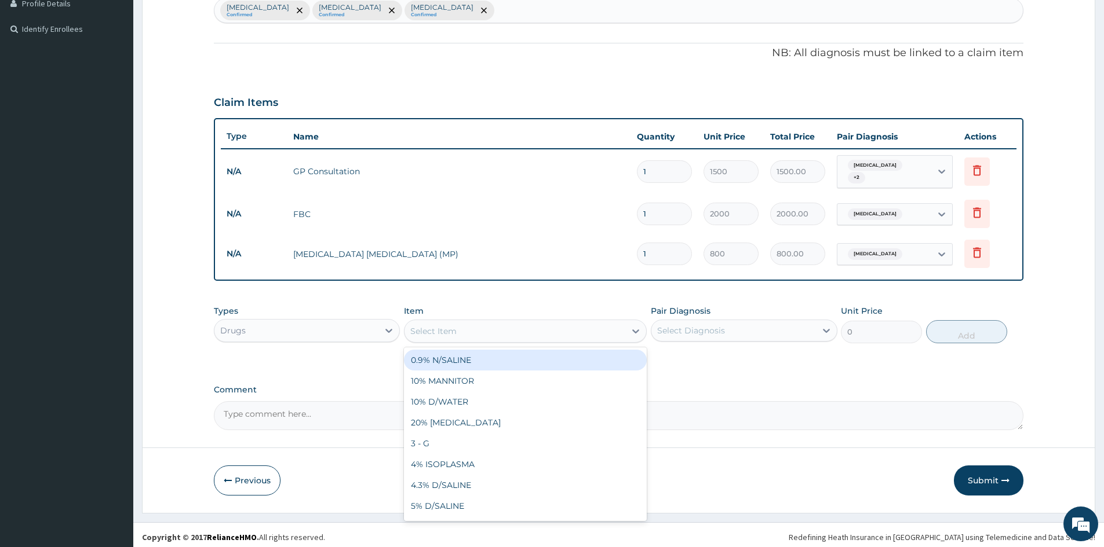
click at [555, 334] on div "Select Item" at bounding box center [514, 331] width 221 height 19
type input "LONA"
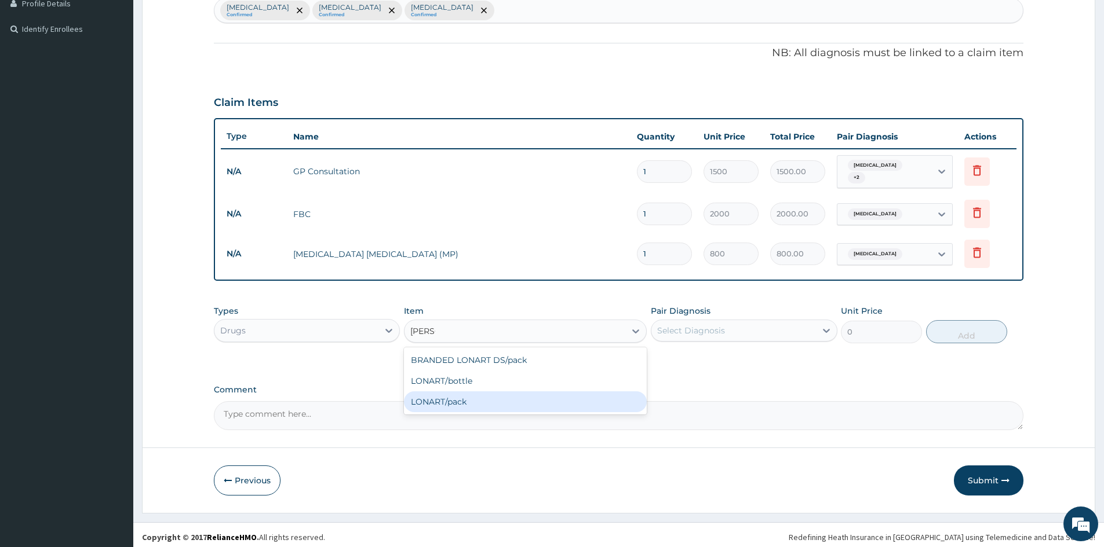
click at [483, 394] on div "LONART/pack" at bounding box center [525, 402] width 243 height 21
type input "1500"
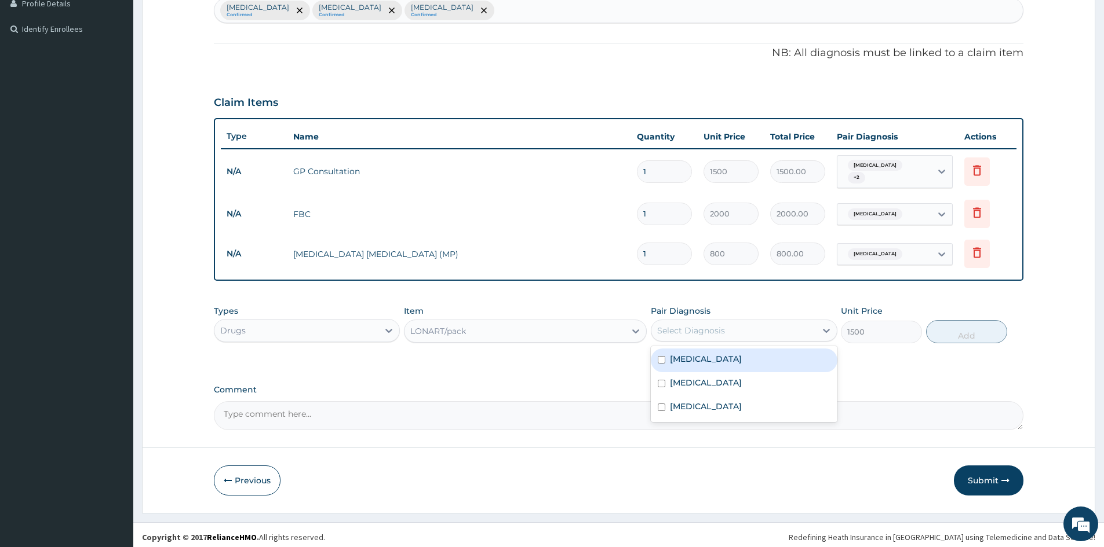
drag, startPoint x: 712, startPoint y: 325, endPoint x: 707, endPoint y: 341, distance: 16.3
click at [711, 327] on div "Select Diagnosis" at bounding box center [691, 331] width 68 height 12
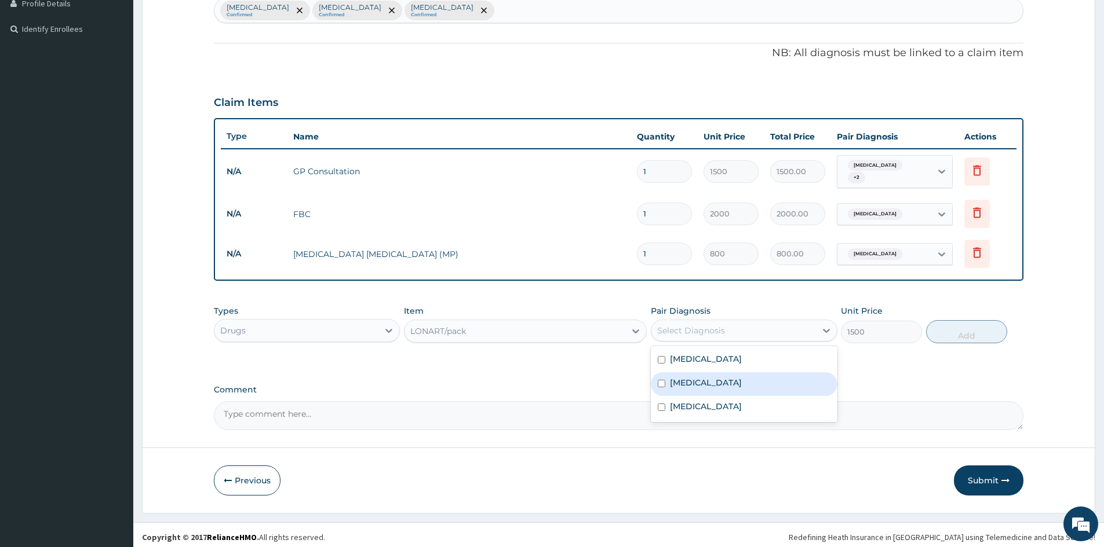
click at [700, 380] on label "[MEDICAL_DATA]" at bounding box center [706, 383] width 72 height 12
checkbox input "true"
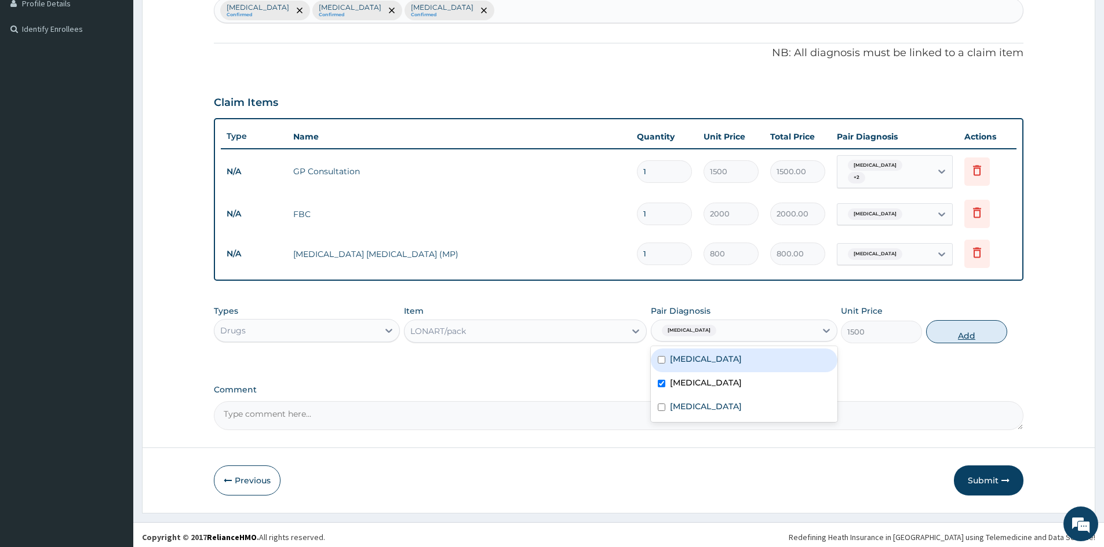
click at [936, 330] on button "Add" at bounding box center [966, 331] width 81 height 23
type input "0"
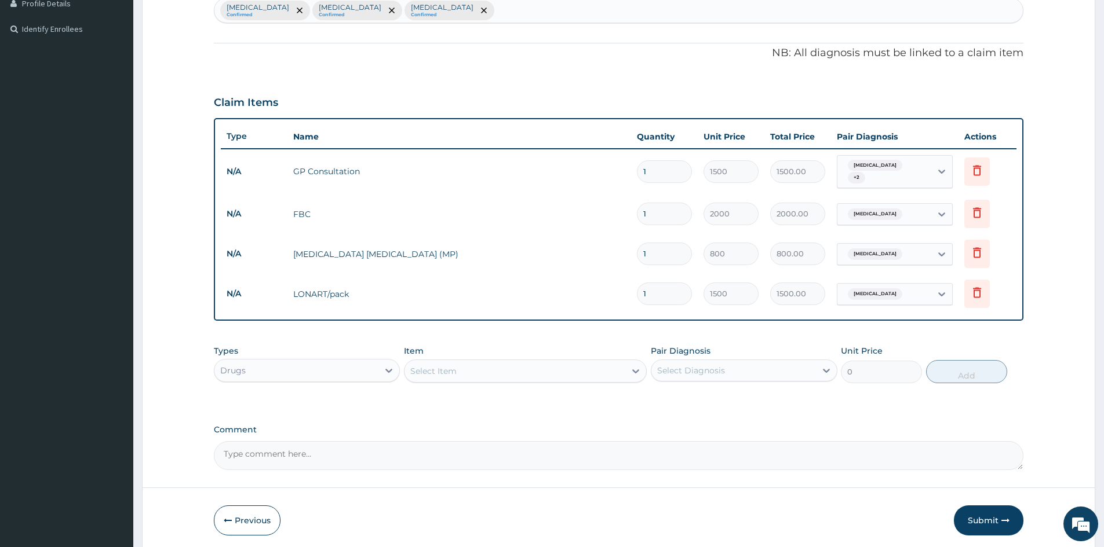
scroll to position [341, 0]
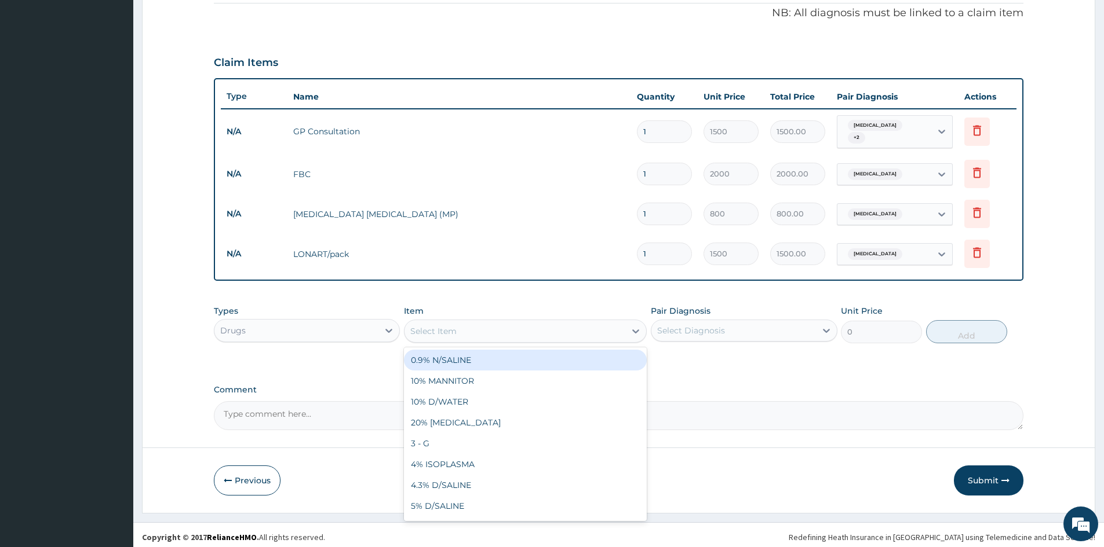
click at [499, 326] on div "Select Item" at bounding box center [514, 331] width 221 height 19
type input "AZITH"
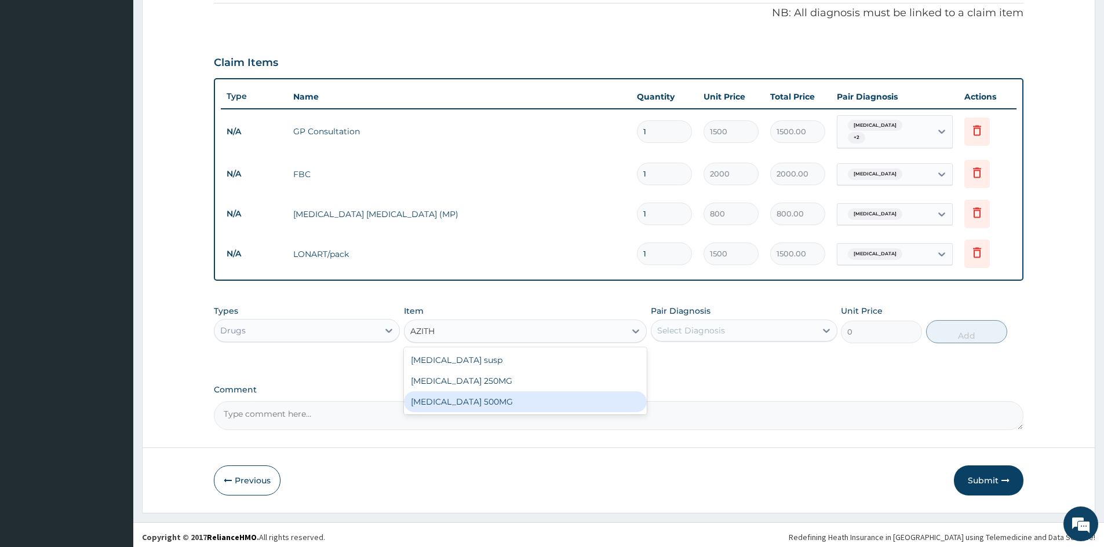
click at [486, 394] on div "[MEDICAL_DATA] 500MG" at bounding box center [525, 402] width 243 height 21
type input "250"
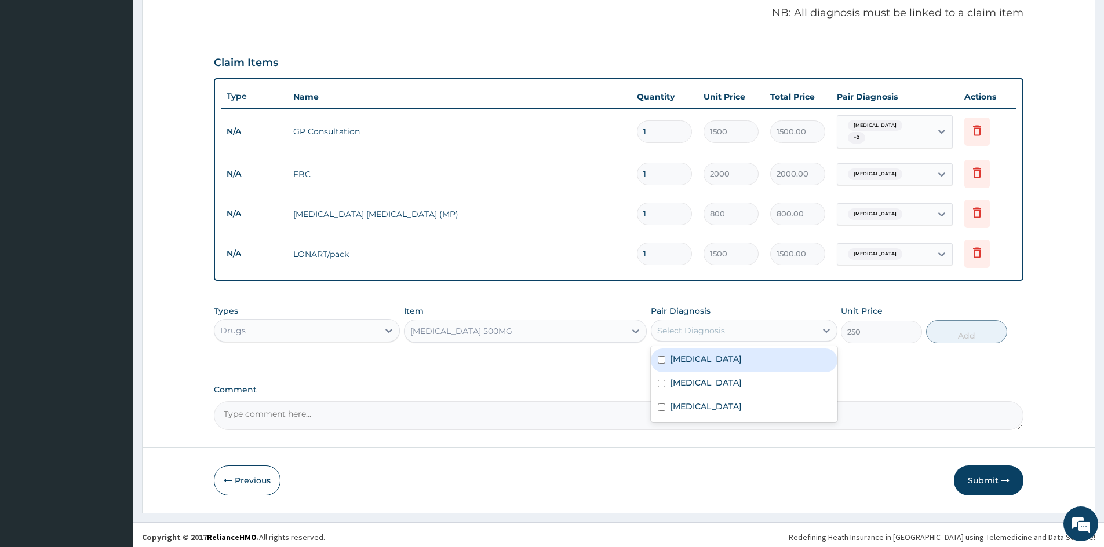
click at [709, 325] on div "Select Diagnosis" at bounding box center [691, 331] width 68 height 12
click at [710, 356] on div "Tonsillitis" at bounding box center [744, 361] width 186 height 24
checkbox input "true"
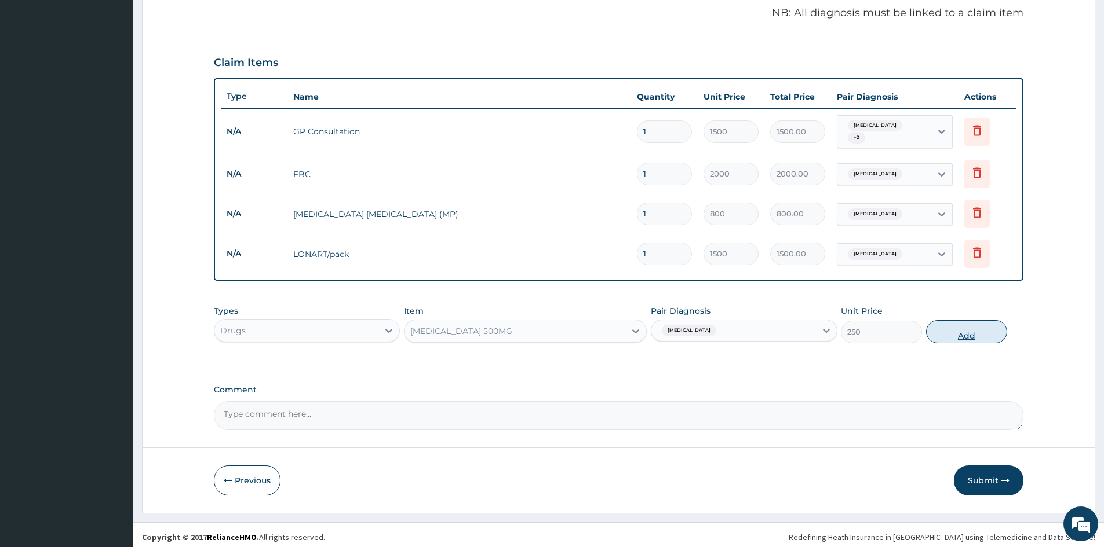
click at [943, 330] on button "Add" at bounding box center [966, 331] width 81 height 23
type input "0"
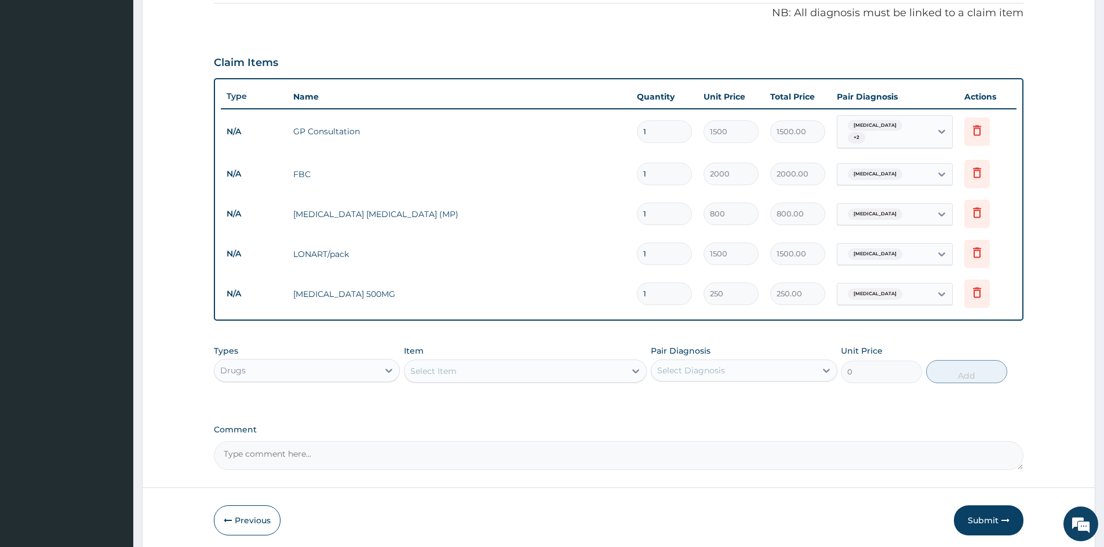
type input "10"
type input "2500.00"
type input "10"
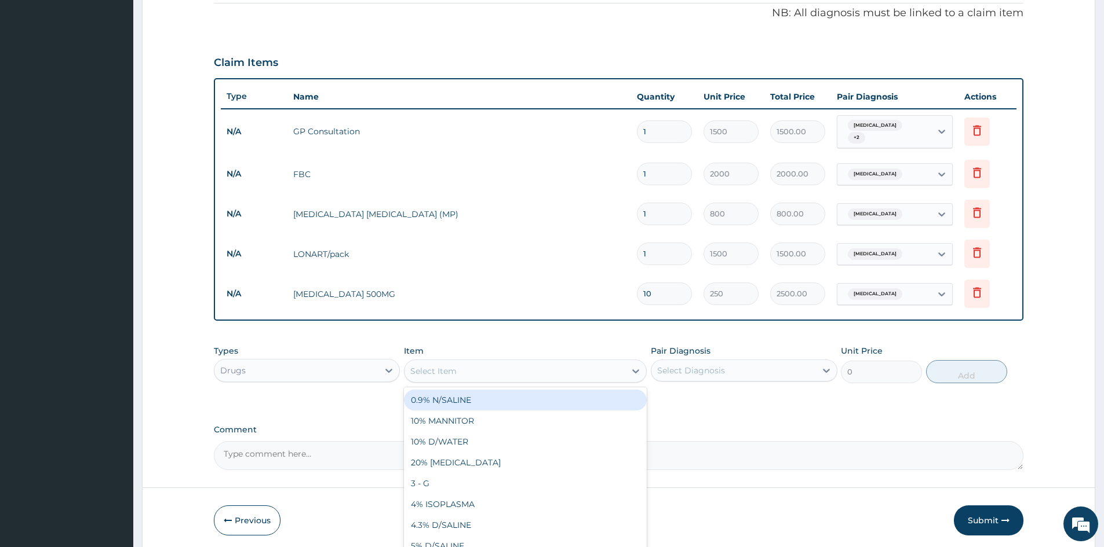
click at [509, 372] on div "Select Item" at bounding box center [514, 371] width 221 height 19
type input "PARACE"
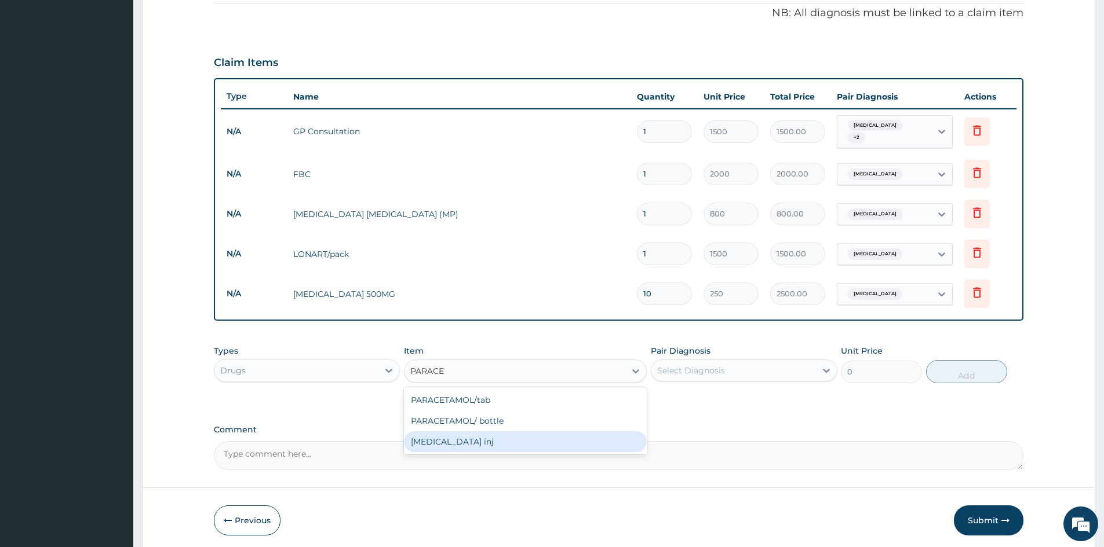
click at [474, 435] on div "[MEDICAL_DATA] inj" at bounding box center [525, 442] width 243 height 21
type input "300"
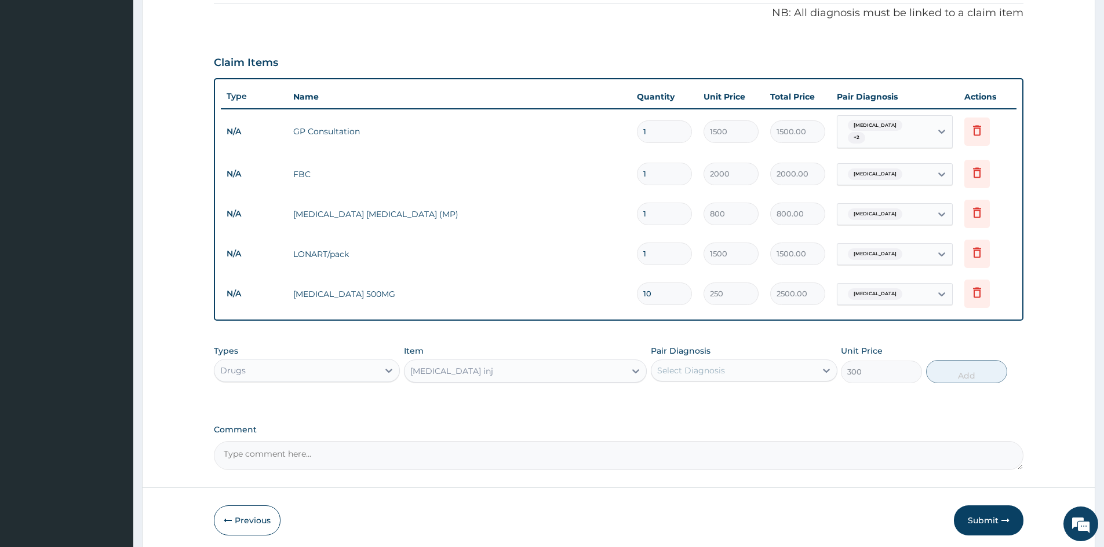
click at [727, 368] on div "Select Diagnosis" at bounding box center [733, 371] width 164 height 19
click at [714, 417] on div "[MEDICAL_DATA]" at bounding box center [744, 425] width 186 height 24
checkbox input "true"
click at [963, 367] on button "Add" at bounding box center [966, 371] width 81 height 23
type input "0"
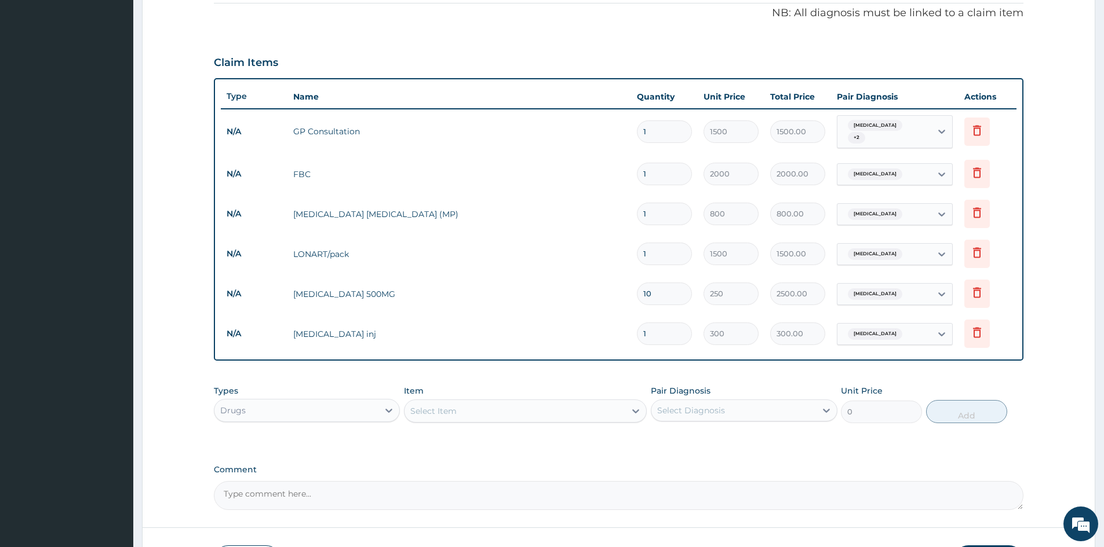
type input "0.00"
type input "3"
type input "900.00"
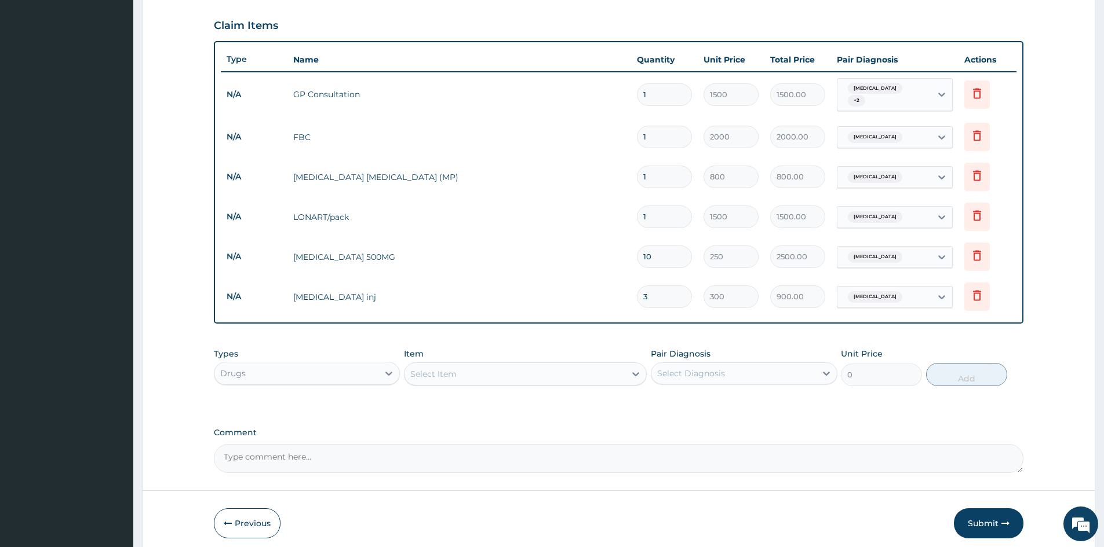
scroll to position [421, 0]
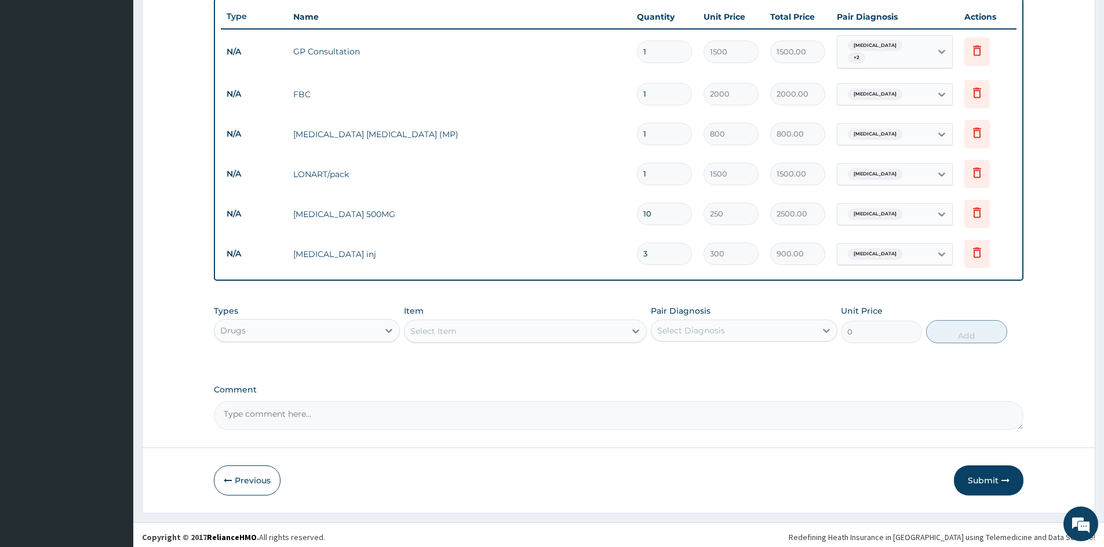
type input "3"
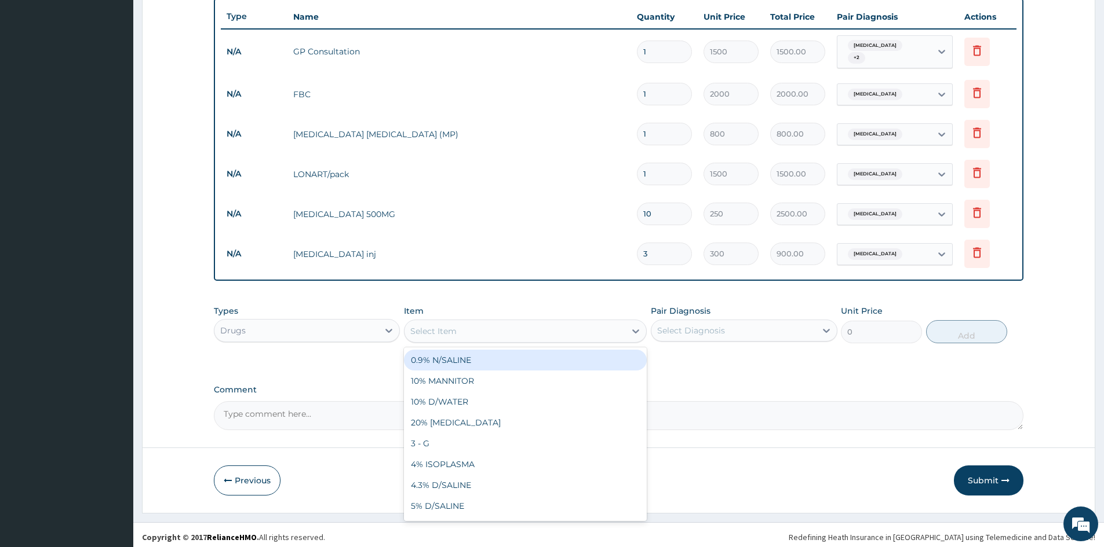
click at [523, 327] on div "Select Item" at bounding box center [514, 331] width 221 height 19
type input "D"
type input "IBUPRO"
click at [542, 359] on div "[MEDICAL_DATA] 200MG" at bounding box center [525, 360] width 243 height 21
type input "50"
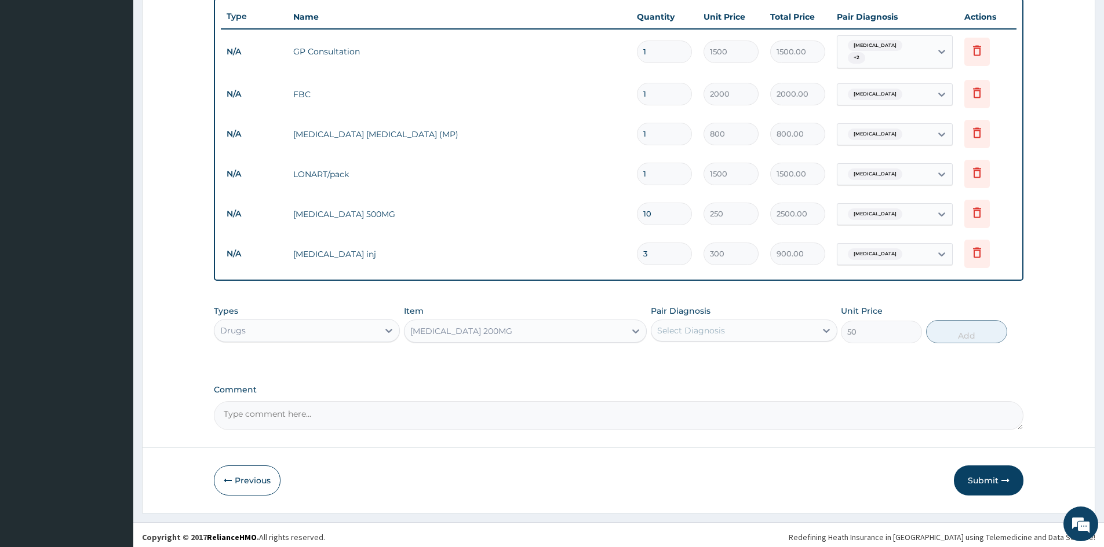
click at [673, 327] on div "Select Diagnosis" at bounding box center [691, 331] width 68 height 12
click at [687, 377] on label "[MEDICAL_DATA]" at bounding box center [706, 383] width 72 height 12
checkbox input "true"
click at [967, 320] on button "Add" at bounding box center [966, 331] width 81 height 23
type input "0"
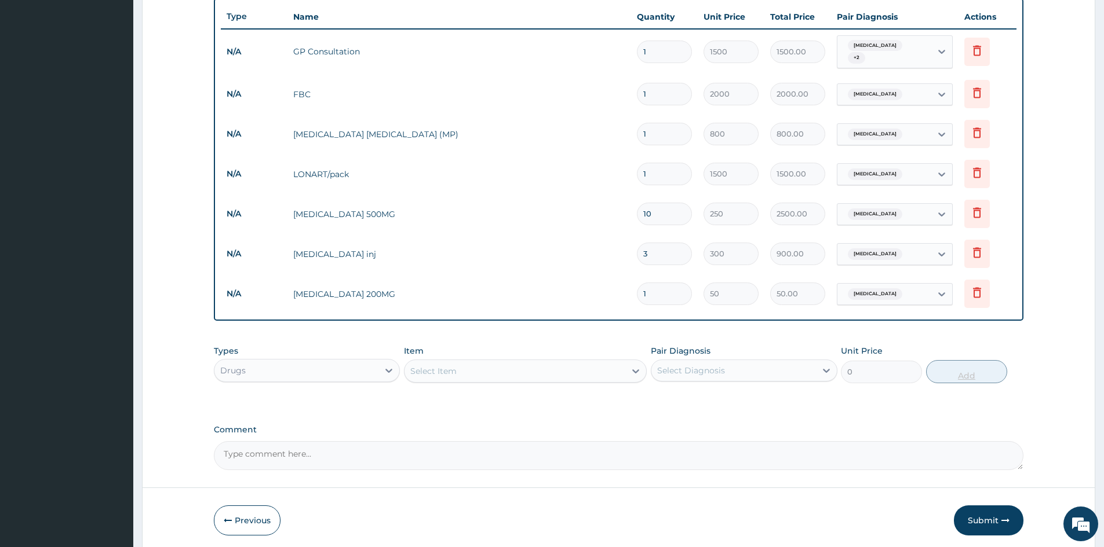
type input "15"
type input "750.00"
type input "15"
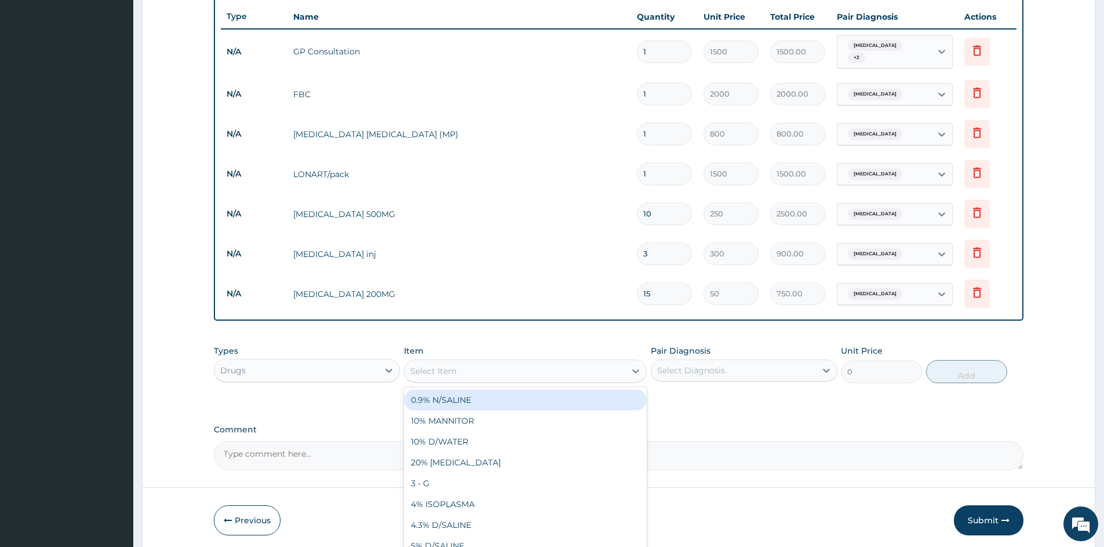
click at [541, 362] on div "Select Item" at bounding box center [514, 371] width 221 height 19
type input "OMEPRA"
click at [564, 390] on div "OMEPRAZOLE" at bounding box center [525, 400] width 243 height 21
type input "100"
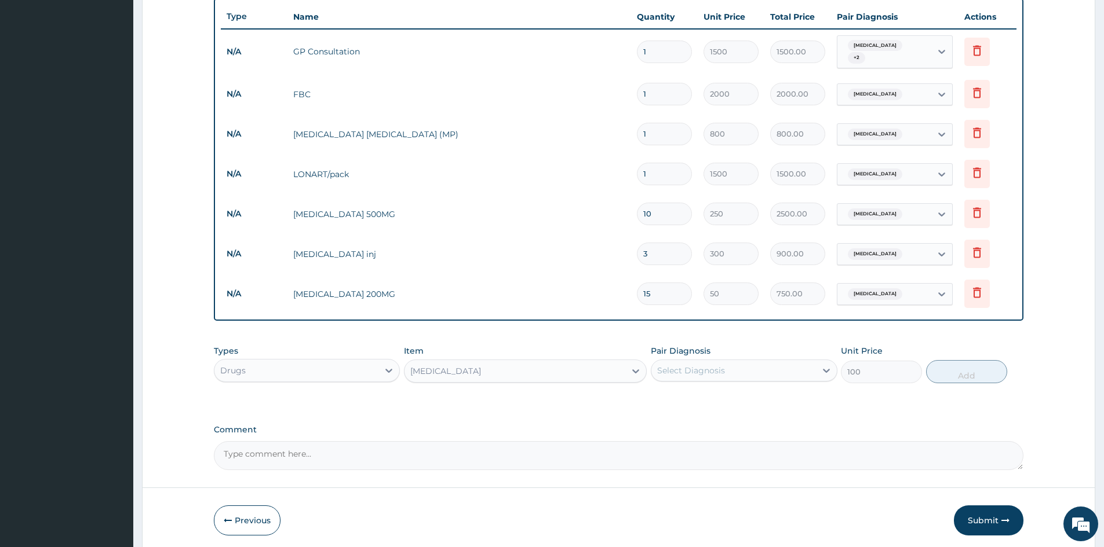
click at [706, 373] on div "Select Diagnosis" at bounding box center [733, 371] width 164 height 19
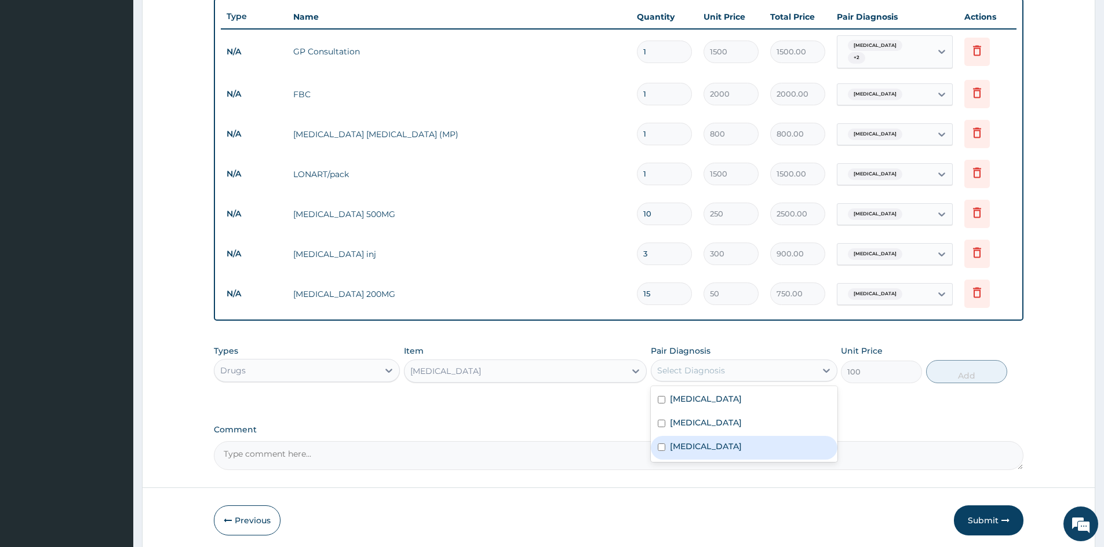
click at [702, 441] on label "Gastritis" at bounding box center [706, 447] width 72 height 12
checkbox input "true"
click at [981, 371] on button "Add" at bounding box center [966, 371] width 81 height 23
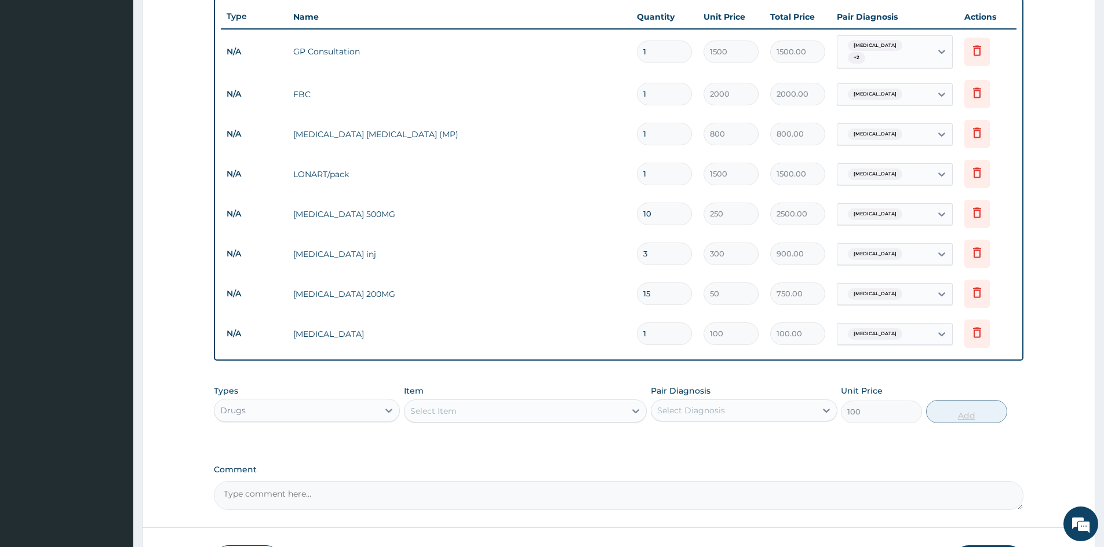
type input "0"
type input "0.00"
type input "9"
type input "900.00"
type input "9"
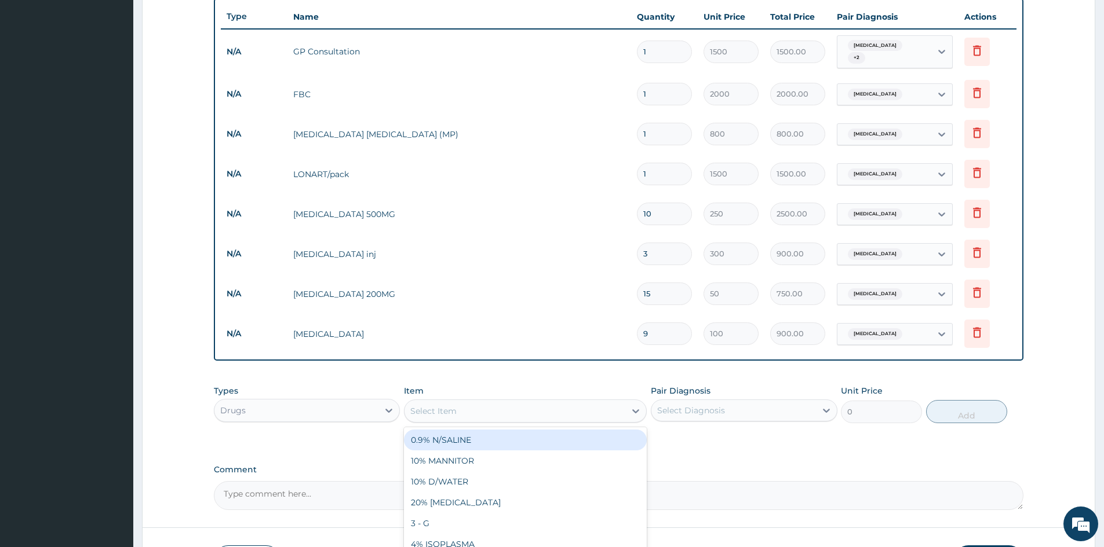
click at [541, 405] on div "Select Item" at bounding box center [514, 411] width 221 height 19
type input "GESTI"
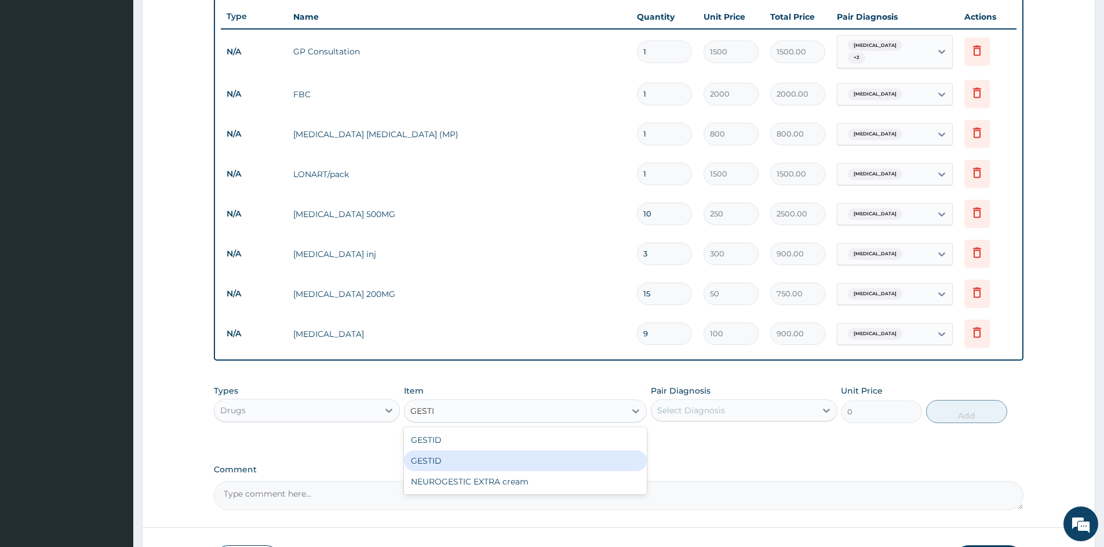
click at [513, 454] on div "GESTID" at bounding box center [525, 461] width 243 height 21
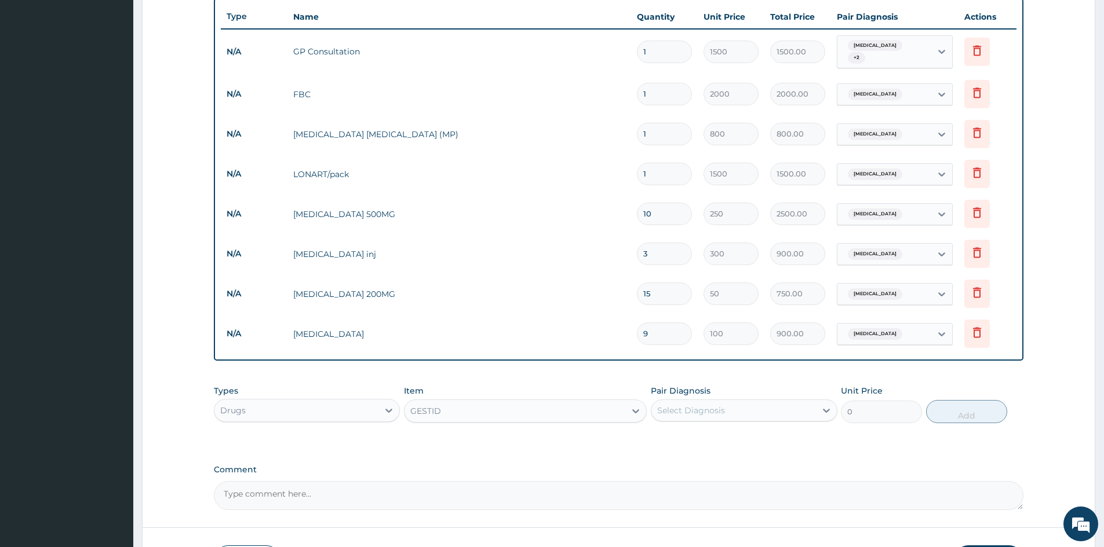
type input "850"
click at [700, 408] on div "Select Diagnosis" at bounding box center [691, 411] width 68 height 12
click at [693, 476] on div "Gastritis" at bounding box center [744, 488] width 186 height 24
checkbox input "true"
click at [978, 408] on button "Add" at bounding box center [966, 411] width 81 height 23
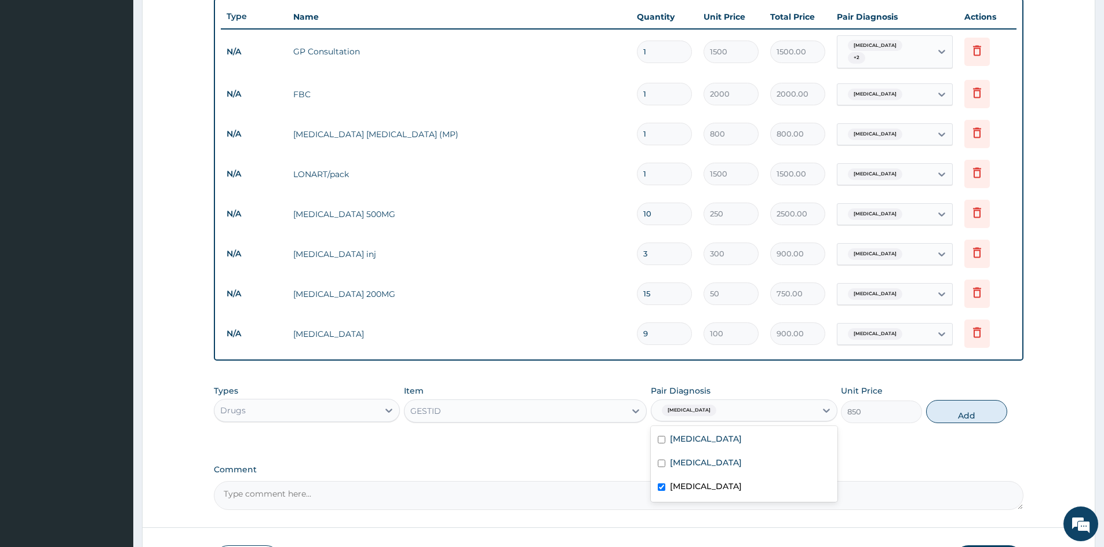
type input "0"
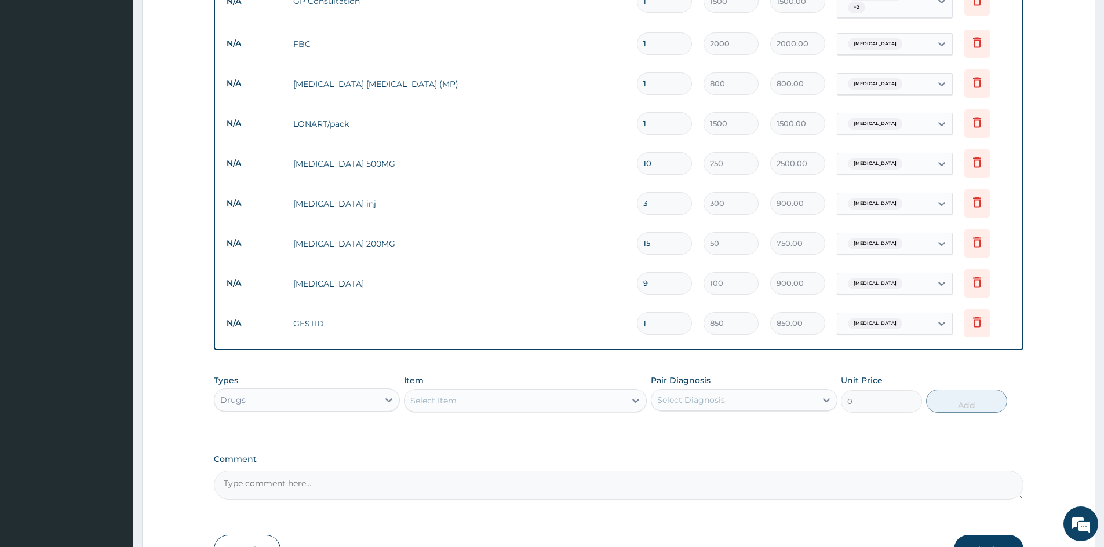
scroll to position [541, 0]
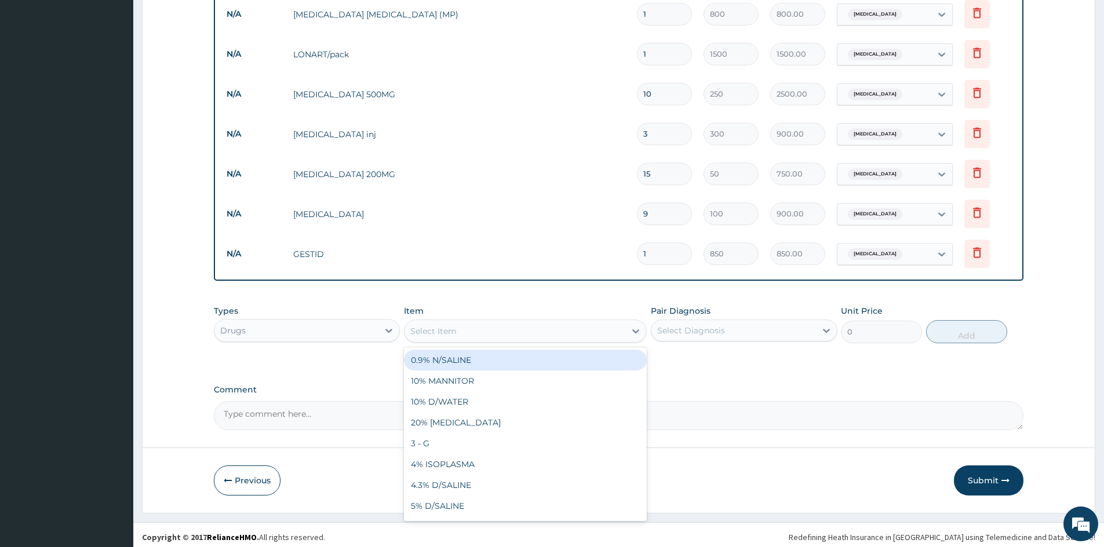
click at [459, 326] on div "Select Item" at bounding box center [514, 331] width 221 height 19
type input "DEX"
click at [455, 357] on div "DEXAMATHASONE" at bounding box center [525, 360] width 243 height 21
type input "50"
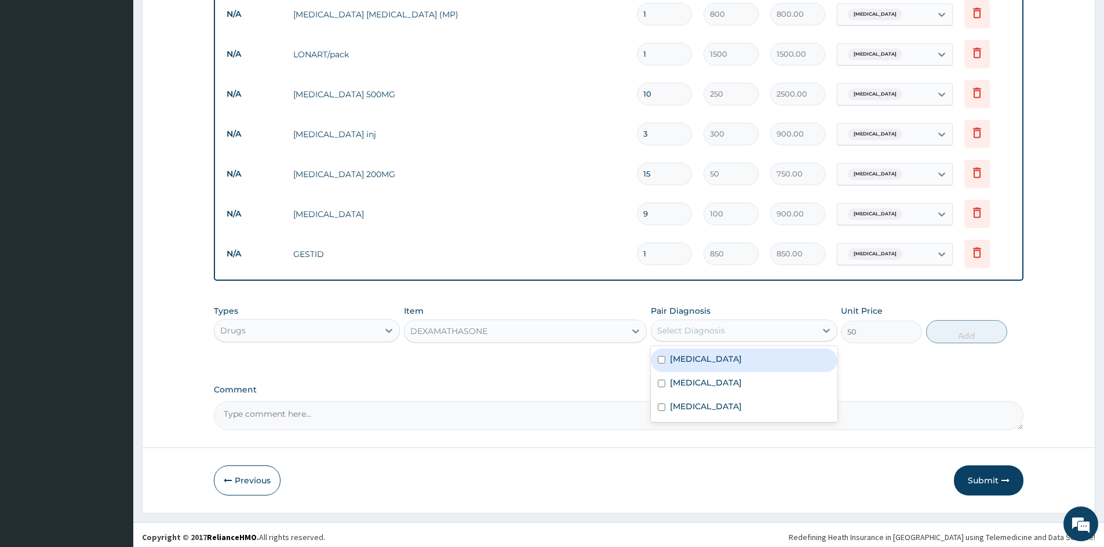
click at [679, 325] on div "Select Diagnosis" at bounding box center [691, 331] width 68 height 12
click at [690, 353] on label "Tonsillitis" at bounding box center [706, 359] width 72 height 12
checkbox input "true"
click at [976, 328] on button "Add" at bounding box center [966, 331] width 81 height 23
type input "0"
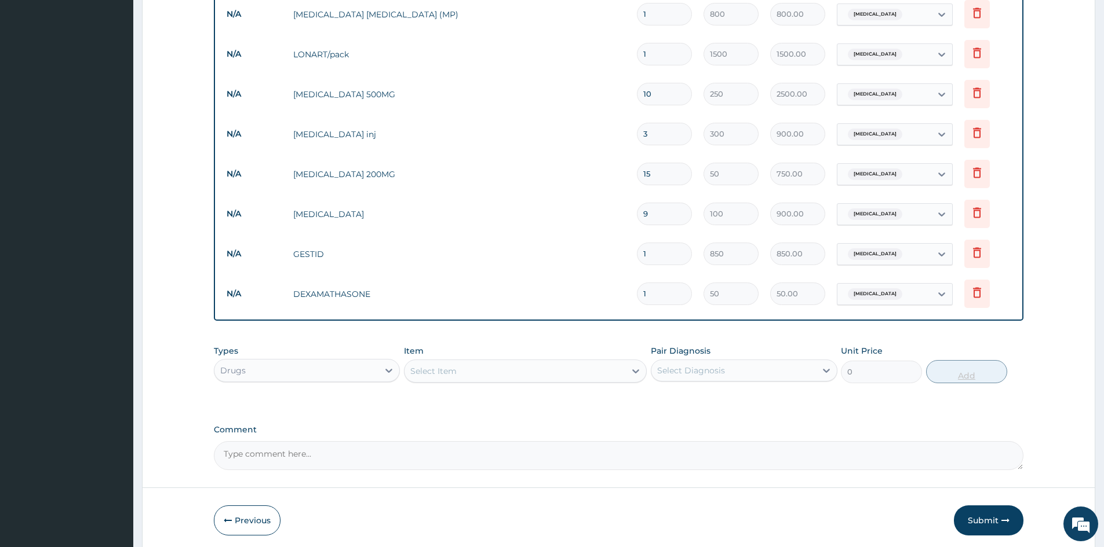
type input "0.00"
type input "6"
type input "300.00"
type input "6"
click at [998, 521] on button "Submit" at bounding box center [989, 521] width 70 height 30
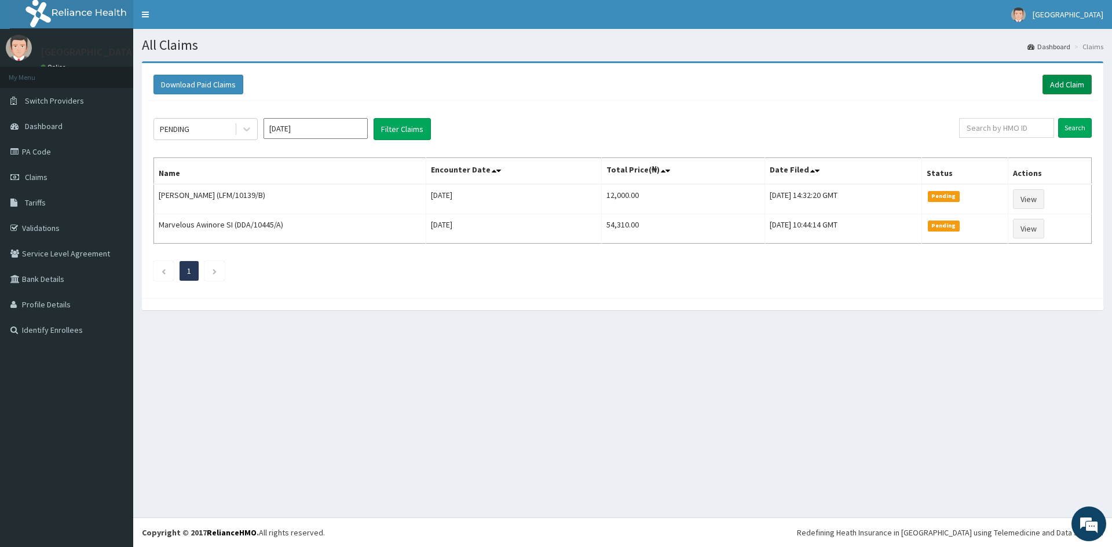
click at [1062, 90] on link "Add Claim" at bounding box center [1067, 85] width 49 height 20
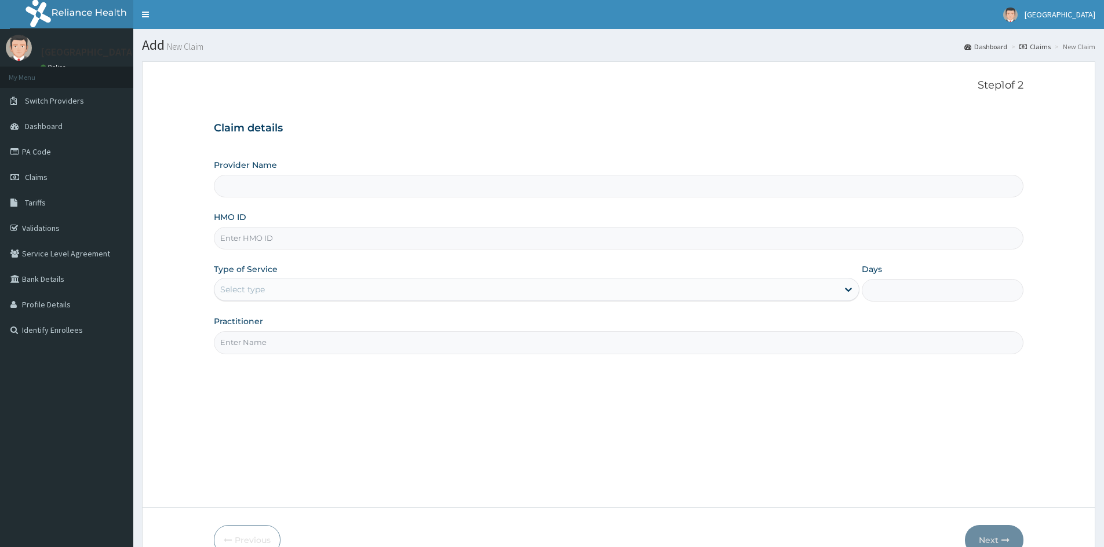
click at [265, 243] on input "HMO ID" at bounding box center [618, 238] width 809 height 23
type input "LFM"
type input "Mascap Hospital limited -Sapele"
type input "LFM/10140/B"
drag, startPoint x: 381, startPoint y: 287, endPoint x: 381, endPoint y: 305, distance: 18.0
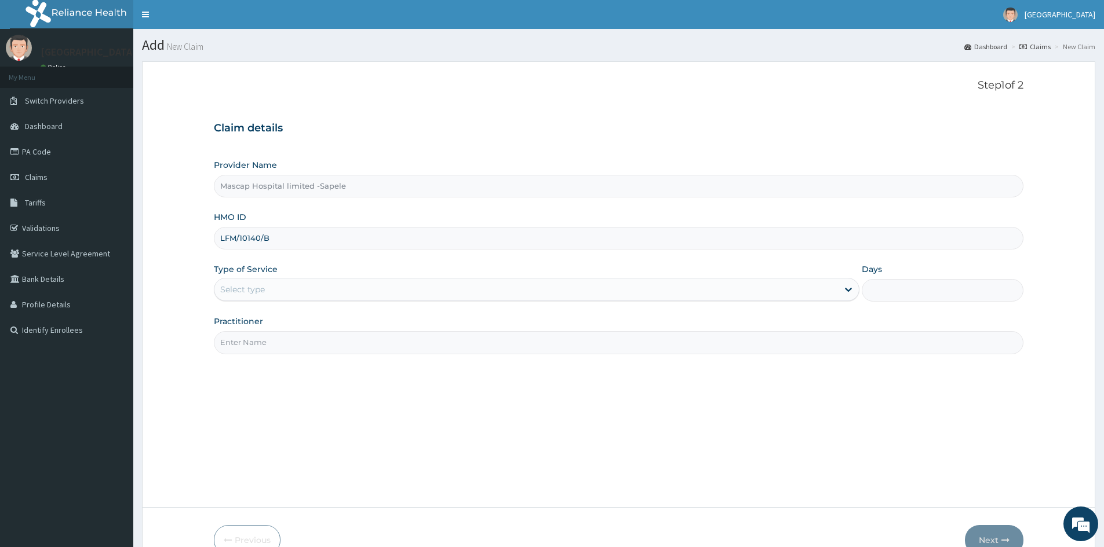
click at [381, 288] on div "Select type" at bounding box center [525, 289] width 623 height 19
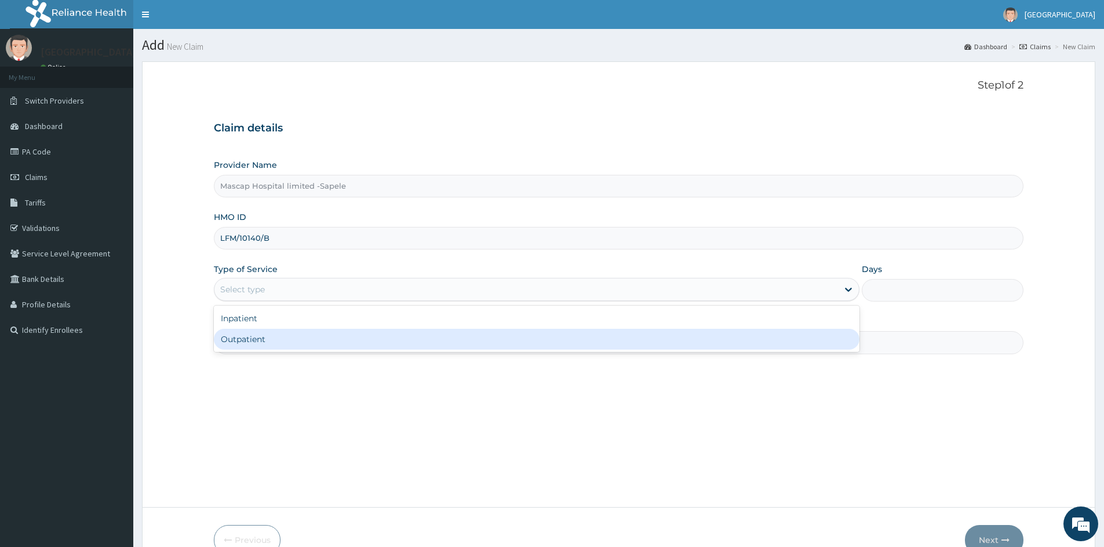
click at [356, 334] on div "Outpatient" at bounding box center [536, 339] width 645 height 21
type input "1"
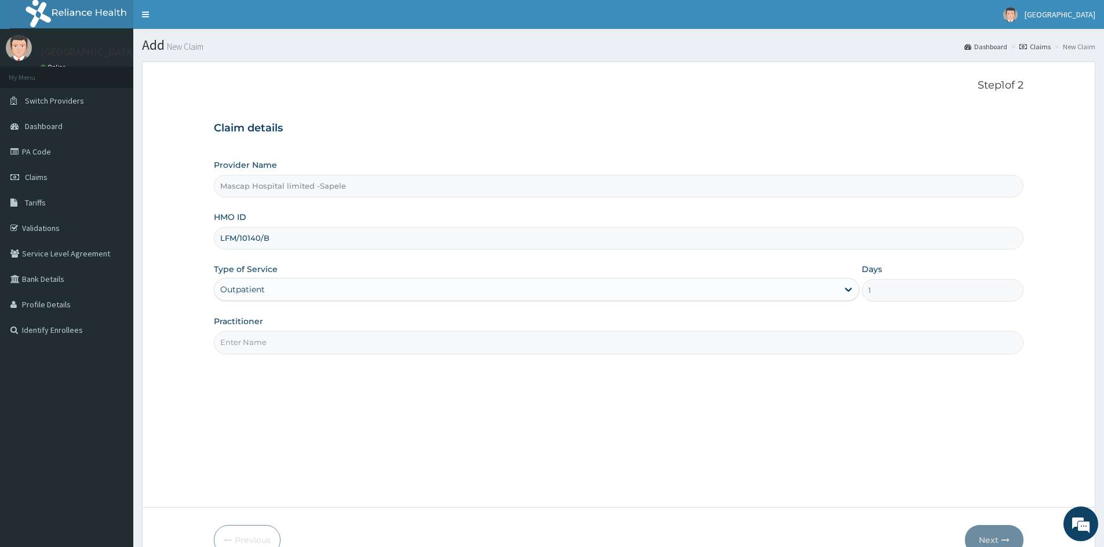
click at [354, 340] on input "Practitioner" at bounding box center [618, 342] width 809 height 23
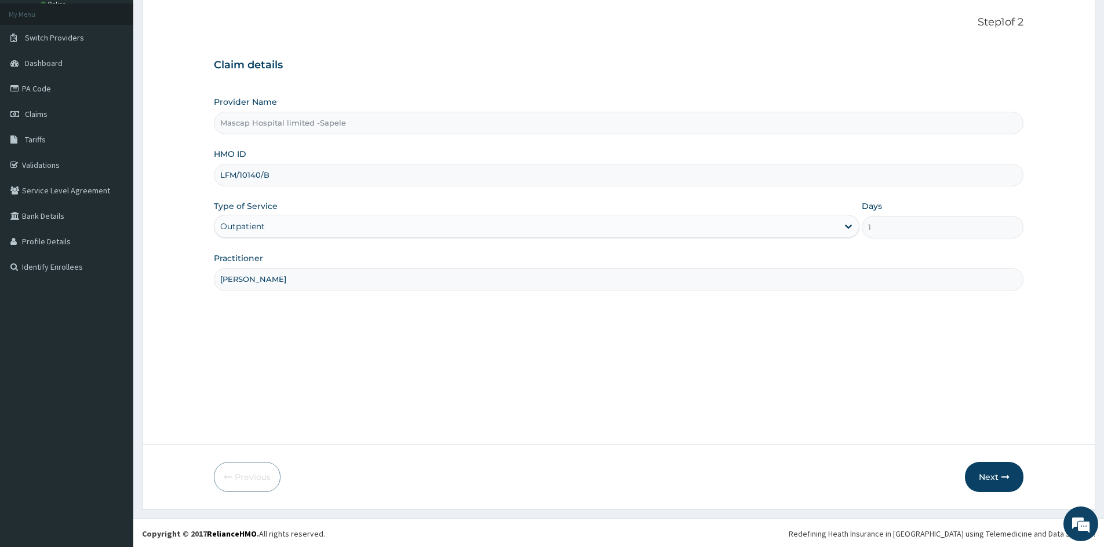
scroll to position [64, 0]
type input "[PERSON_NAME]"
click at [992, 482] on button "Next" at bounding box center [994, 476] width 59 height 30
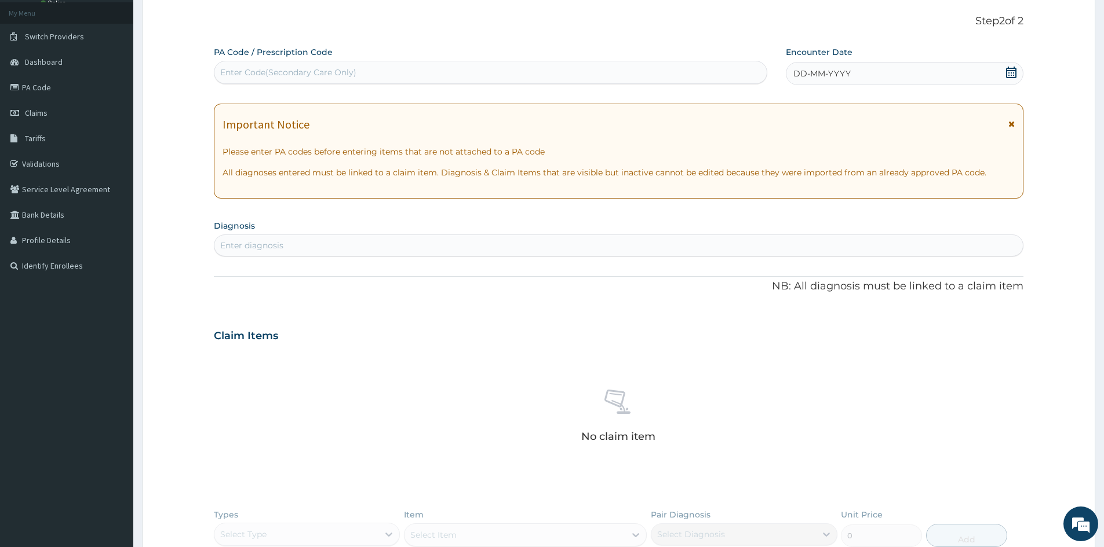
click at [1010, 72] on icon at bounding box center [1011, 73] width 10 height 12
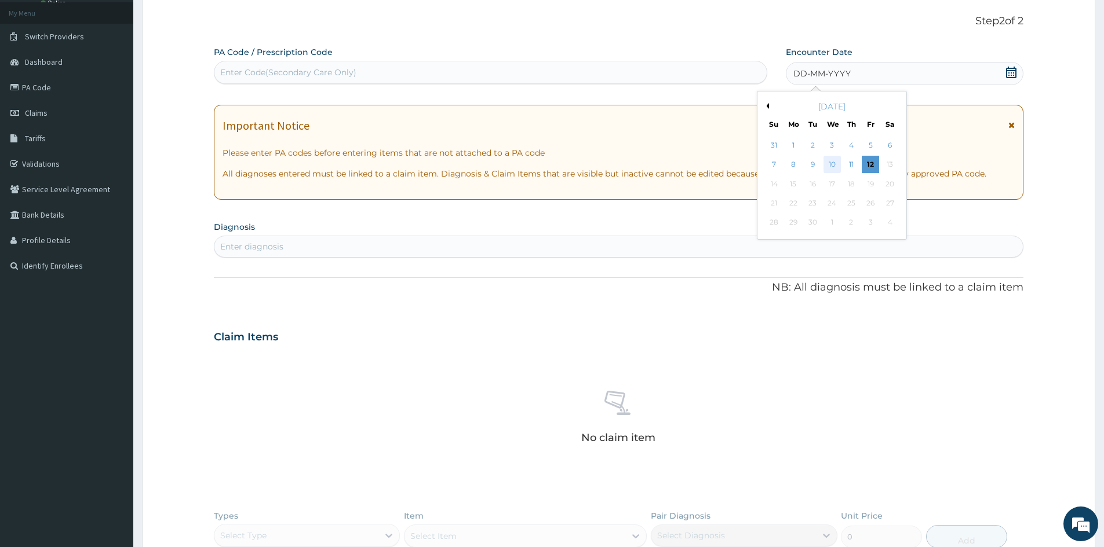
click at [832, 163] on div "10" at bounding box center [831, 164] width 17 height 17
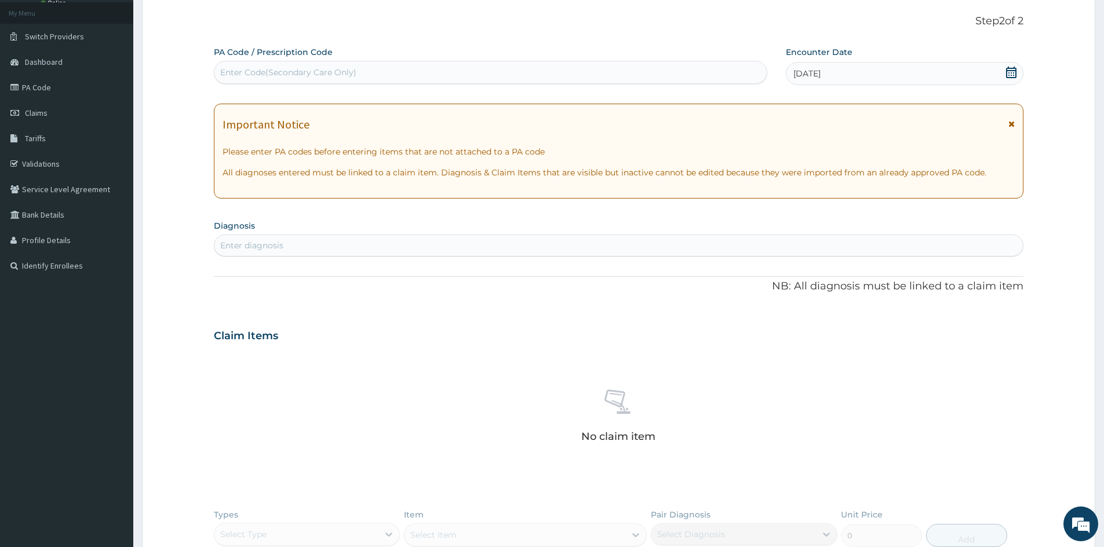
click at [775, 243] on div "Enter diagnosis" at bounding box center [618, 245] width 808 height 19
type input "[MEDICAL_DATA]"
click at [413, 269] on div "[MEDICAL_DATA] Atopic state , Atopic diathesis , [MEDICAL_DATA]" at bounding box center [618, 278] width 795 height 20
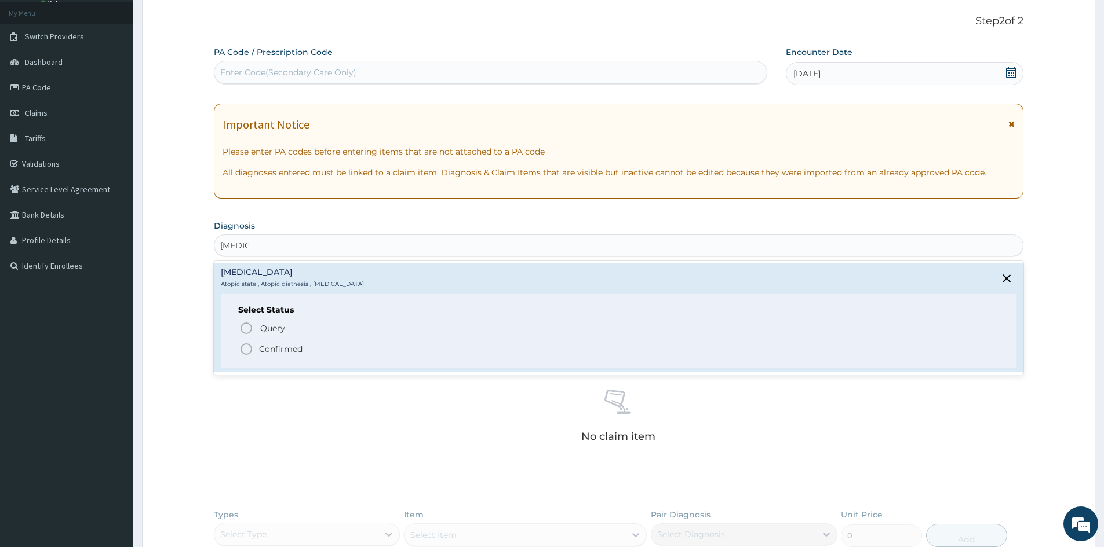
click at [288, 352] on p "Confirmed" at bounding box center [280, 350] width 43 height 12
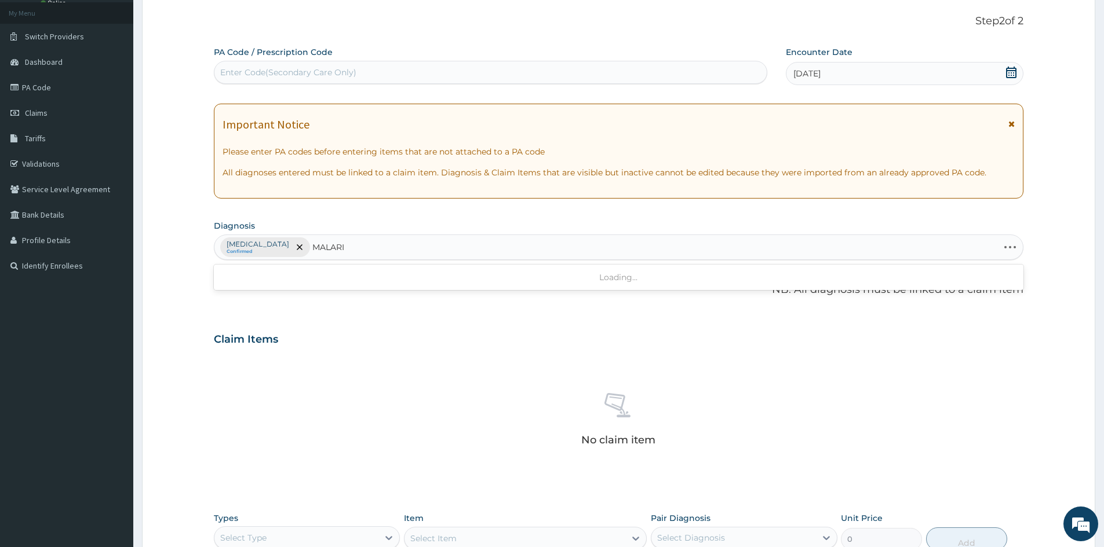
type input "[MEDICAL_DATA]"
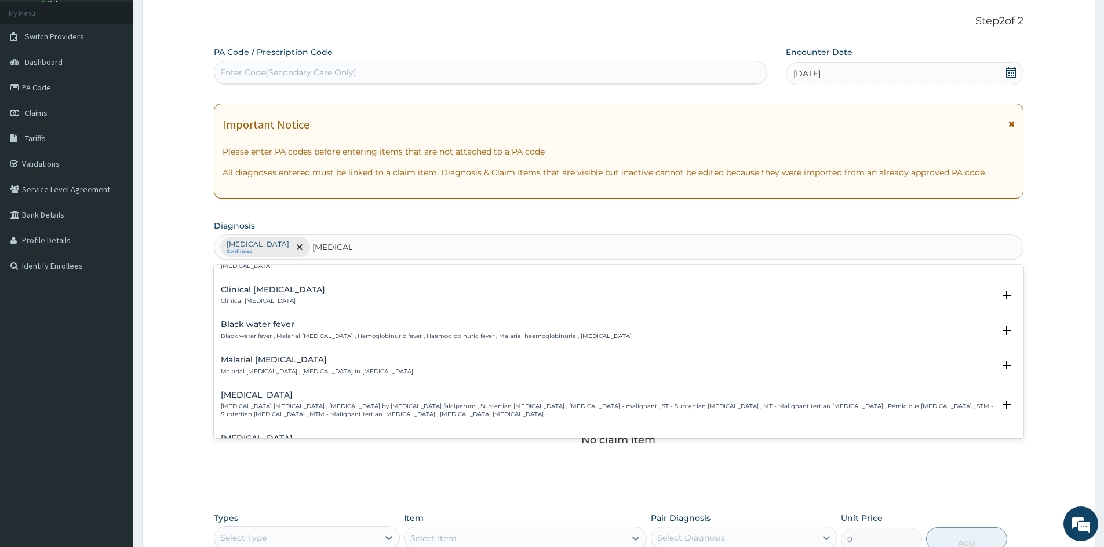
scroll to position [406, 0]
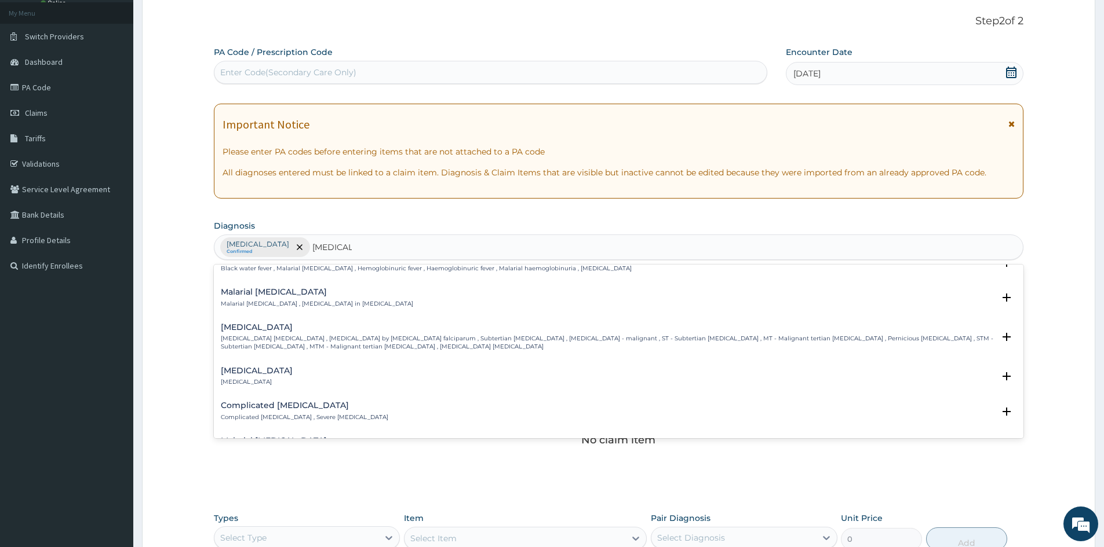
click at [269, 331] on h4 "[MEDICAL_DATA]" at bounding box center [607, 327] width 773 height 9
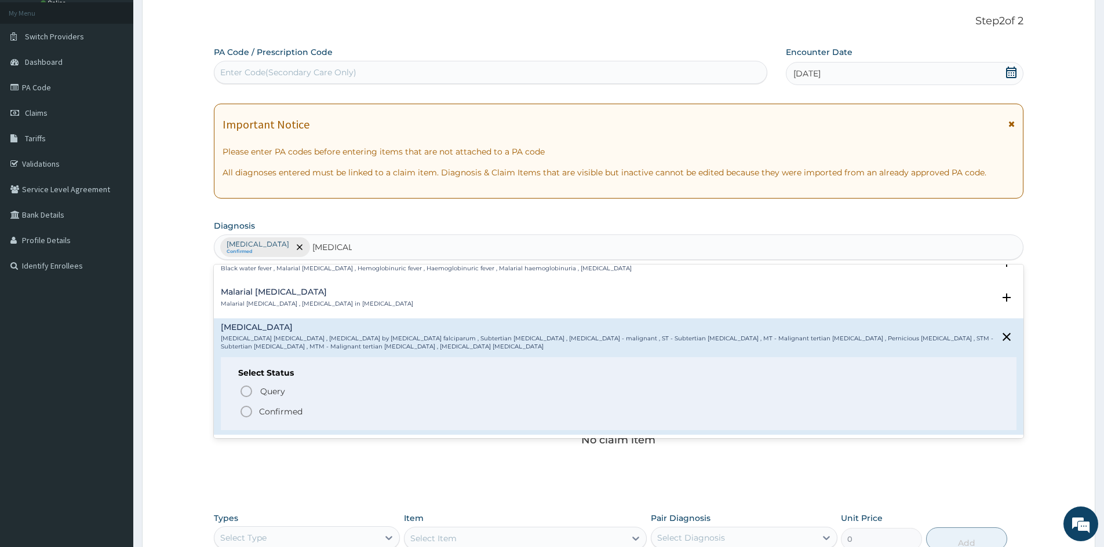
click at [269, 410] on p "Confirmed" at bounding box center [280, 412] width 43 height 12
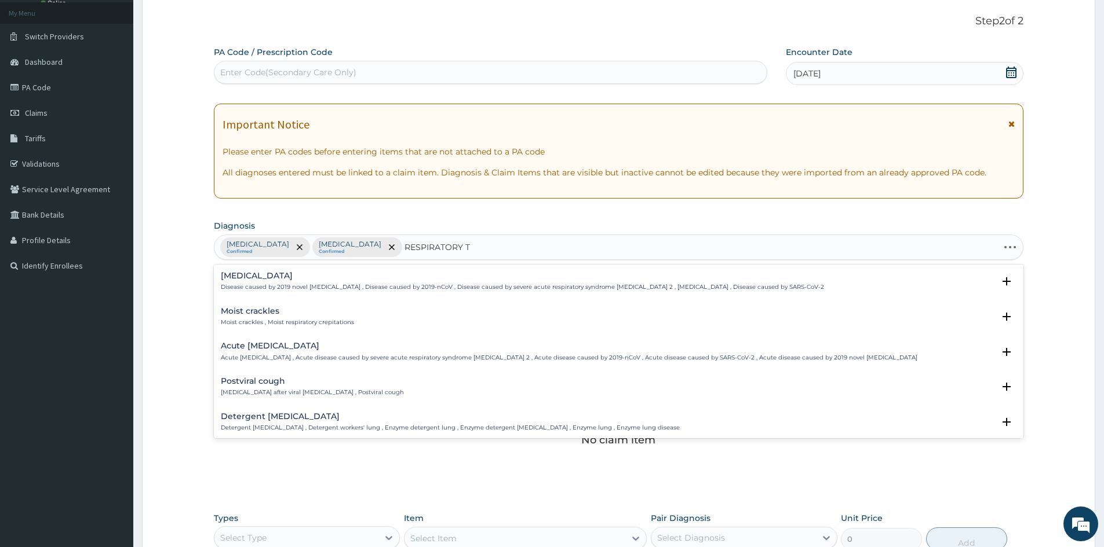
type input "RESPIRATORY TR"
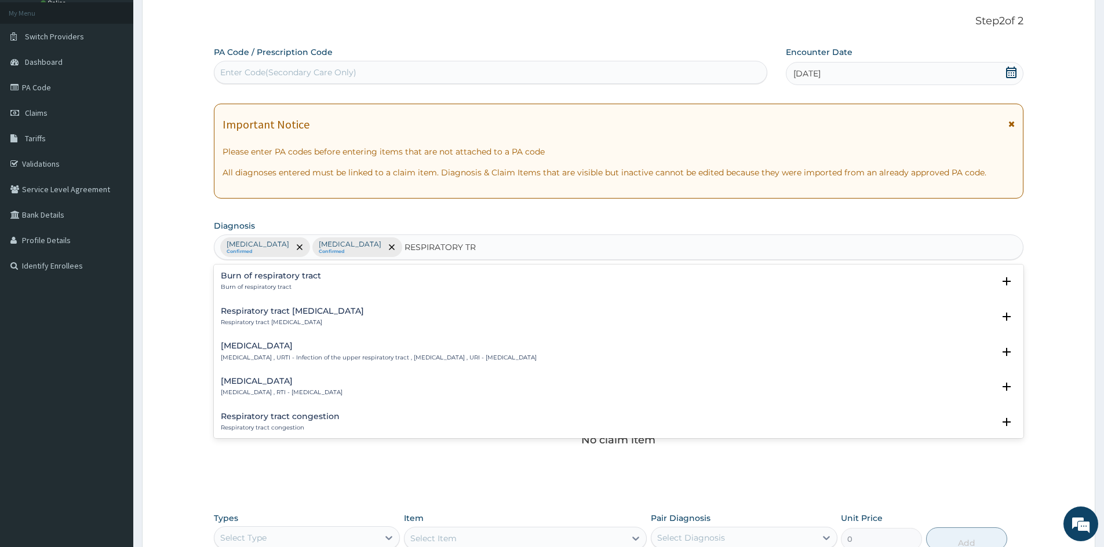
click at [342, 390] on p "[MEDICAL_DATA] , RTI - [MEDICAL_DATA]" at bounding box center [282, 393] width 122 height 8
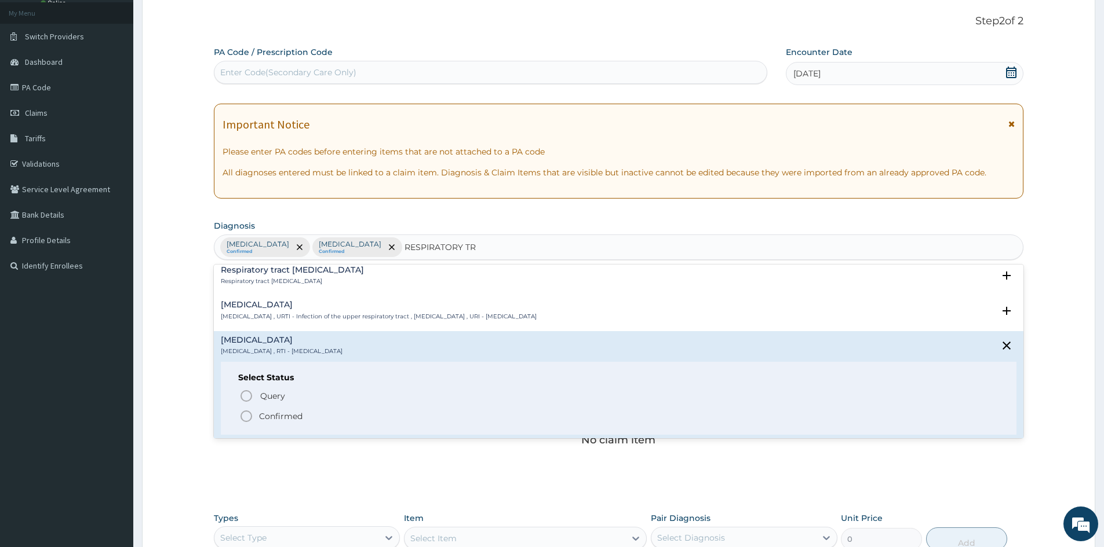
scroll to position [58, 0]
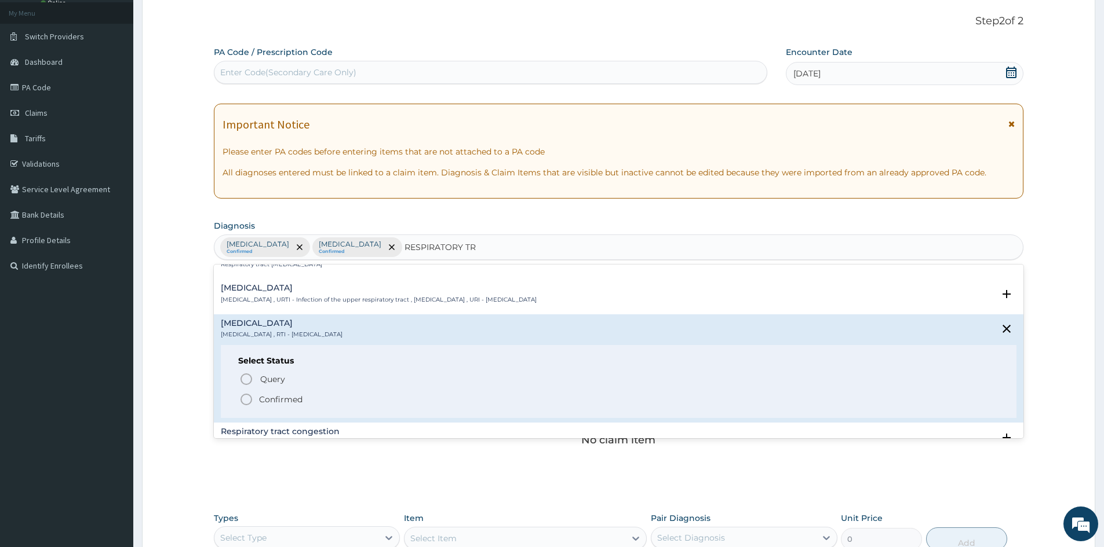
click at [271, 396] on p "Confirmed" at bounding box center [280, 400] width 43 height 12
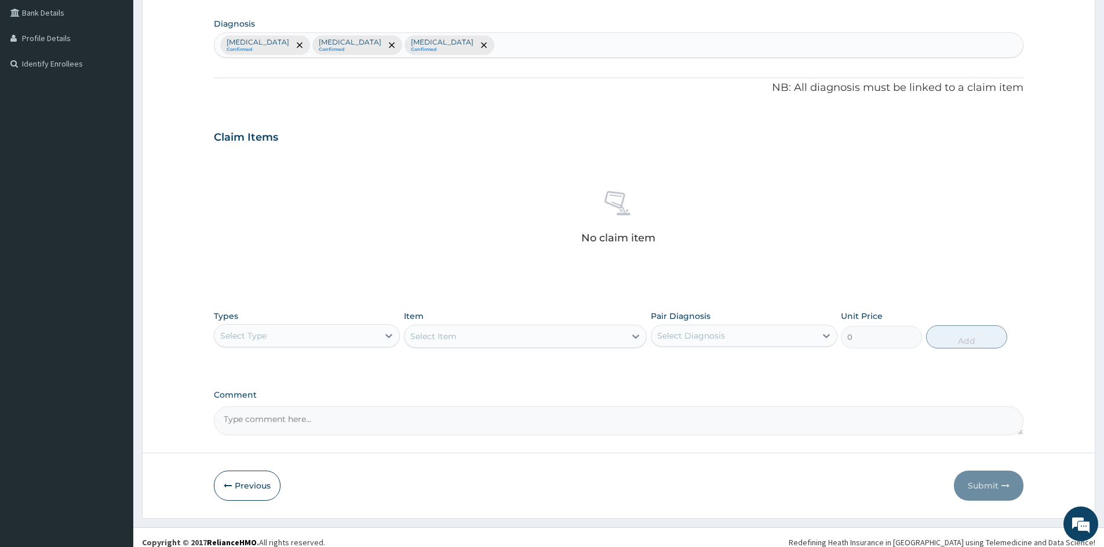
scroll to position [276, 0]
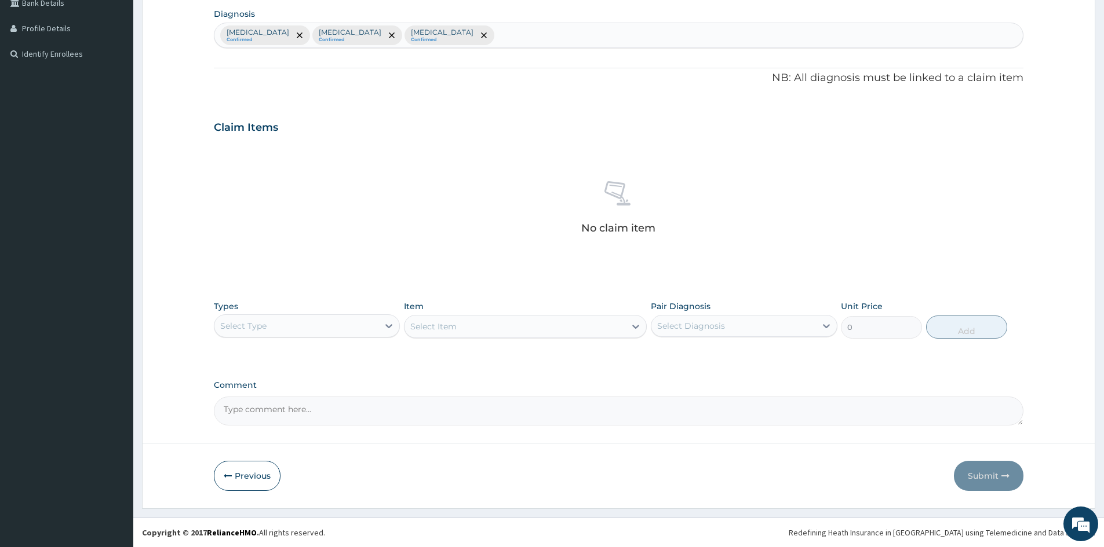
click at [304, 326] on div "Select Type" at bounding box center [296, 326] width 164 height 19
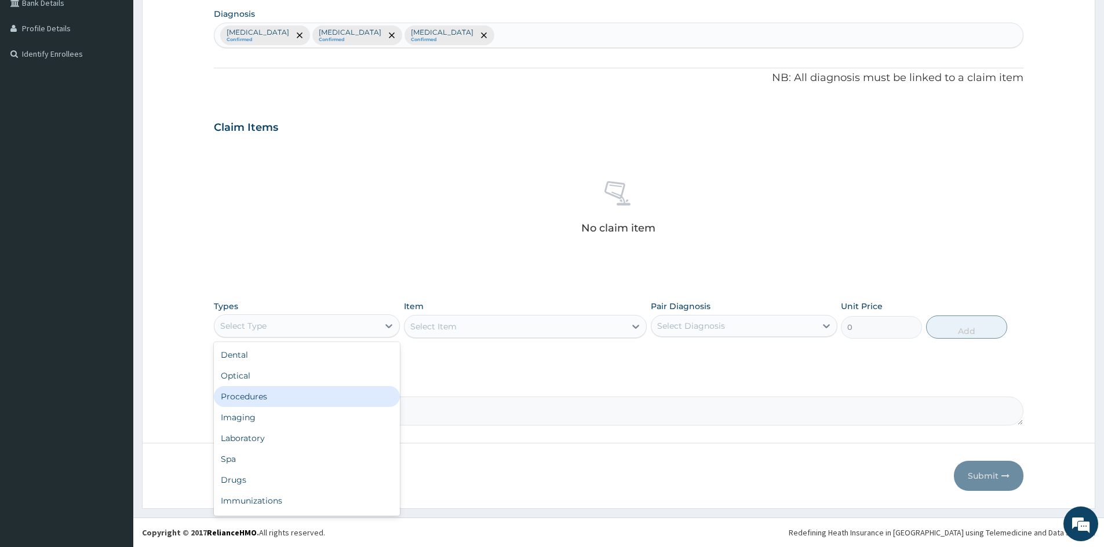
click at [328, 386] on div "Procedures" at bounding box center [307, 396] width 186 height 21
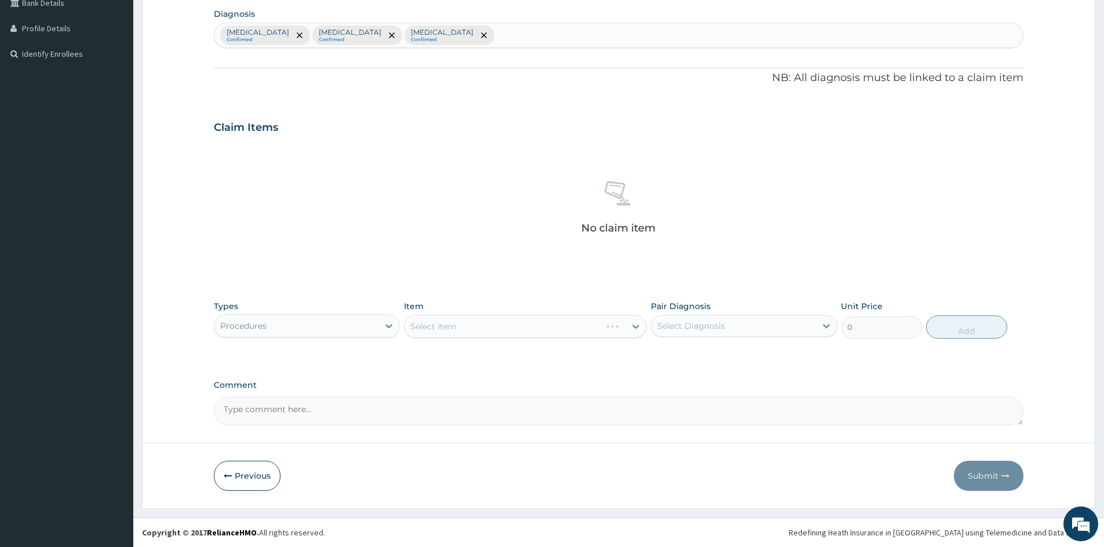
type input "-"
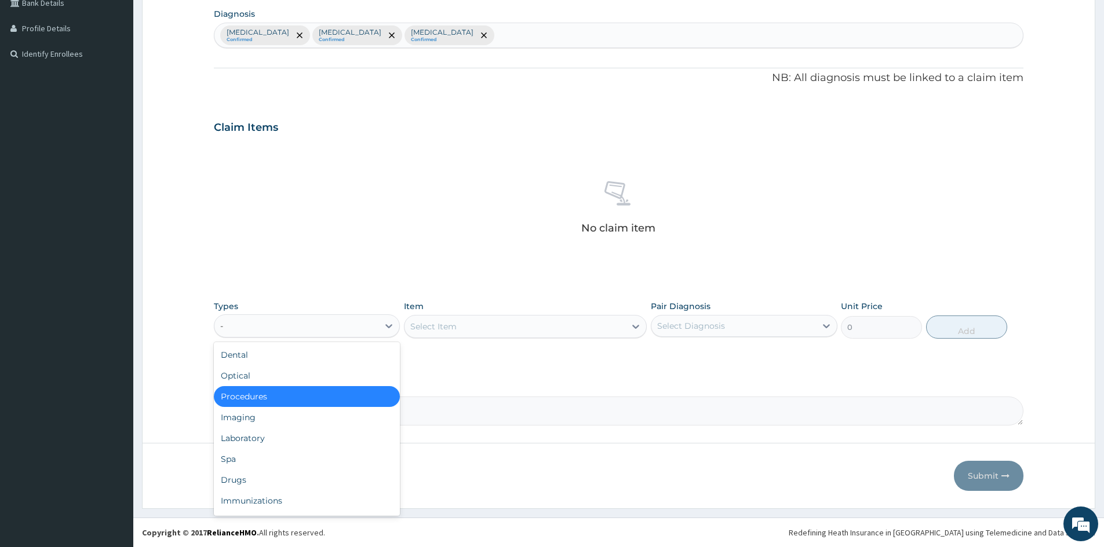
click at [326, 387] on div "Procedures" at bounding box center [307, 396] width 186 height 21
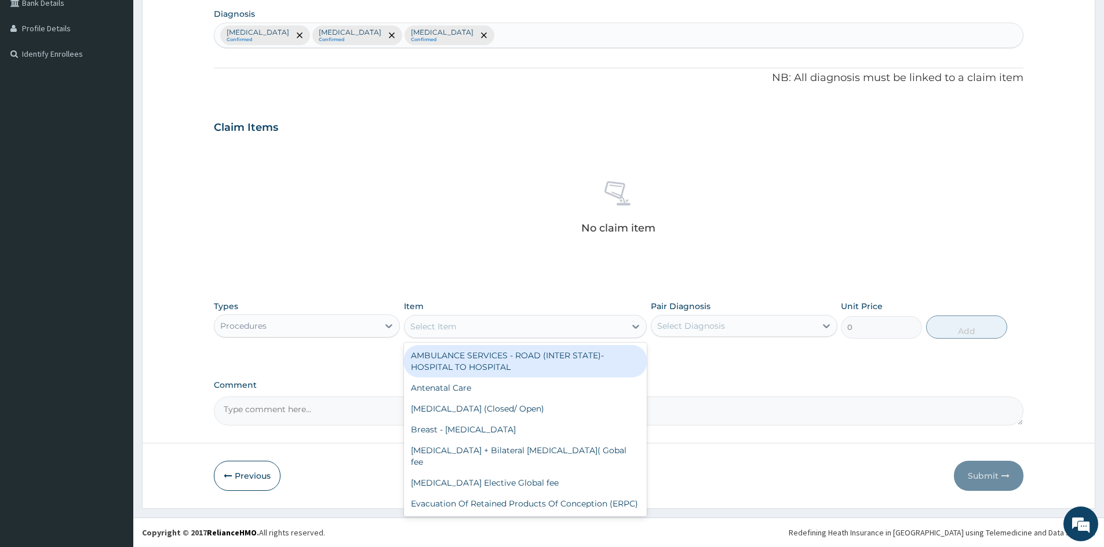
click at [451, 334] on div "Select Item" at bounding box center [514, 326] width 221 height 19
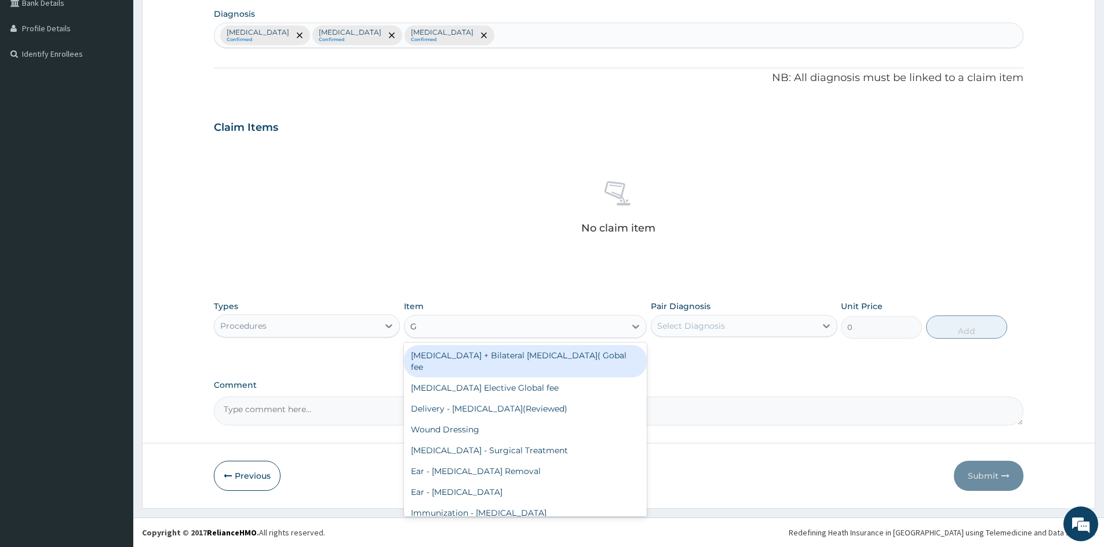
type input "GP"
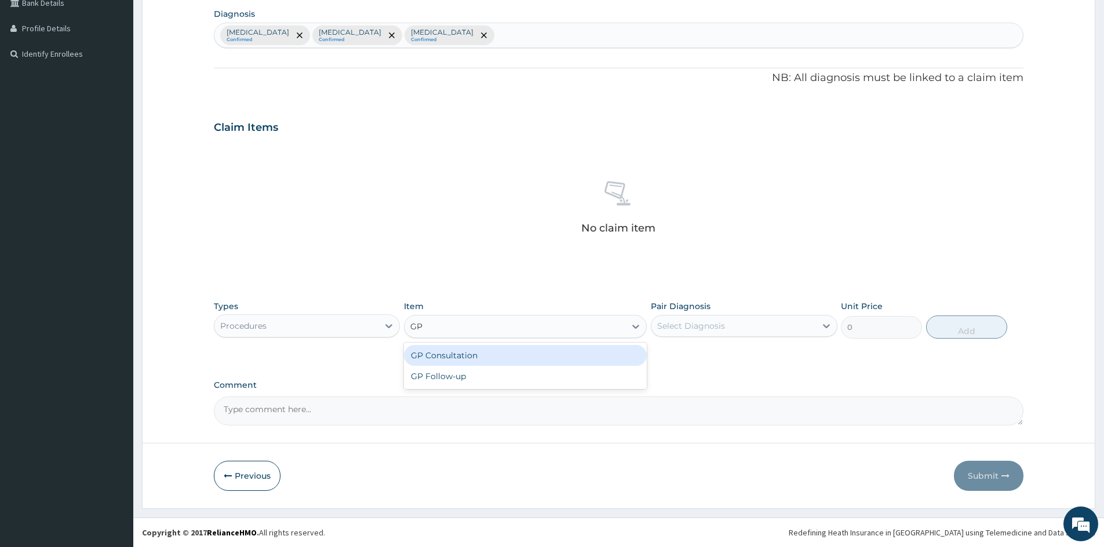
click at [470, 356] on div "GP Consultation" at bounding box center [525, 355] width 243 height 21
type input "1500"
click at [724, 328] on div "Select Diagnosis" at bounding box center [733, 326] width 164 height 19
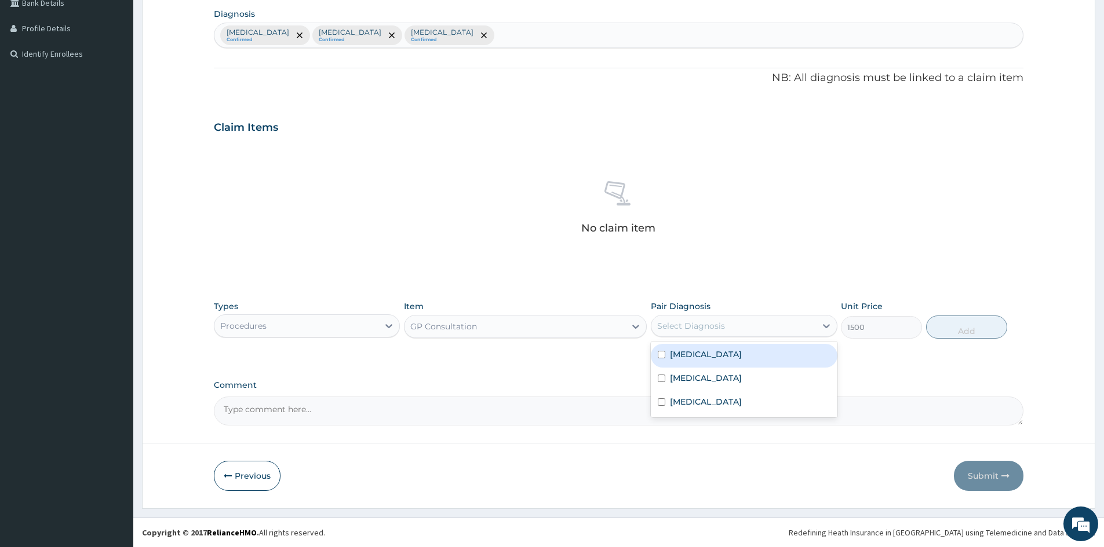
click at [731, 363] on div "[MEDICAL_DATA]" at bounding box center [744, 356] width 186 height 24
checkbox input "true"
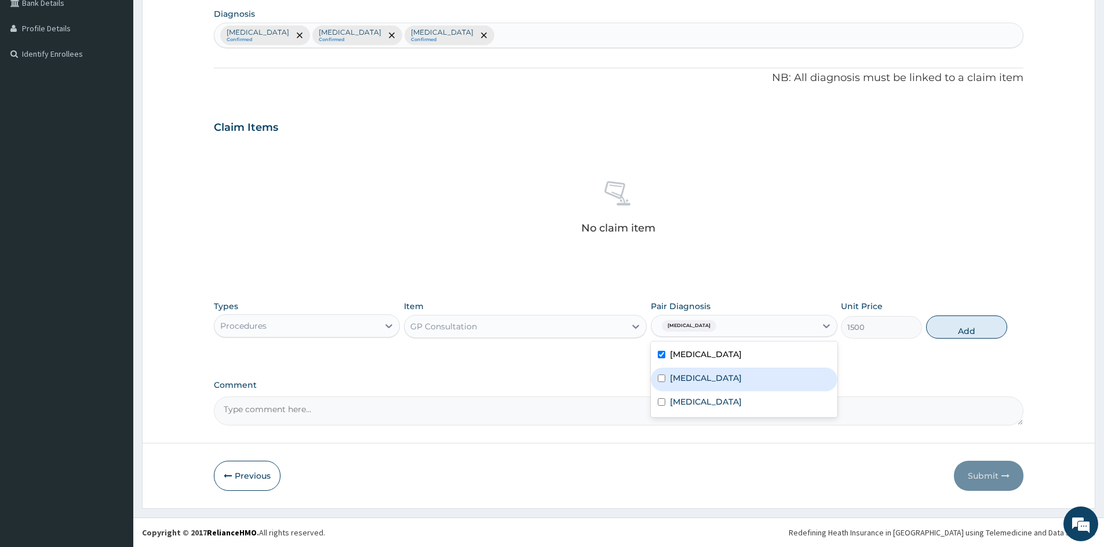
drag, startPoint x: 735, startPoint y: 374, endPoint x: 735, endPoint y: 386, distance: 12.2
click at [735, 377] on label "[MEDICAL_DATA]" at bounding box center [706, 379] width 72 height 12
checkbox input "true"
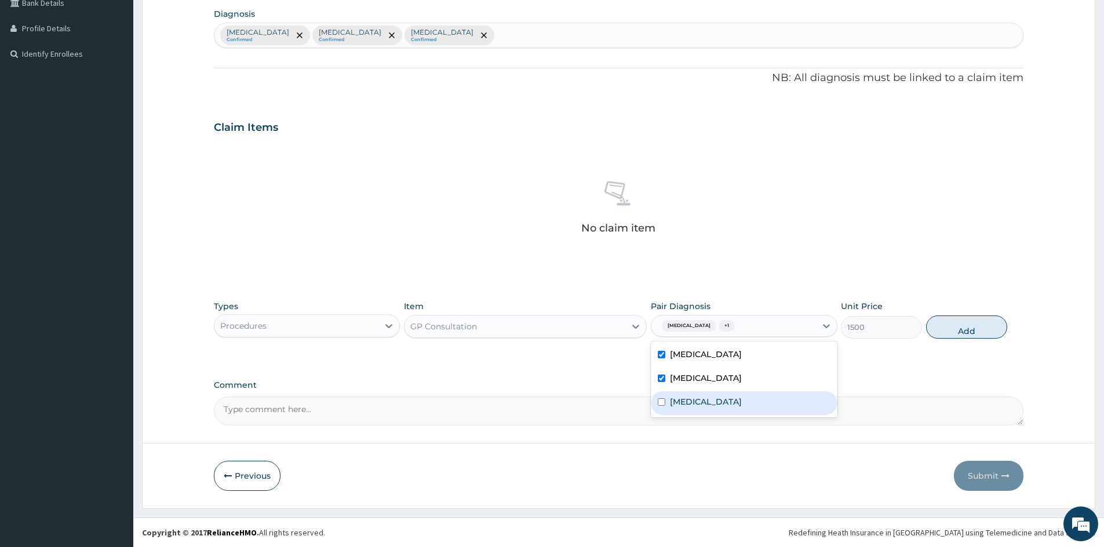
click at [736, 407] on label "[MEDICAL_DATA]" at bounding box center [706, 402] width 72 height 12
checkbox input "true"
click at [962, 335] on button "Add" at bounding box center [966, 327] width 81 height 23
type input "0"
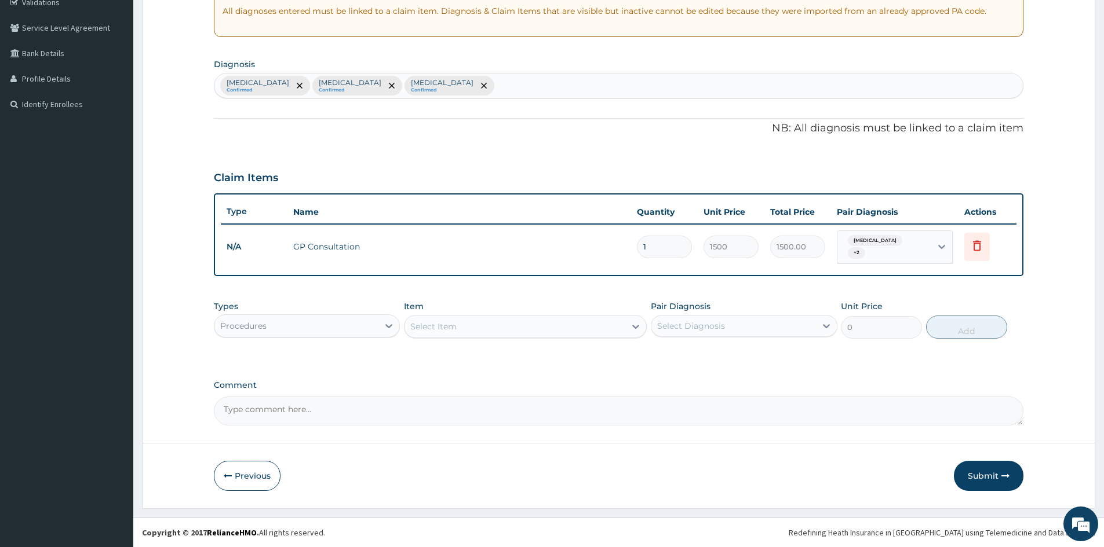
scroll to position [221, 0]
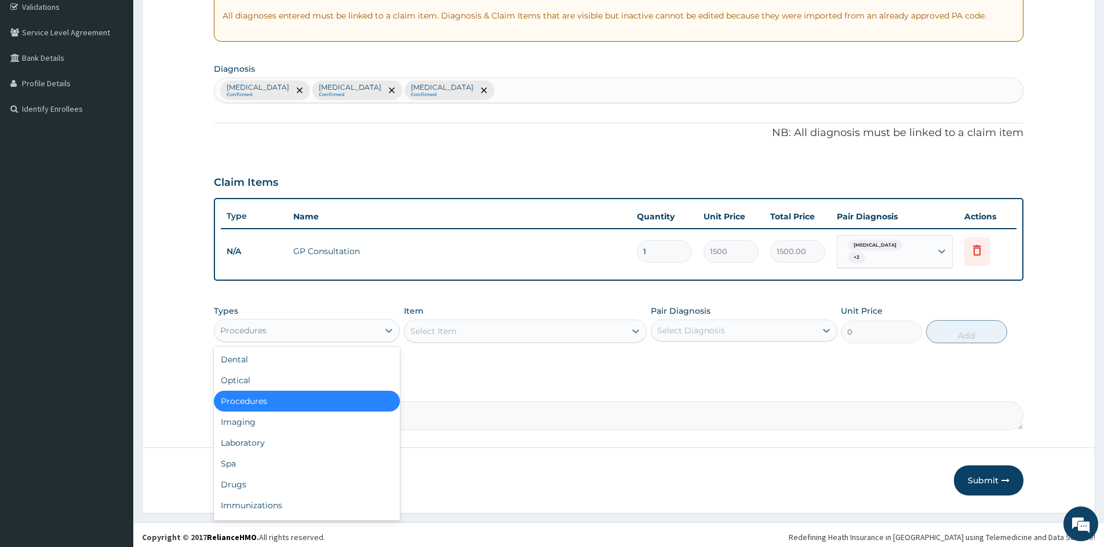
click at [340, 332] on div "Procedures" at bounding box center [296, 331] width 164 height 19
click at [286, 438] on div "Laboratory" at bounding box center [307, 443] width 186 height 21
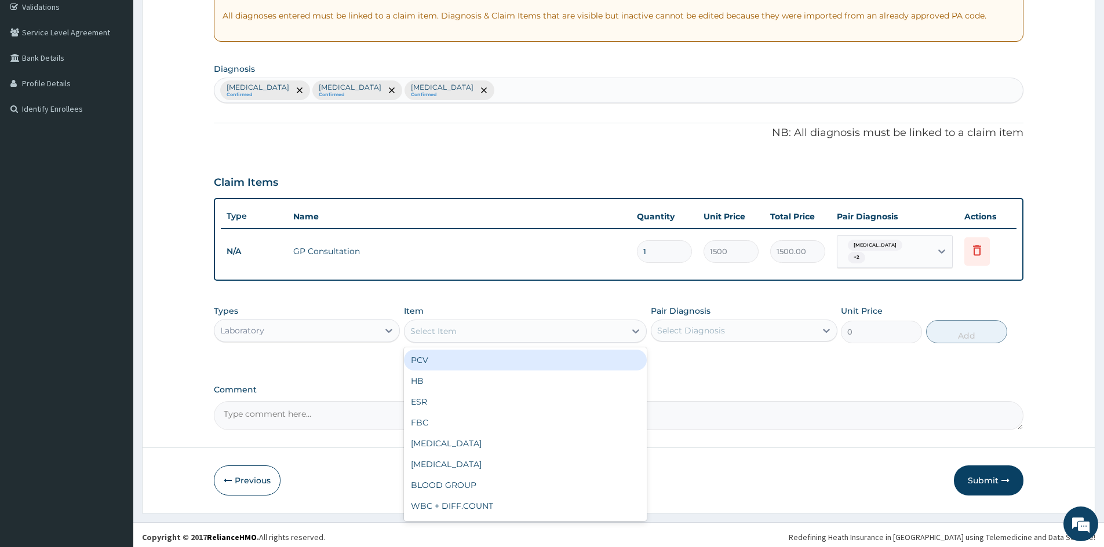
click at [601, 324] on div "Select Item" at bounding box center [514, 331] width 221 height 19
type input "MP"
click at [454, 353] on div "[MEDICAL_DATA] [MEDICAL_DATA] (MP)" at bounding box center [525, 360] width 243 height 21
type input "800"
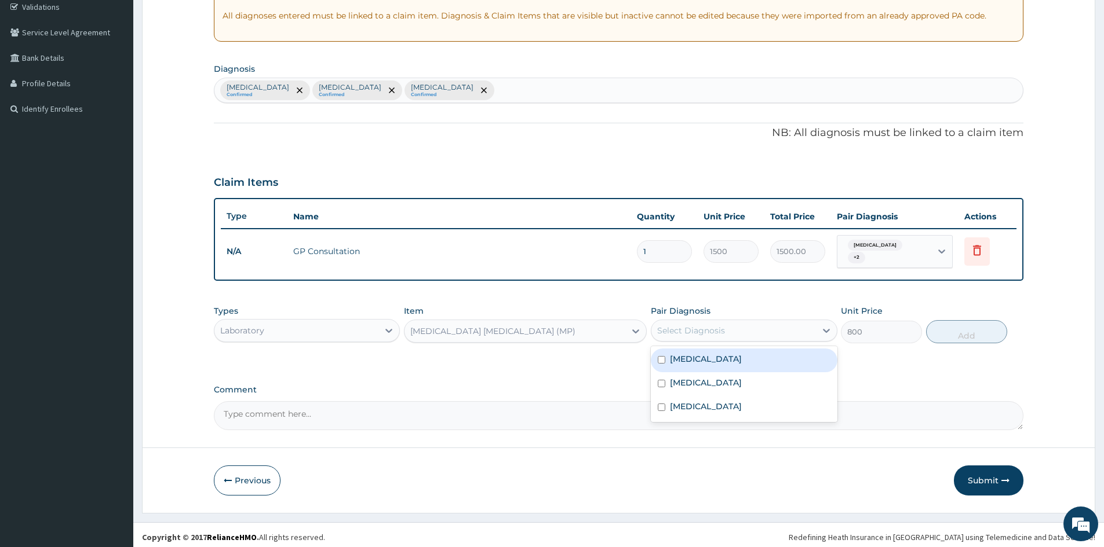
click at [729, 331] on div "Select Diagnosis" at bounding box center [733, 331] width 164 height 19
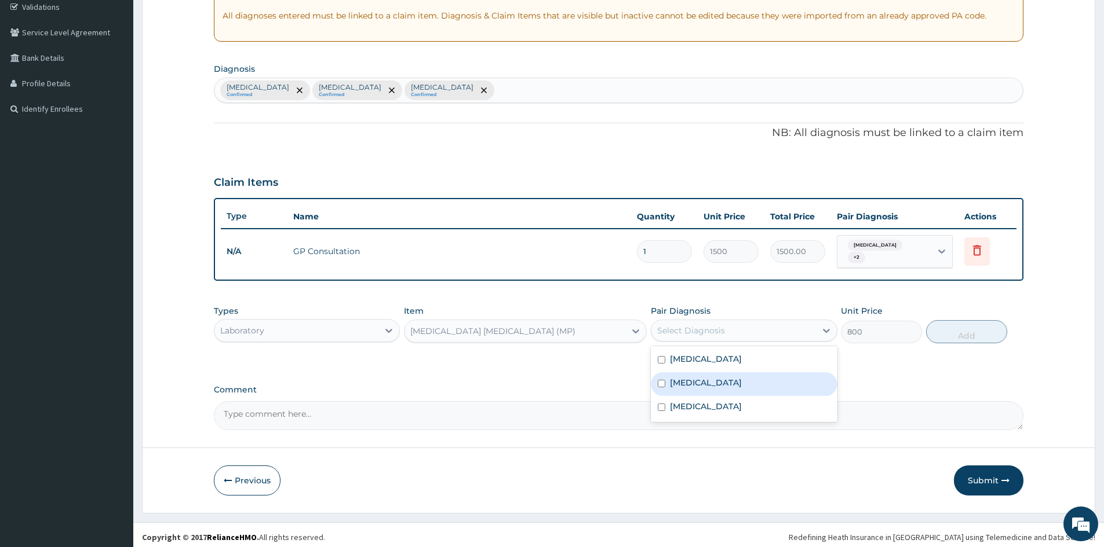
click at [719, 388] on div "Falciparum malaria" at bounding box center [744, 385] width 186 height 24
checkbox input "true"
click at [960, 334] on button "Add" at bounding box center [966, 331] width 81 height 23
type input "0"
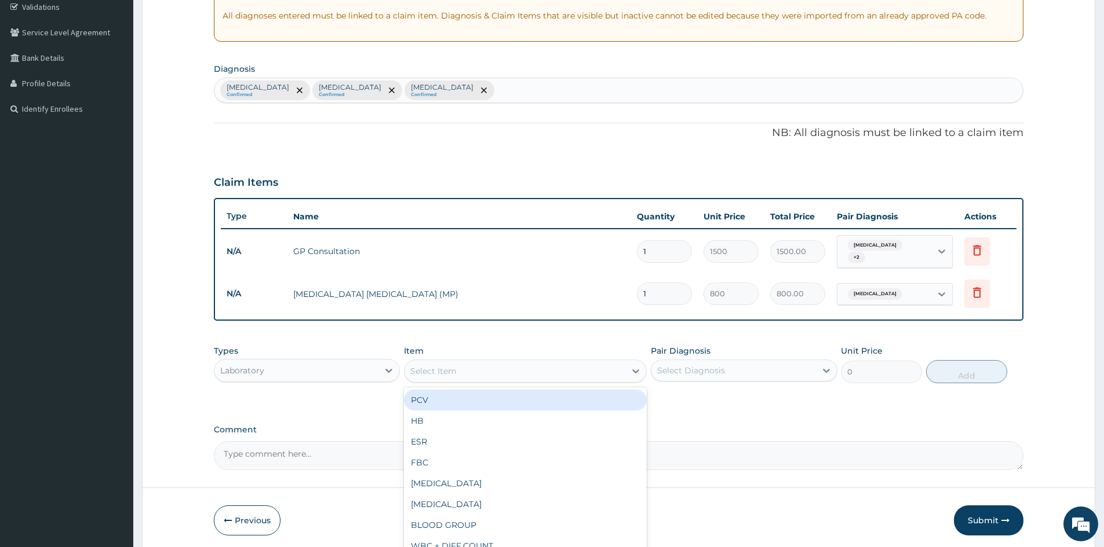
click at [447, 366] on div "Select Item" at bounding box center [433, 372] width 46 height 12
type input "A"
click at [294, 362] on div "Laboratory" at bounding box center [296, 371] width 164 height 19
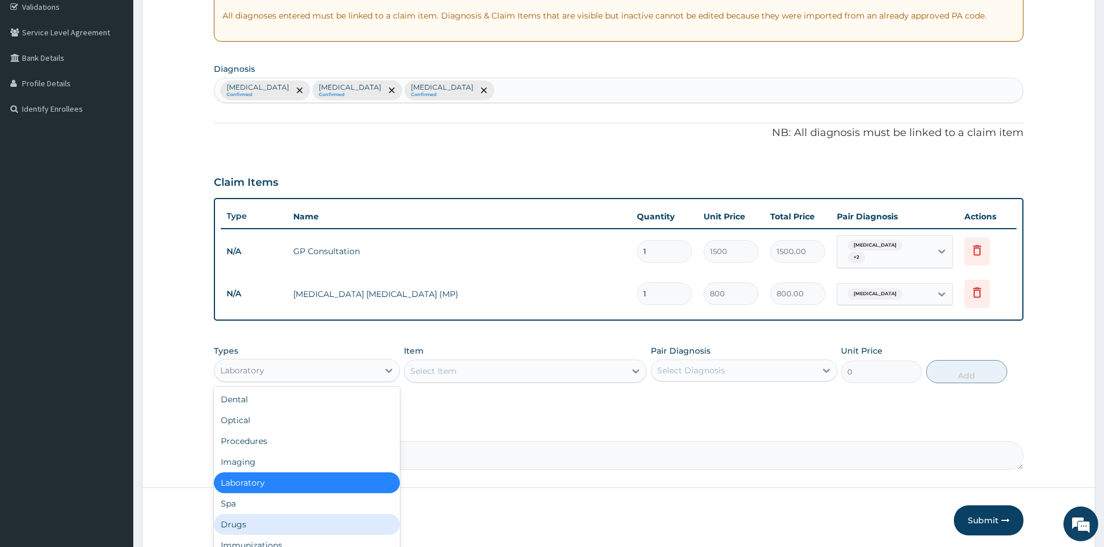
click at [265, 514] on div "Drugs" at bounding box center [307, 524] width 186 height 21
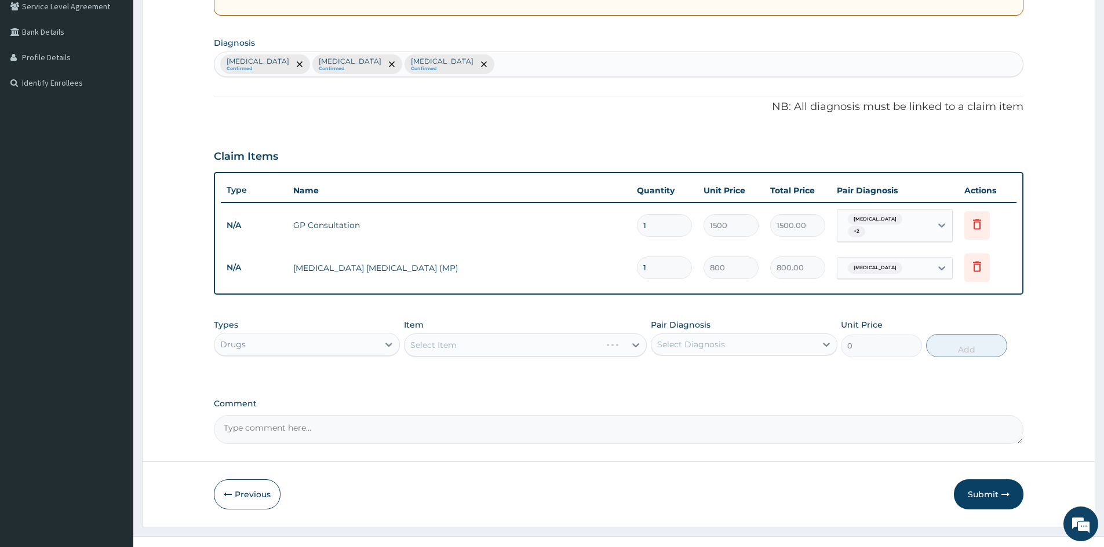
scroll to position [261, 0]
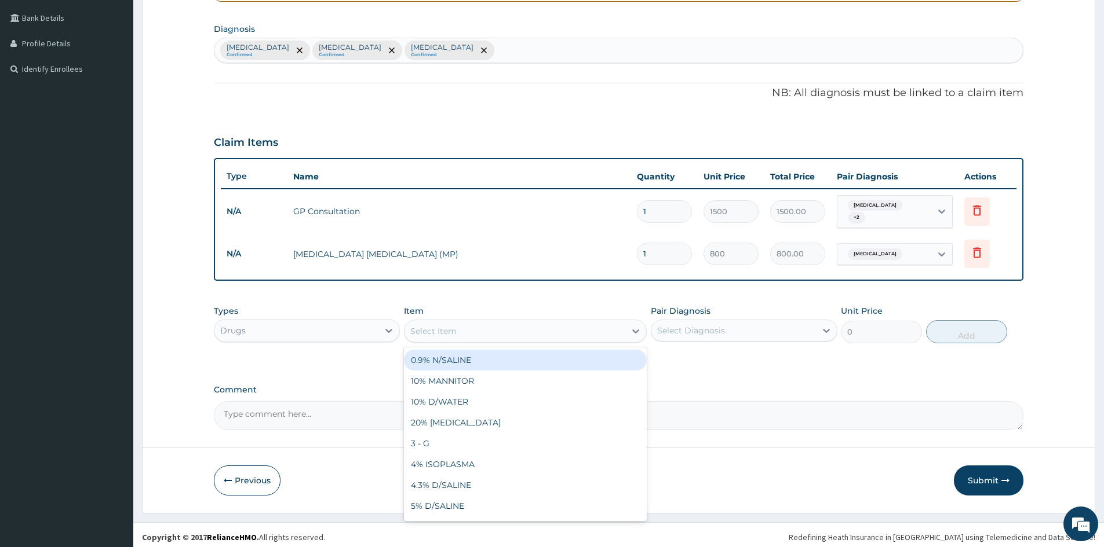
click at [581, 322] on div "Select Item" at bounding box center [514, 331] width 221 height 19
type input "ART"
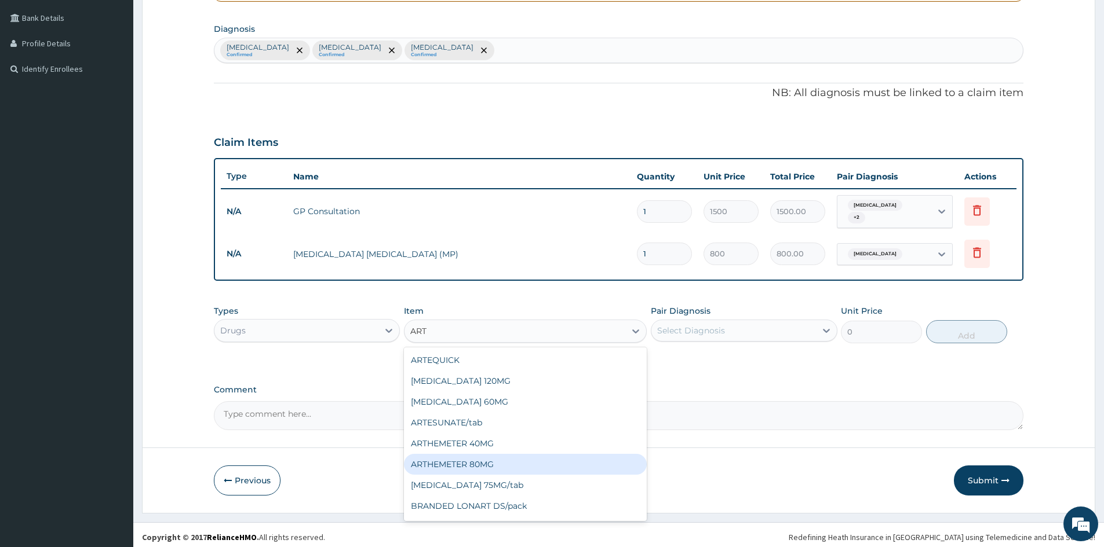
click at [508, 457] on div "ARTHEMETER 80MG" at bounding box center [525, 464] width 243 height 21
type input "500"
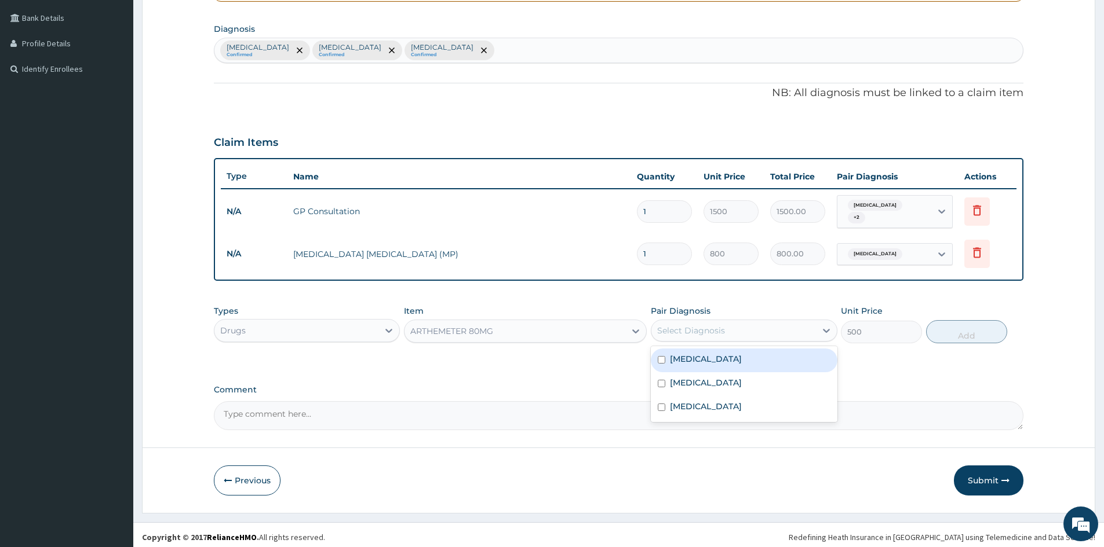
click at [694, 325] on div "Select Diagnosis" at bounding box center [691, 331] width 68 height 12
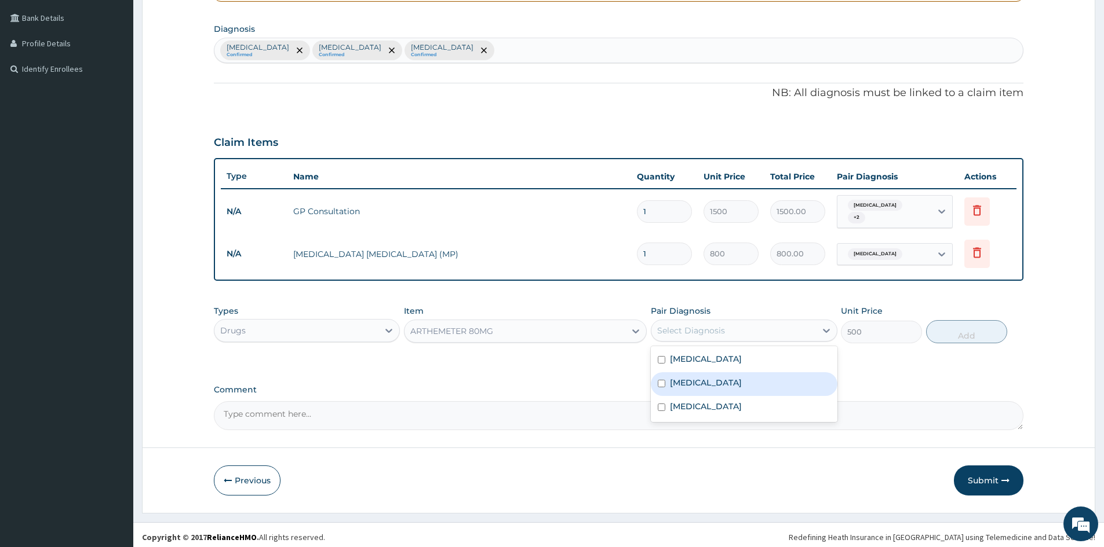
click at [705, 380] on label "Falciparum malaria" at bounding box center [706, 383] width 72 height 12
checkbox input "true"
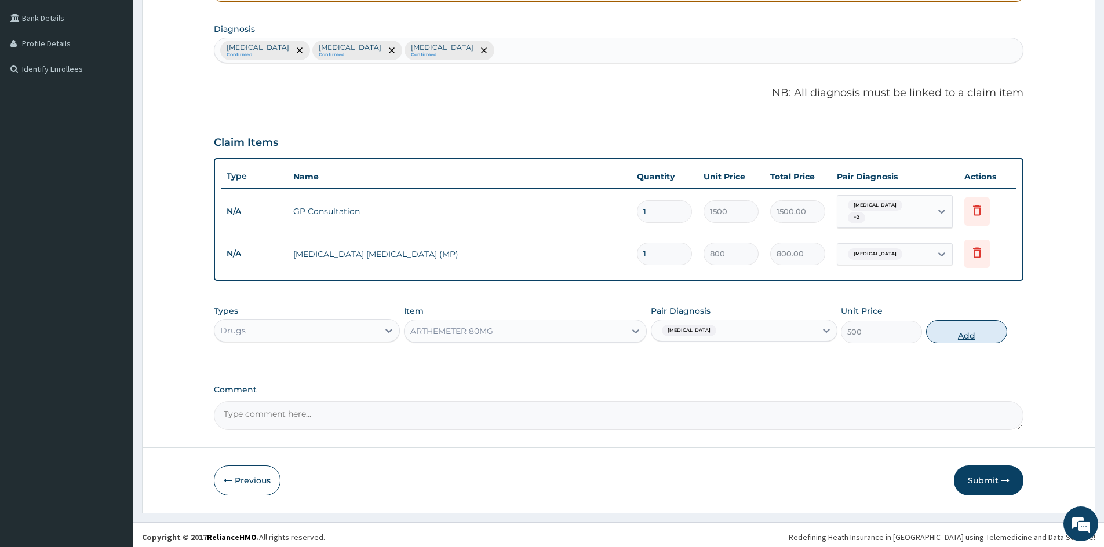
click at [946, 330] on button "Add" at bounding box center [966, 331] width 81 height 23
type input "0"
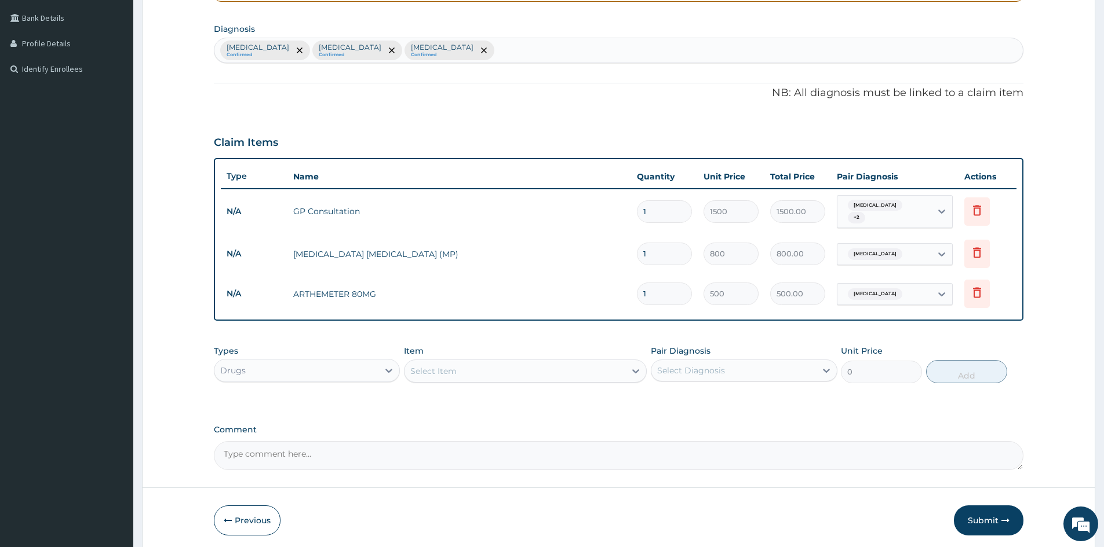
type input "0.00"
type input "6"
type input "3000.00"
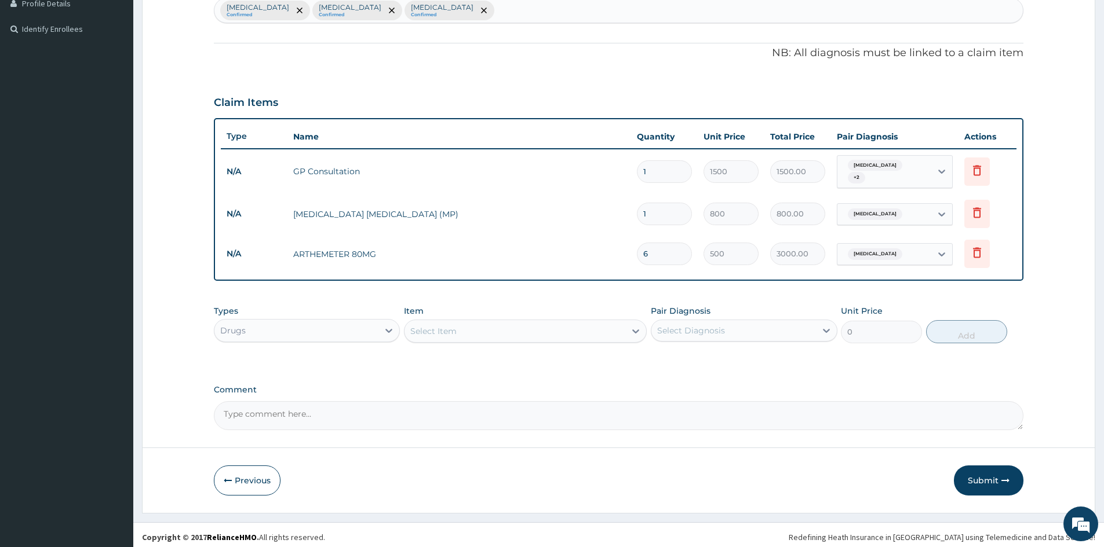
type input "6"
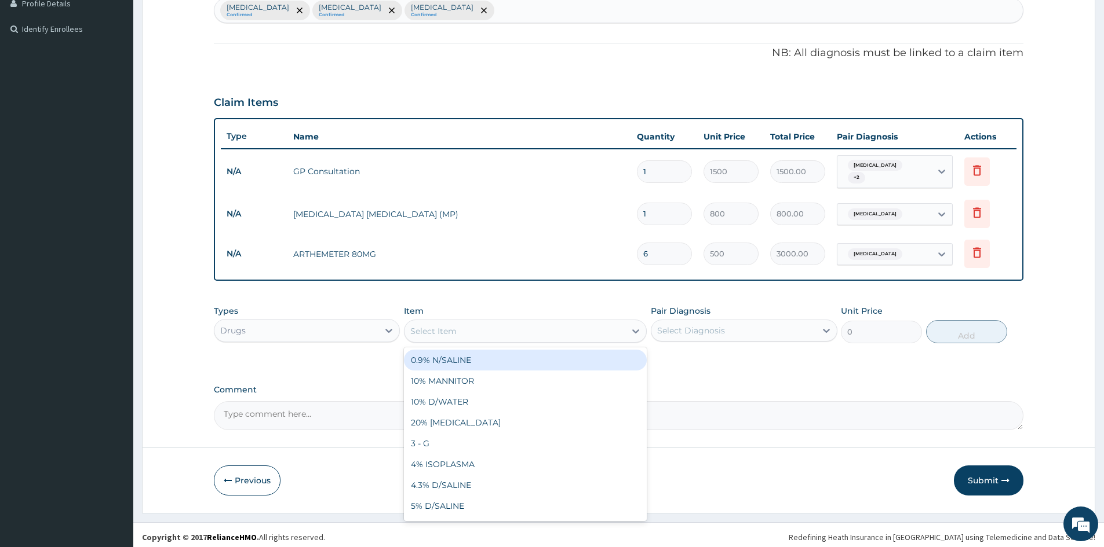
click at [446, 322] on div "Select Item" at bounding box center [514, 331] width 221 height 19
type input "PARAC"
click at [440, 357] on div "PARACETAMOL/tab" at bounding box center [525, 360] width 243 height 21
type input "20"
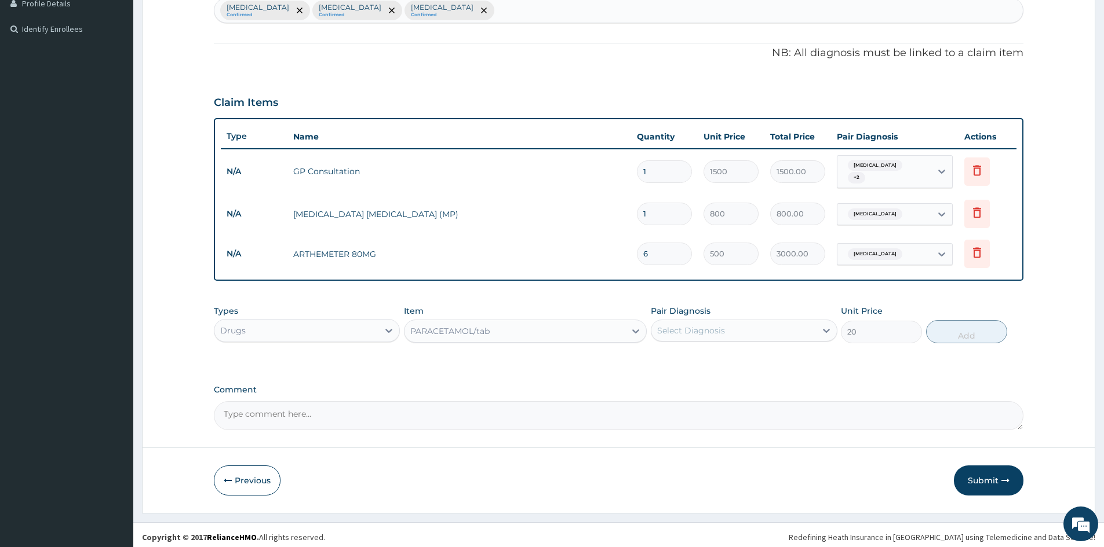
click at [778, 323] on div "Select Diagnosis" at bounding box center [733, 331] width 164 height 19
click at [742, 381] on label "Falciparum malaria" at bounding box center [706, 383] width 72 height 12
checkbox input "true"
click at [948, 330] on button "Add" at bounding box center [966, 331] width 81 height 23
type input "0"
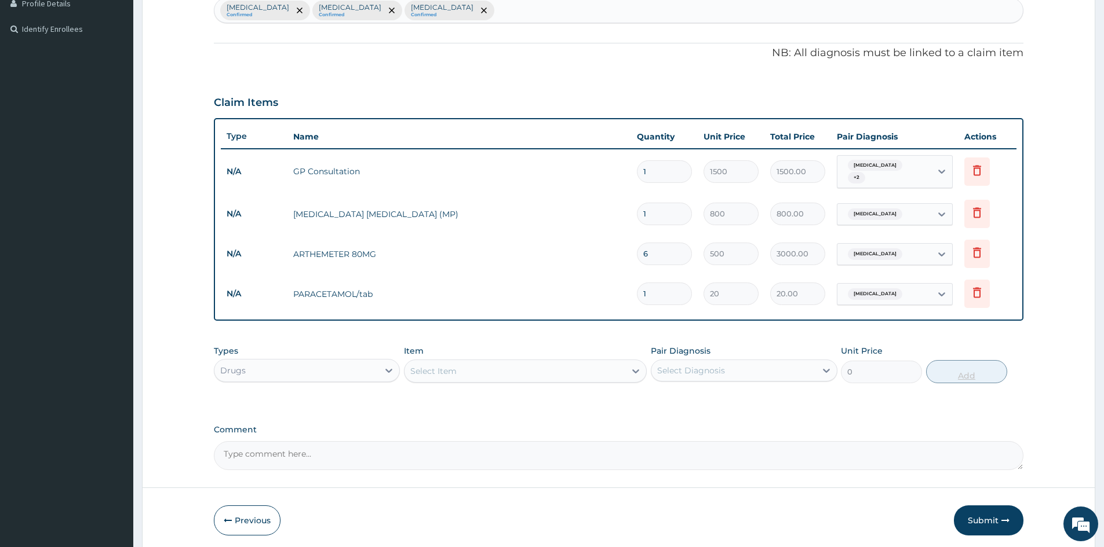
type input "18"
type input "360.00"
type input "18"
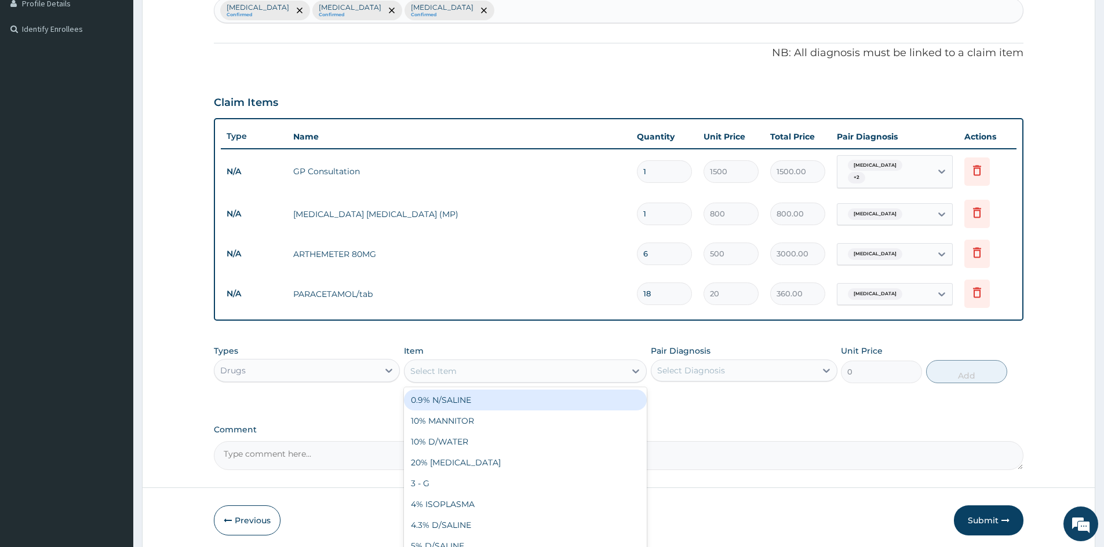
click at [474, 362] on div "Select Item" at bounding box center [514, 371] width 221 height 19
type input "PARACE"
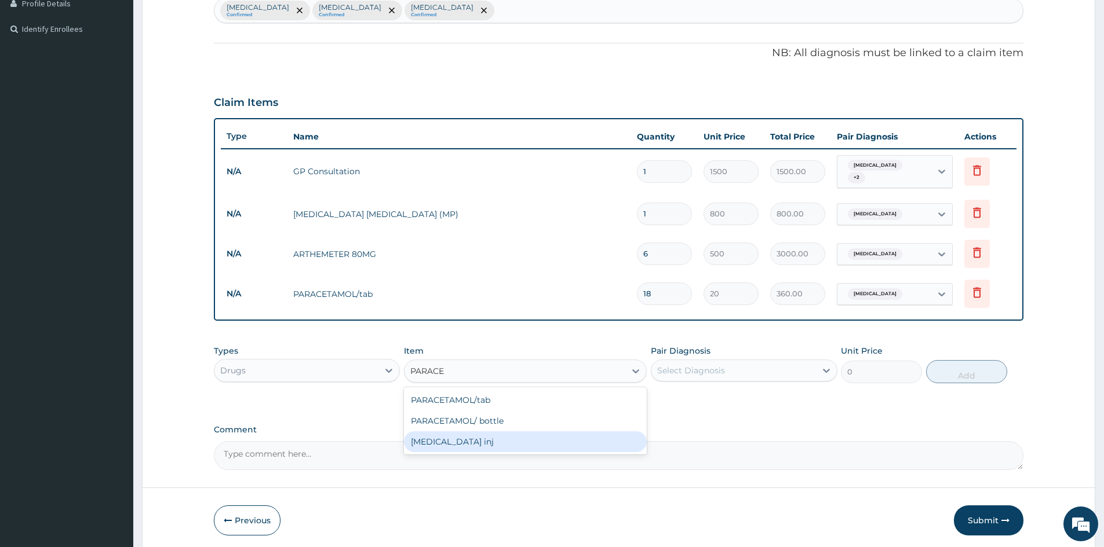
click at [498, 439] on div "PARACETAMOL inj" at bounding box center [525, 442] width 243 height 21
type input "300"
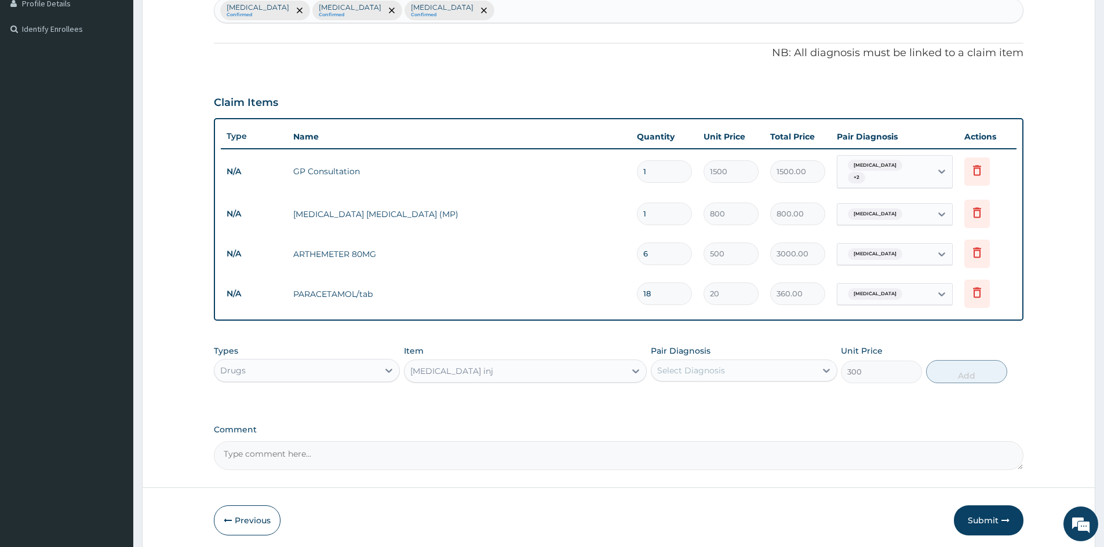
click at [732, 362] on div "Select Diagnosis" at bounding box center [733, 371] width 164 height 19
click at [724, 421] on label "Falciparum malaria" at bounding box center [706, 423] width 72 height 12
checkbox input "true"
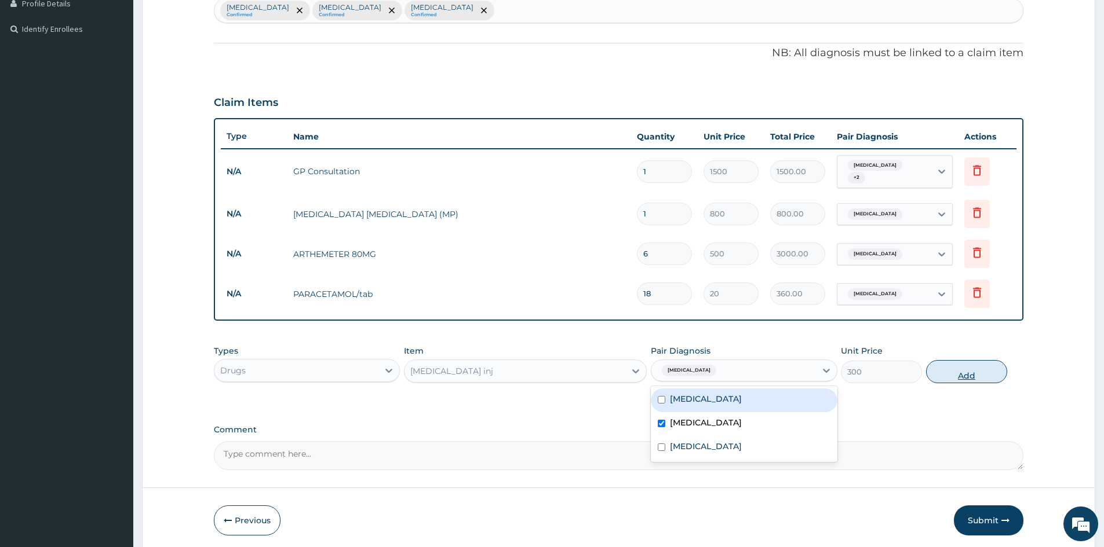
click at [954, 361] on button "Add" at bounding box center [966, 371] width 81 height 23
type input "0"
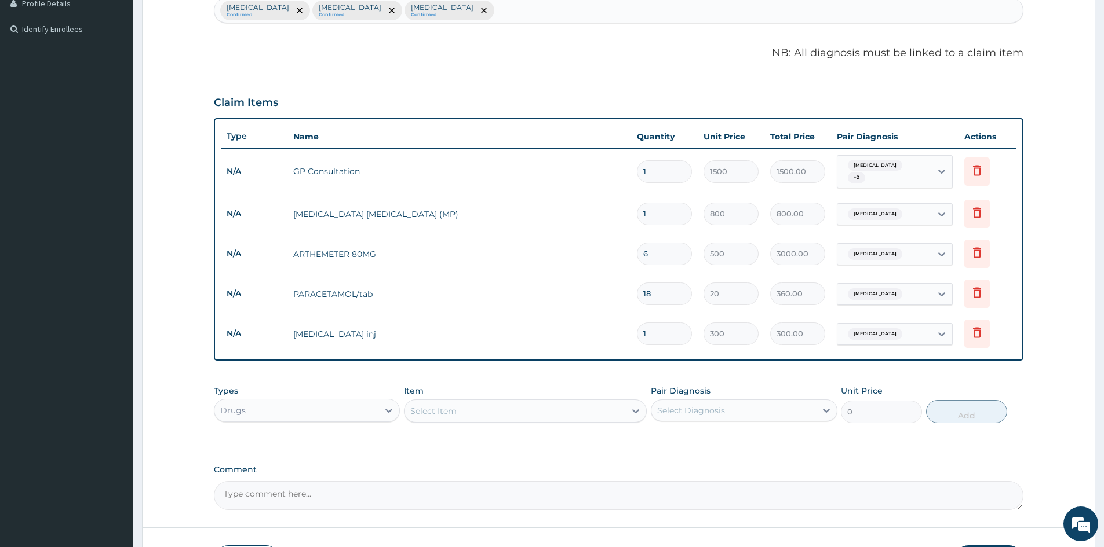
type input "0.00"
type input "3"
type input "900.00"
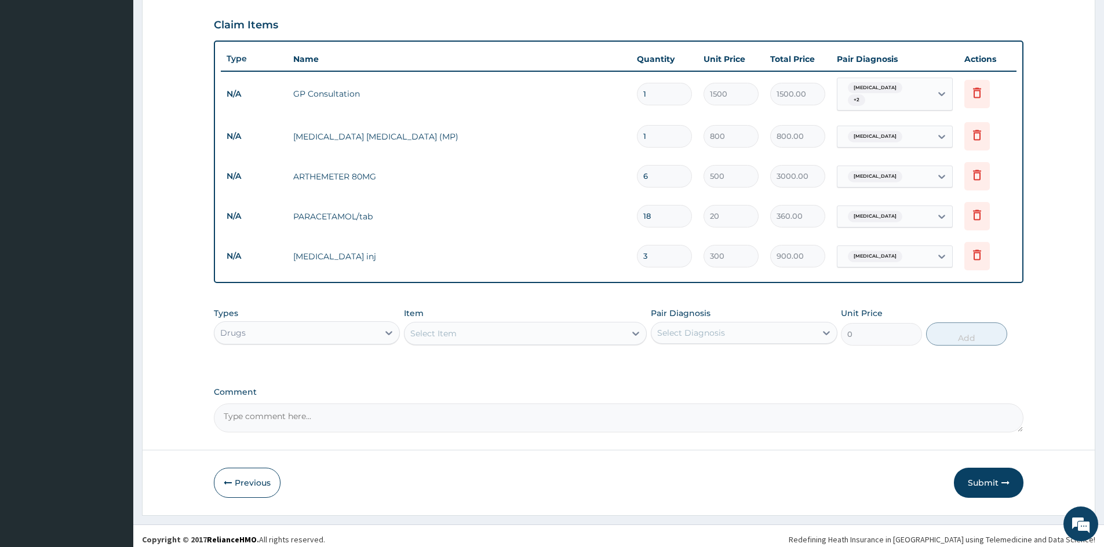
scroll to position [381, 0]
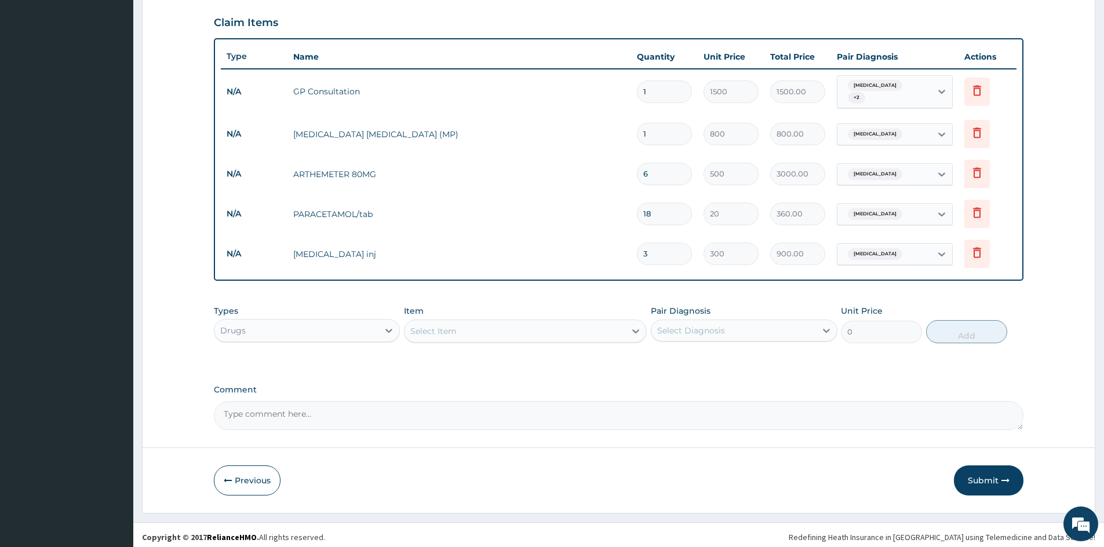
type input "3"
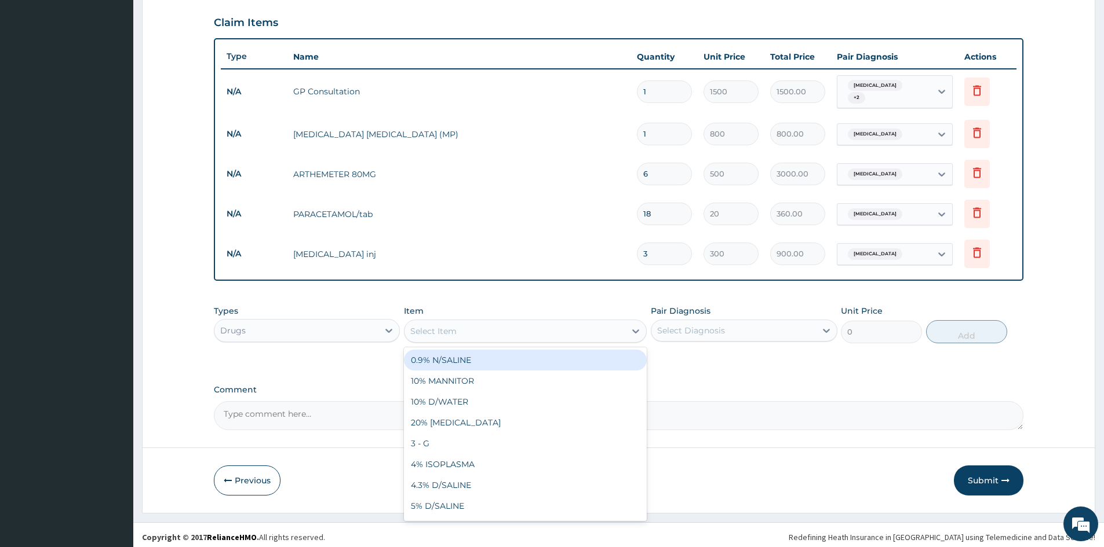
click at [497, 334] on div "Select Item" at bounding box center [514, 331] width 221 height 19
type input "prednis"
click at [474, 362] on div "PREDNISOLONE 5MG" at bounding box center [525, 360] width 243 height 21
type input "50"
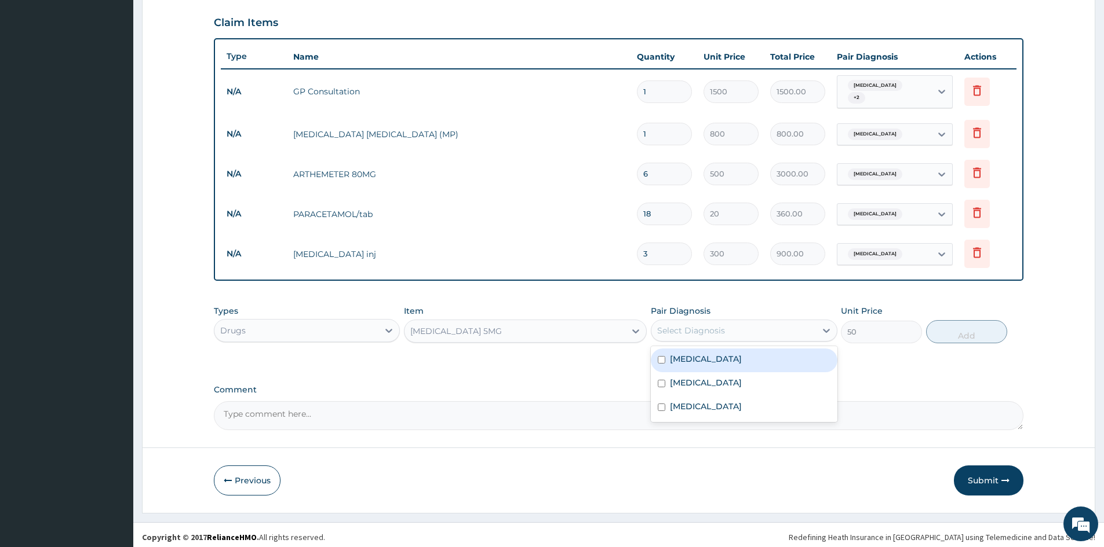
click at [698, 331] on div "Select Diagnosis" at bounding box center [691, 331] width 68 height 12
click at [687, 353] on label "Atopy" at bounding box center [706, 359] width 72 height 12
checkbox input "true"
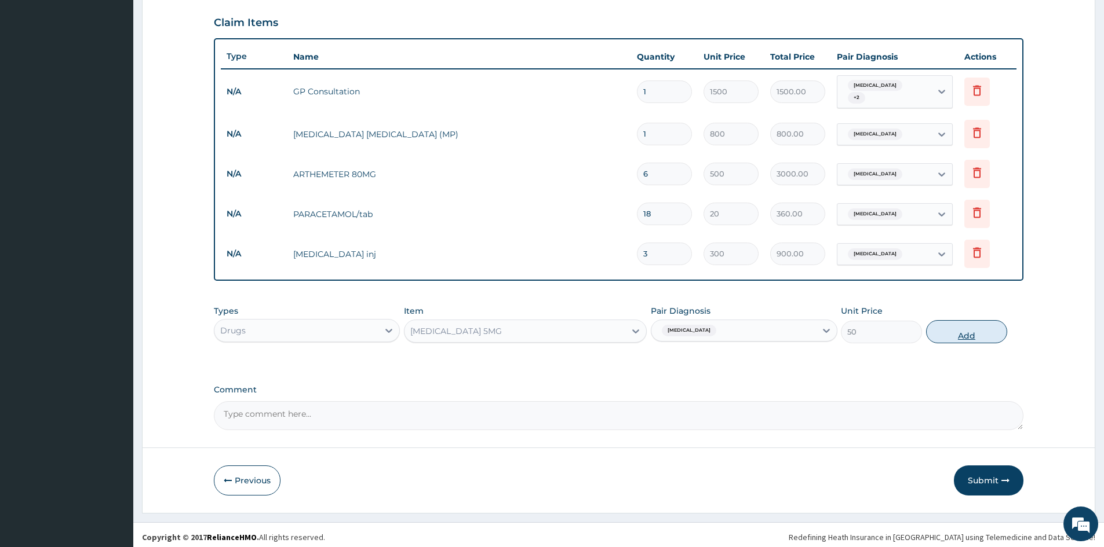
click at [990, 329] on button "Add" at bounding box center [966, 331] width 81 height 23
type input "0"
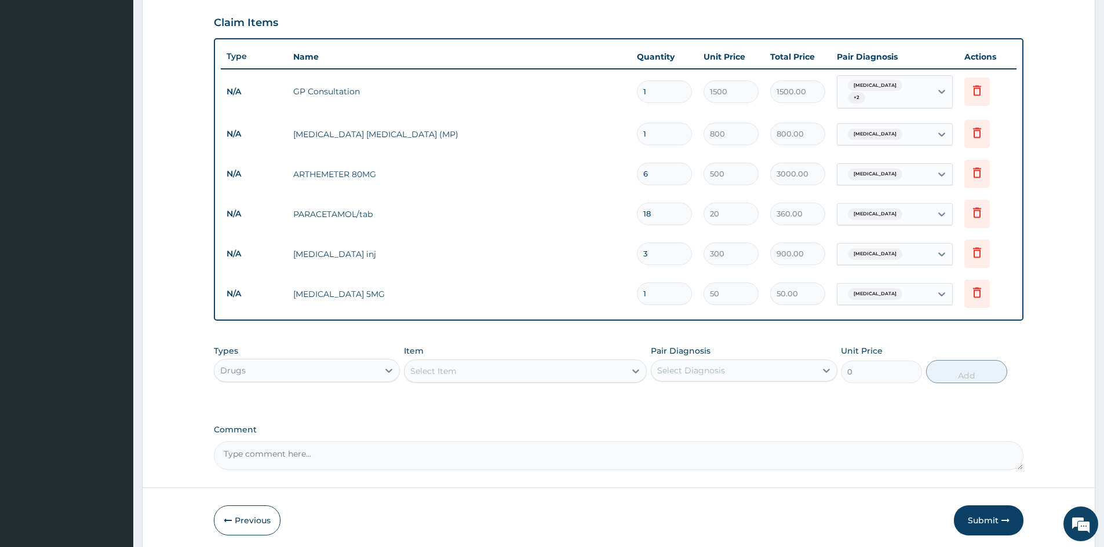
type input "0.00"
type input "7"
type input "350.00"
type input "7"
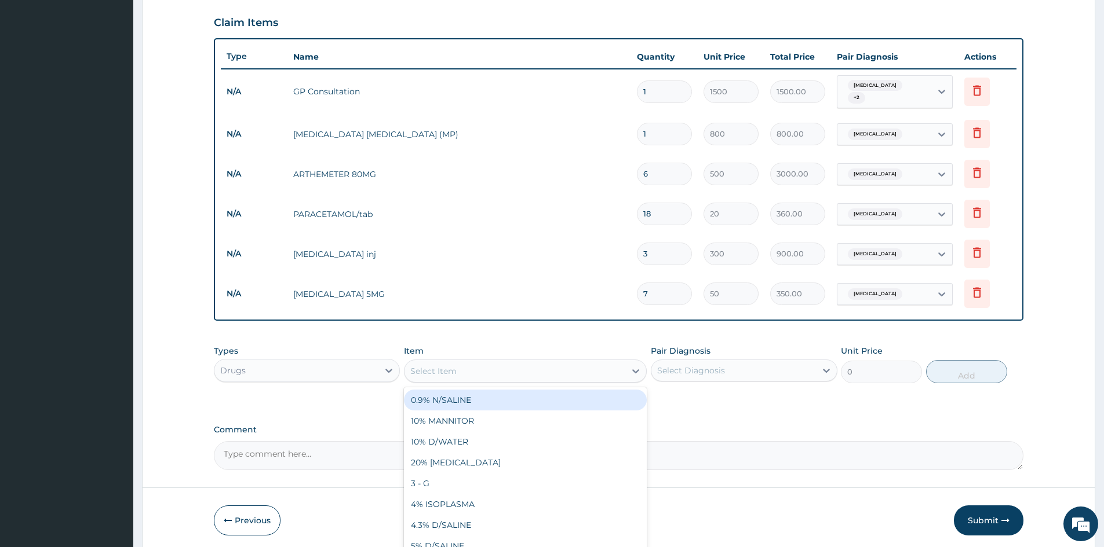
click at [472, 362] on div "Select Item" at bounding box center [514, 371] width 221 height 19
type input "ery"
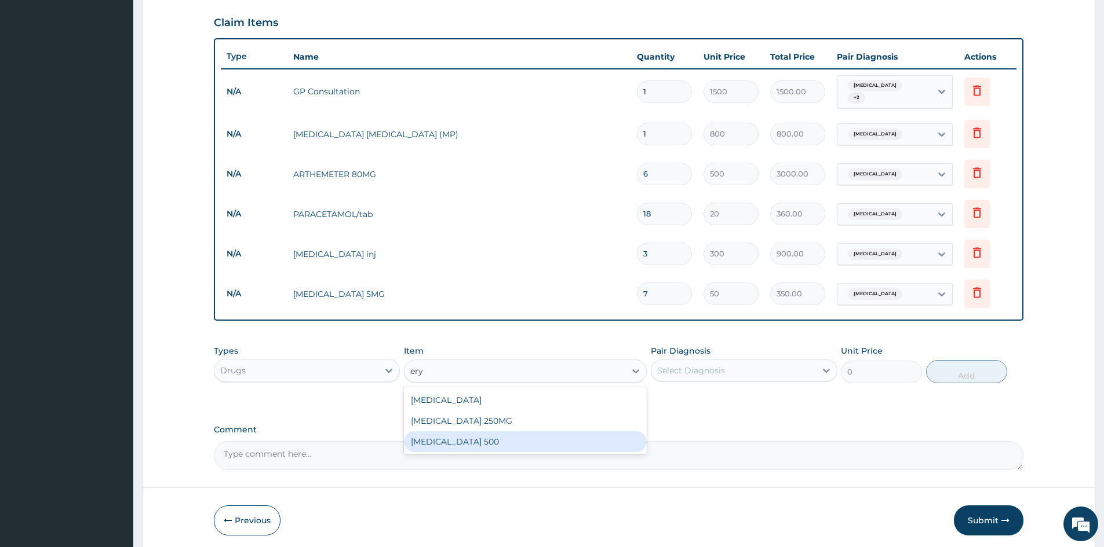
click at [512, 436] on div "ERYTHROMYCIN 500" at bounding box center [525, 442] width 243 height 21
type input "80"
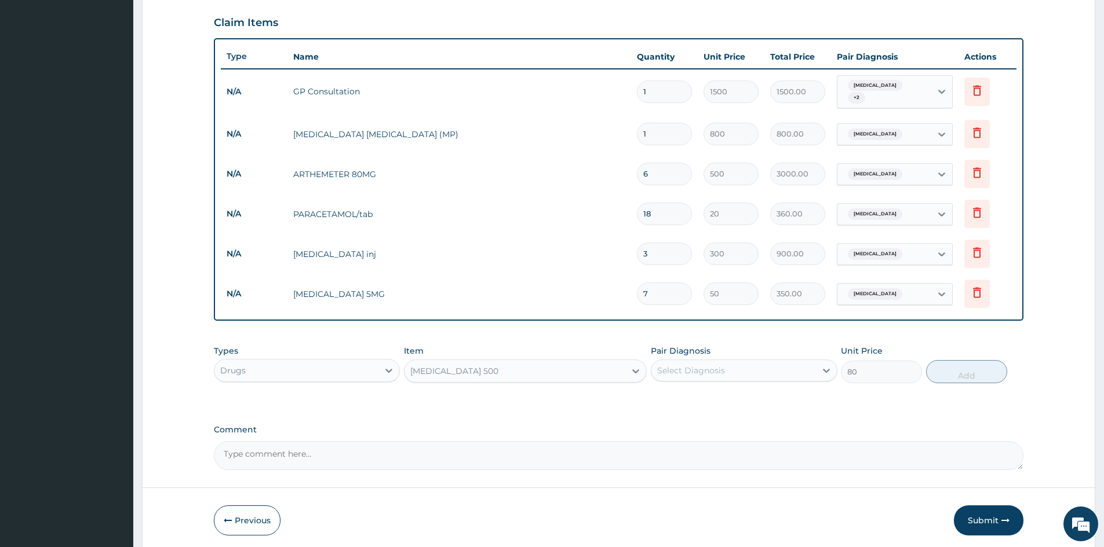
click at [923, 286] on div "Atopy" at bounding box center [884, 294] width 94 height 20
click at [917, 360] on label "Respiratory tract infection" at bounding box center [892, 365] width 72 height 12
checkbox input "true"
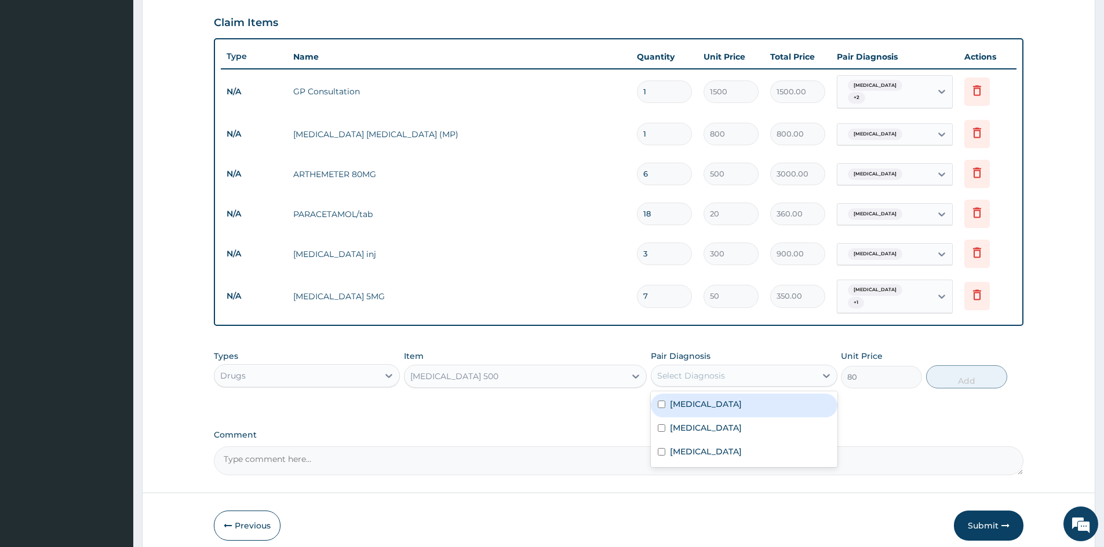
click at [696, 370] on div "Select Diagnosis" at bounding box center [691, 376] width 68 height 12
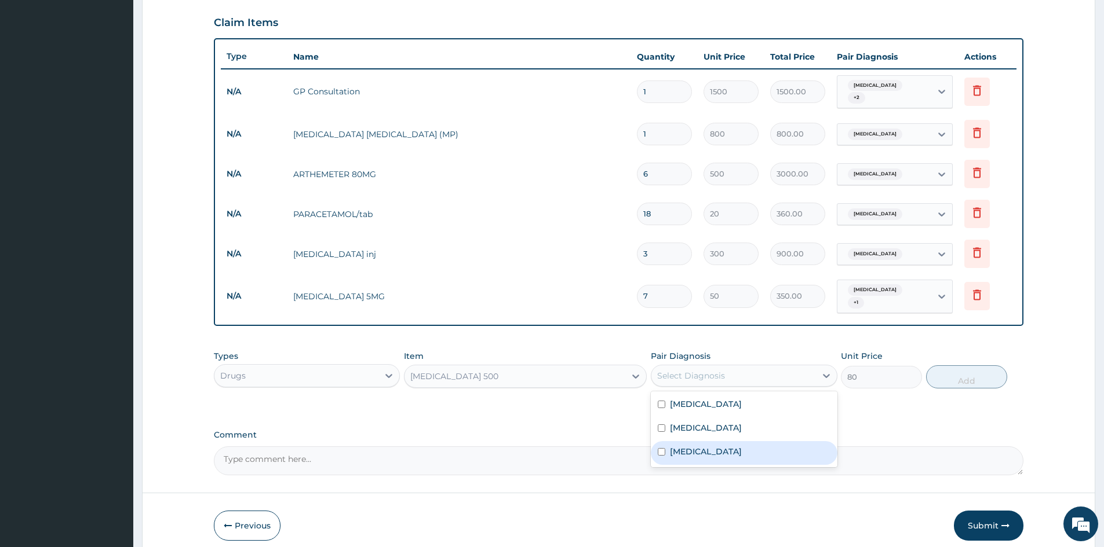
click at [707, 446] on label "Respiratory tract infection" at bounding box center [706, 452] width 72 height 12
checkbox input "true"
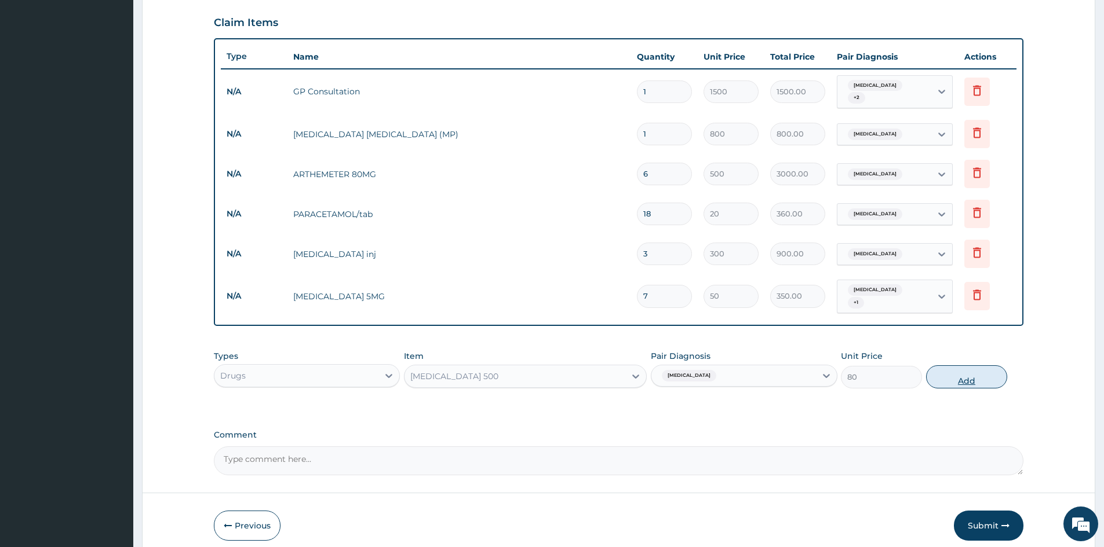
click at [970, 369] on button "Add" at bounding box center [966, 377] width 81 height 23
type input "0"
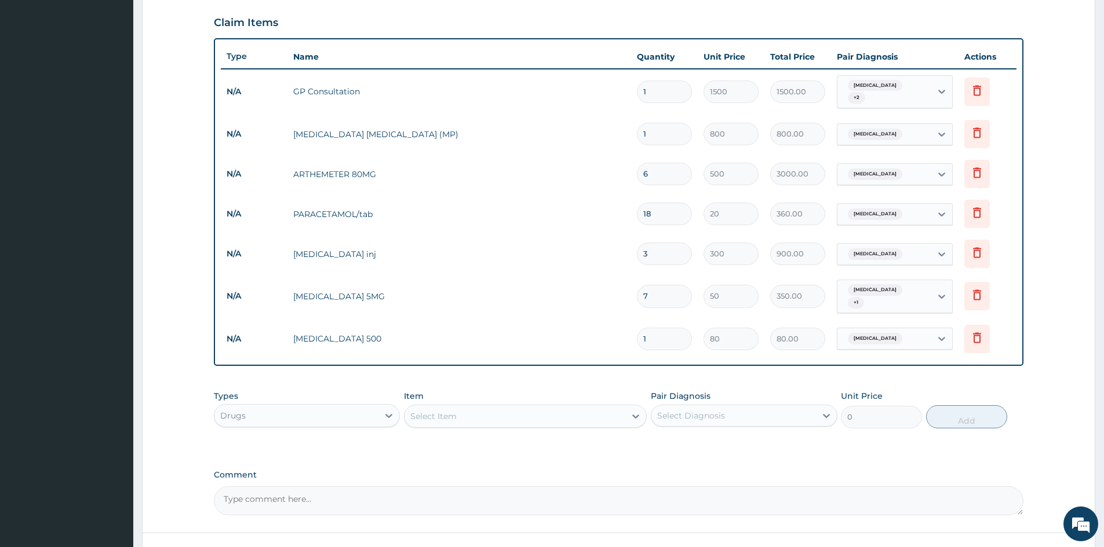
type input "15"
type input "1200.00"
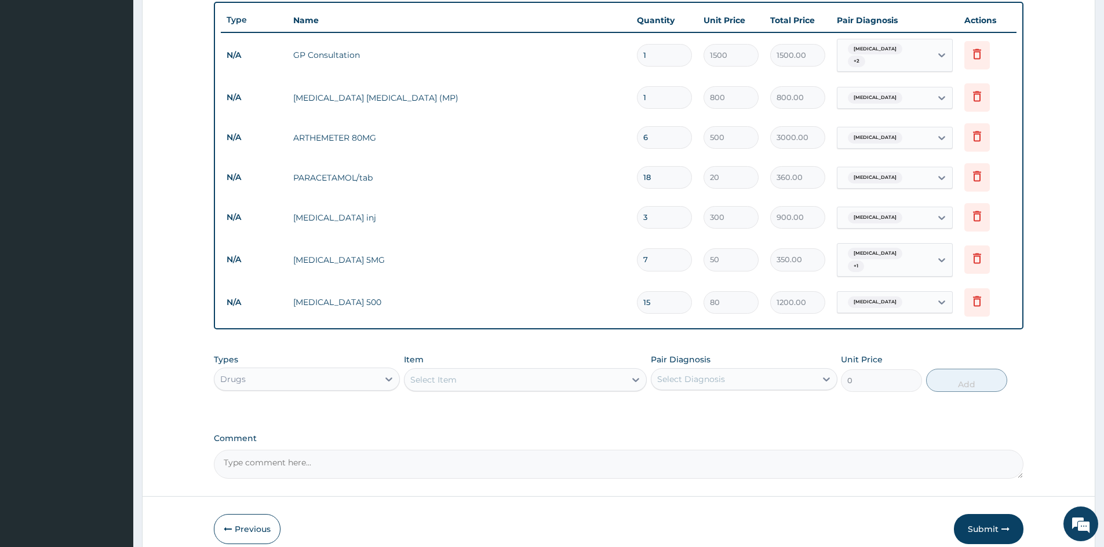
scroll to position [461, 0]
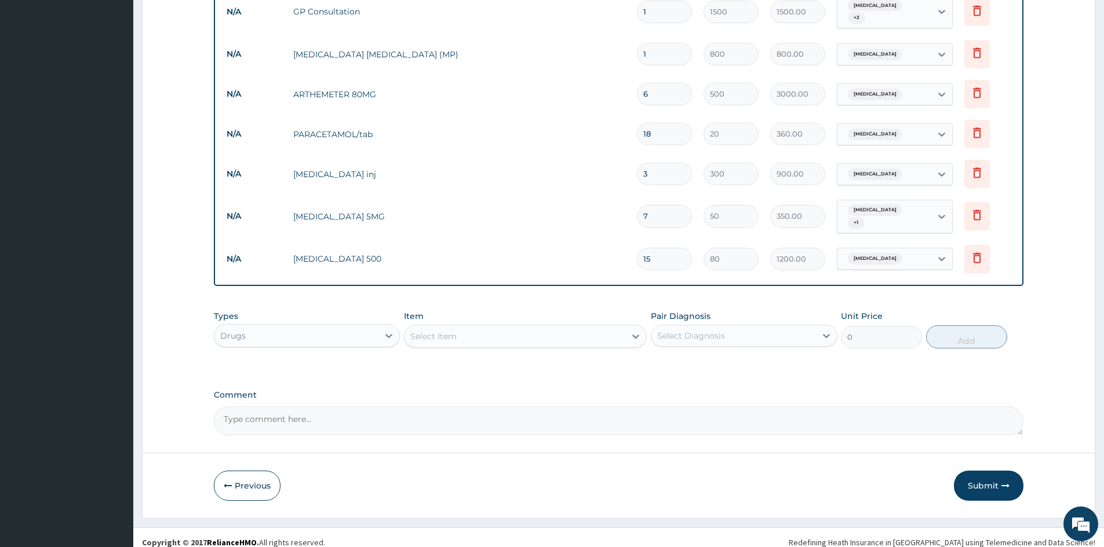
type input "15"
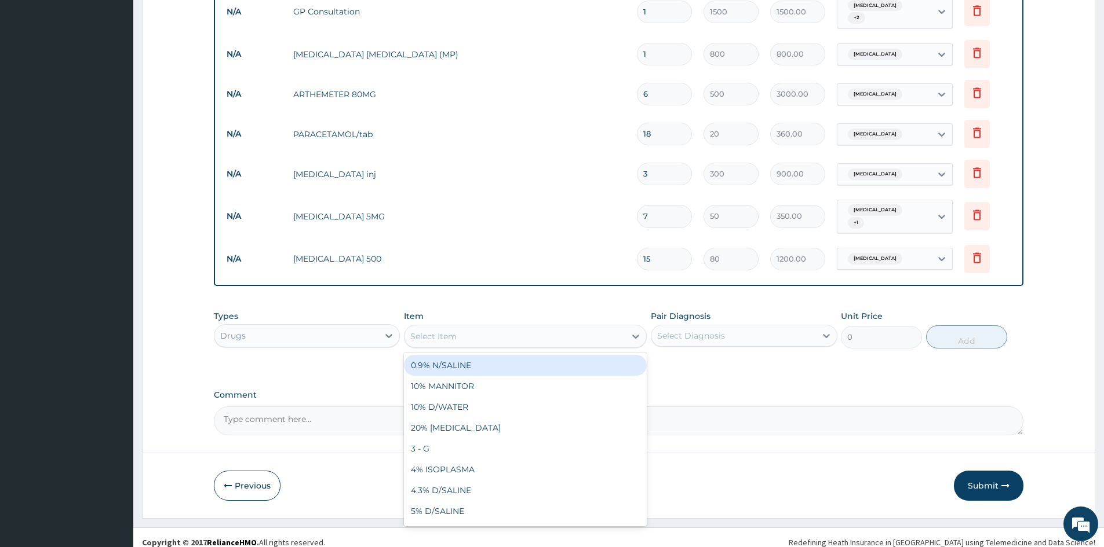
click at [467, 330] on div "Select Item" at bounding box center [514, 336] width 221 height 19
type input "beny"
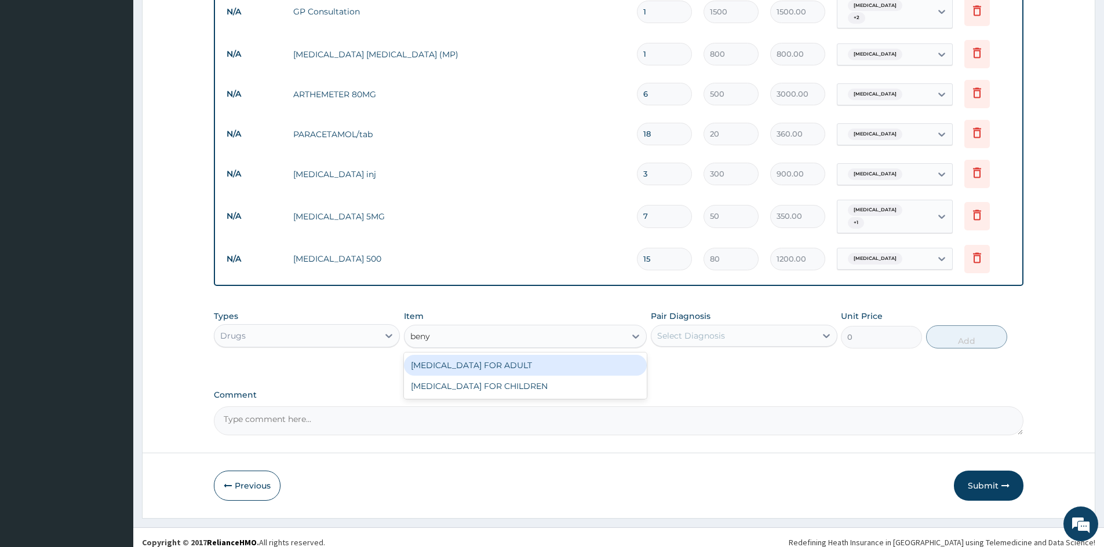
click at [467, 355] on div "BENYLIN FOR ADULT" at bounding box center [525, 365] width 243 height 21
type input "1200"
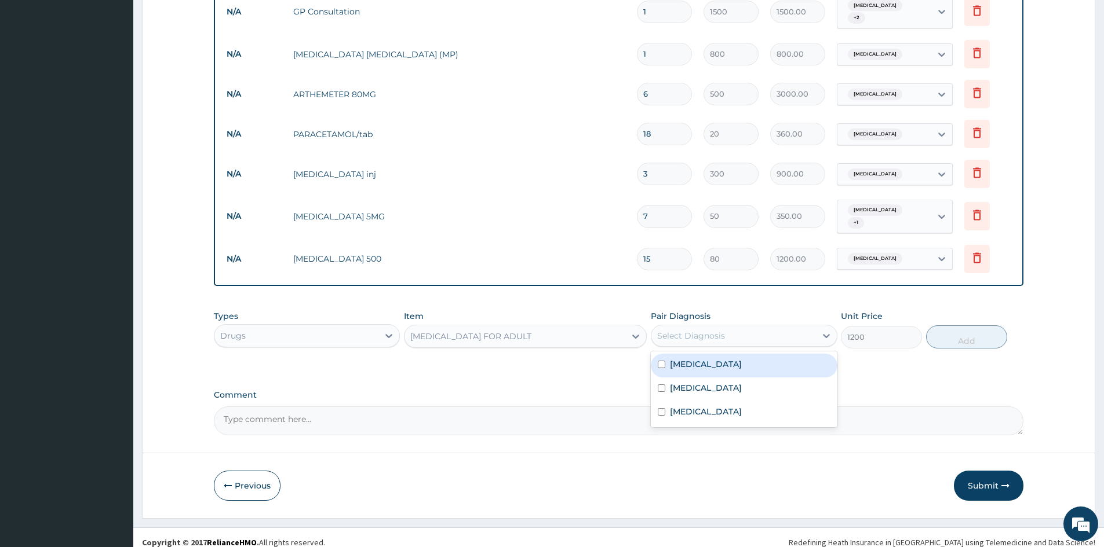
click at [794, 330] on div "Select Diagnosis" at bounding box center [733, 336] width 164 height 19
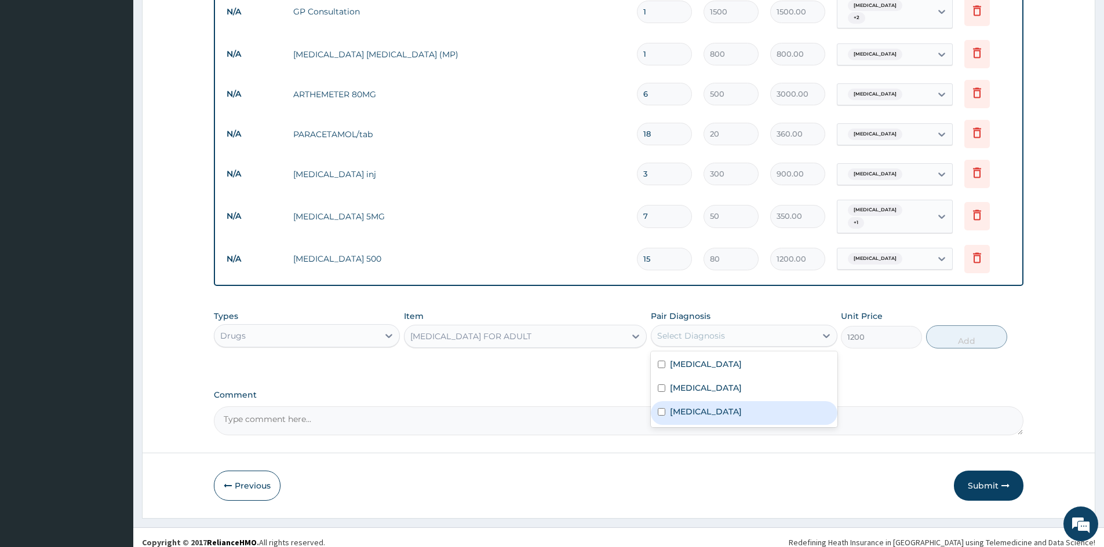
click at [742, 406] on label "Respiratory tract infection" at bounding box center [706, 412] width 72 height 12
checkbox input "true"
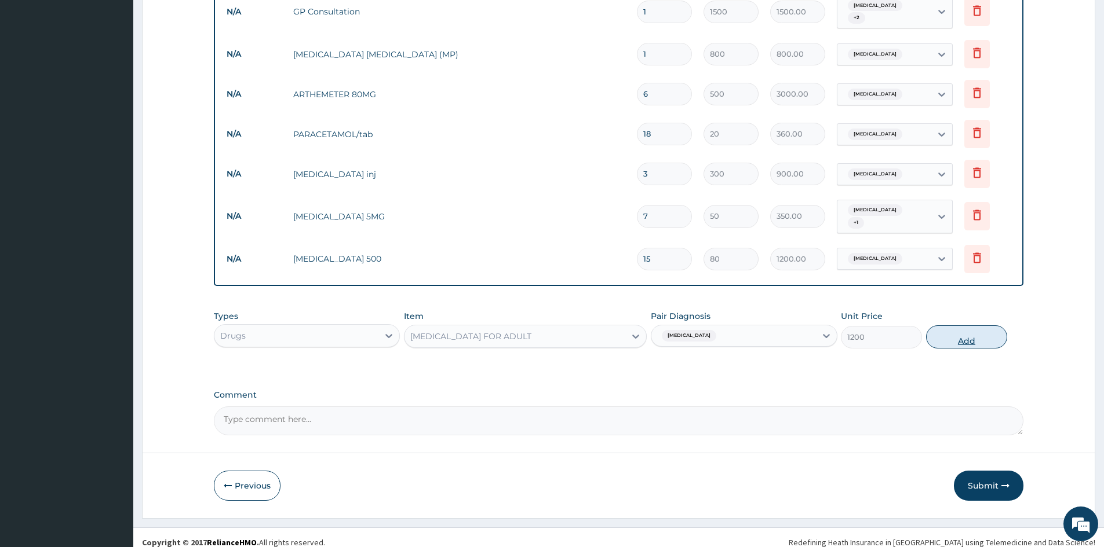
click at [948, 326] on button "Add" at bounding box center [966, 337] width 81 height 23
type input "0"
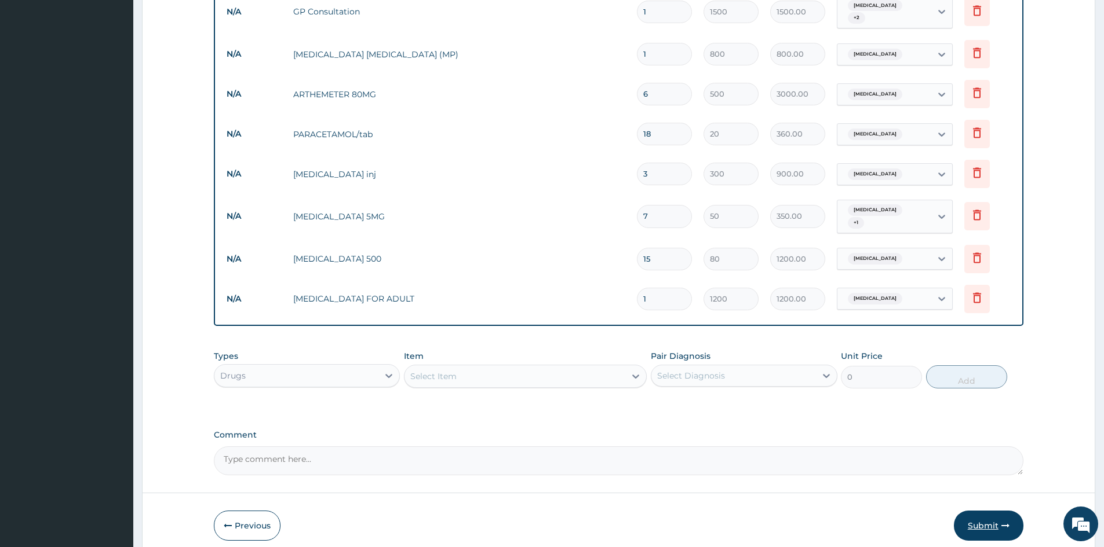
click at [959, 517] on button "Submit" at bounding box center [989, 526] width 70 height 30
